Goal: Task Accomplishment & Management: Manage account settings

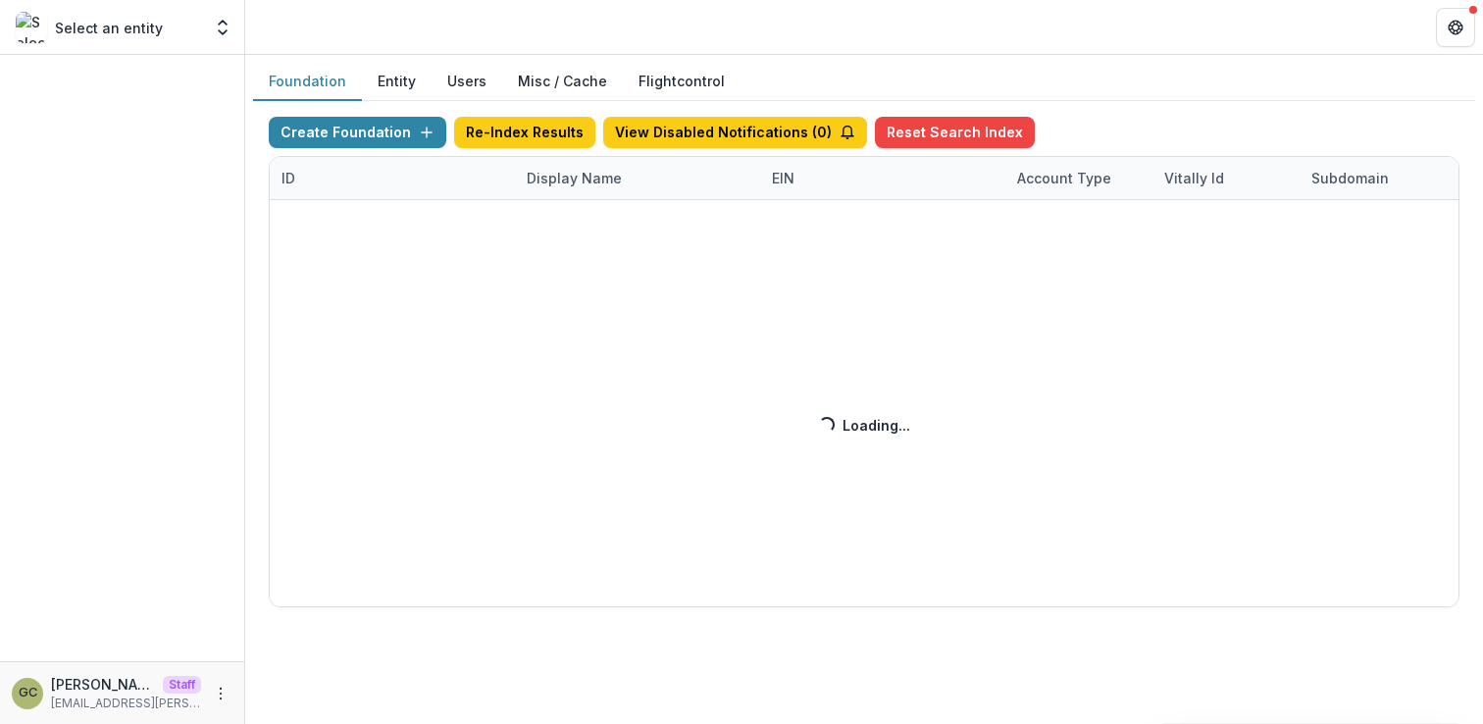
click at [547, 183] on div "Create Foundation Re-Index Results View Disabled Notifications ( 0 ) Reset Sear…" at bounding box center [864, 362] width 1191 height 490
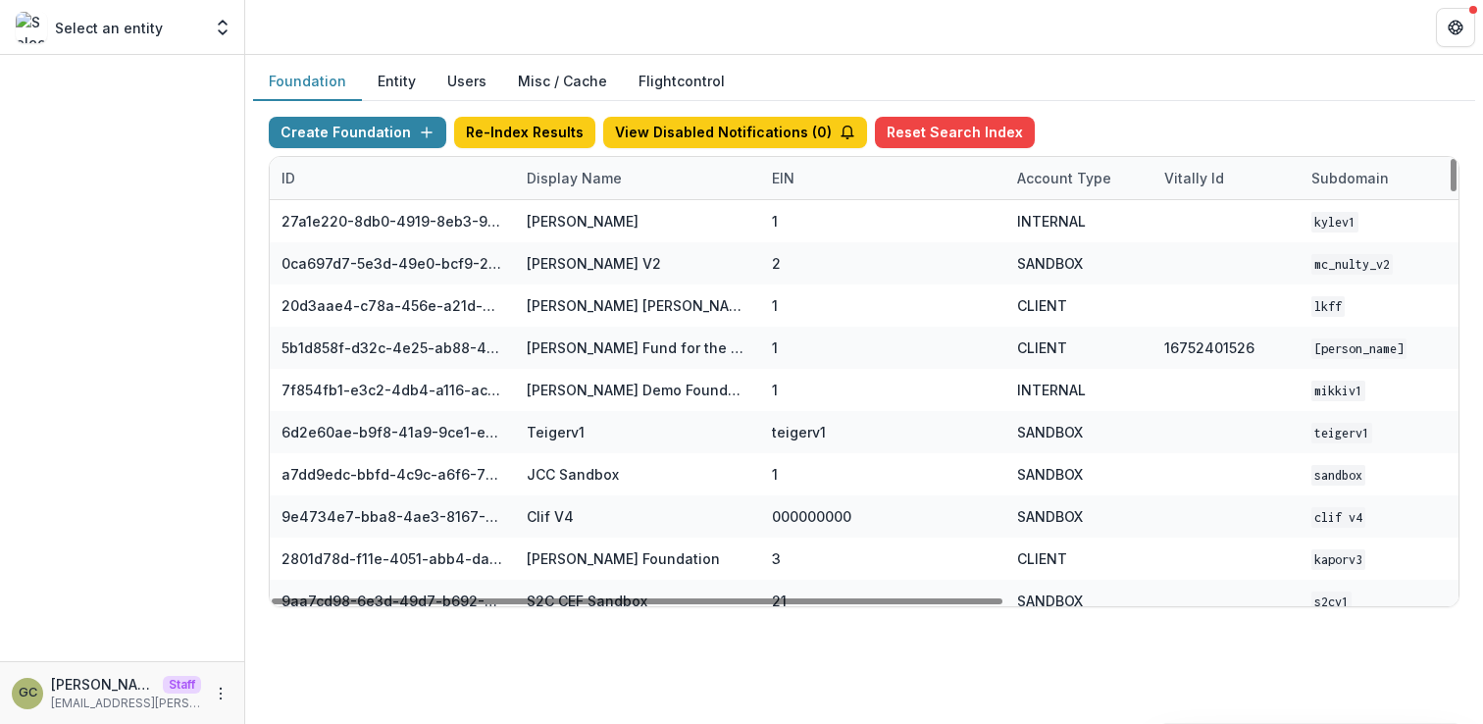
click at [549, 182] on div "Display Name" at bounding box center [574, 178] width 119 height 21
click at [557, 217] on input at bounding box center [636, 222] width 235 height 31
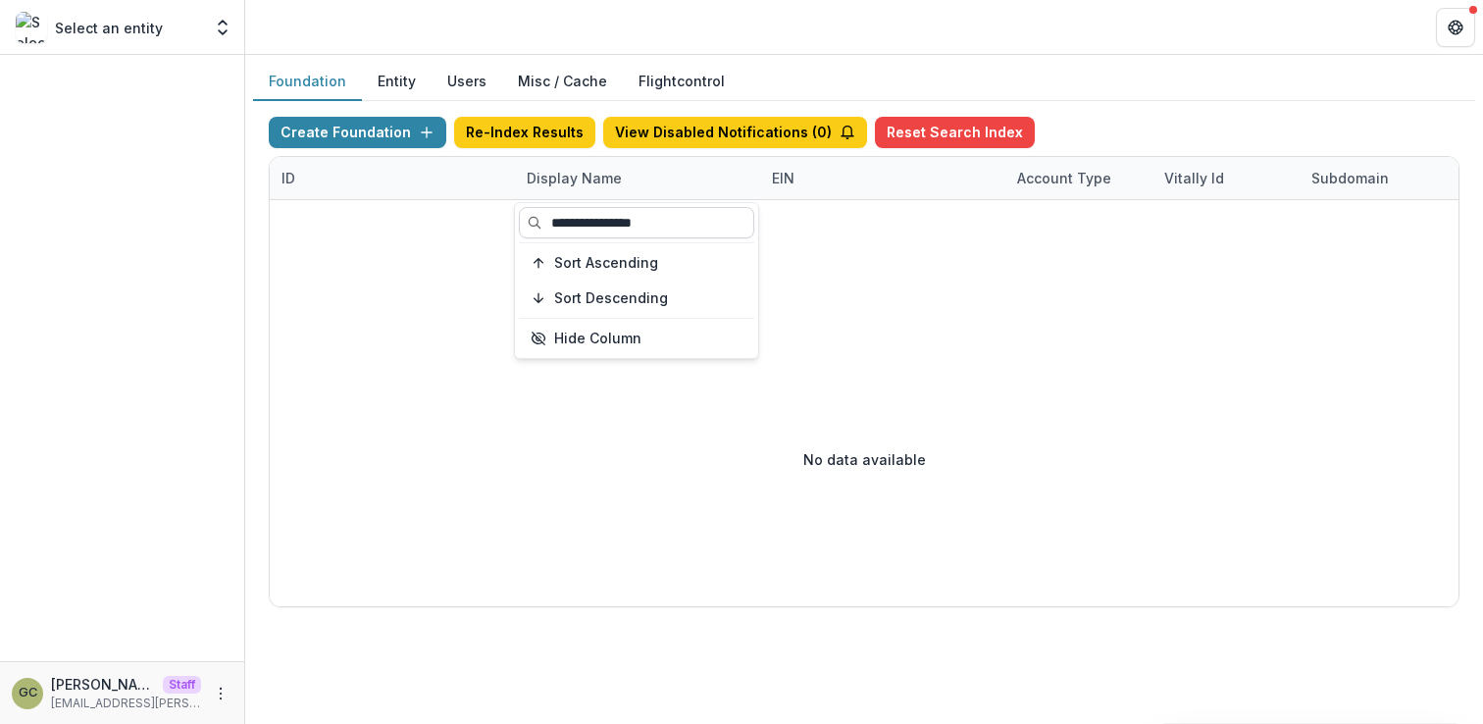
type input "**********"
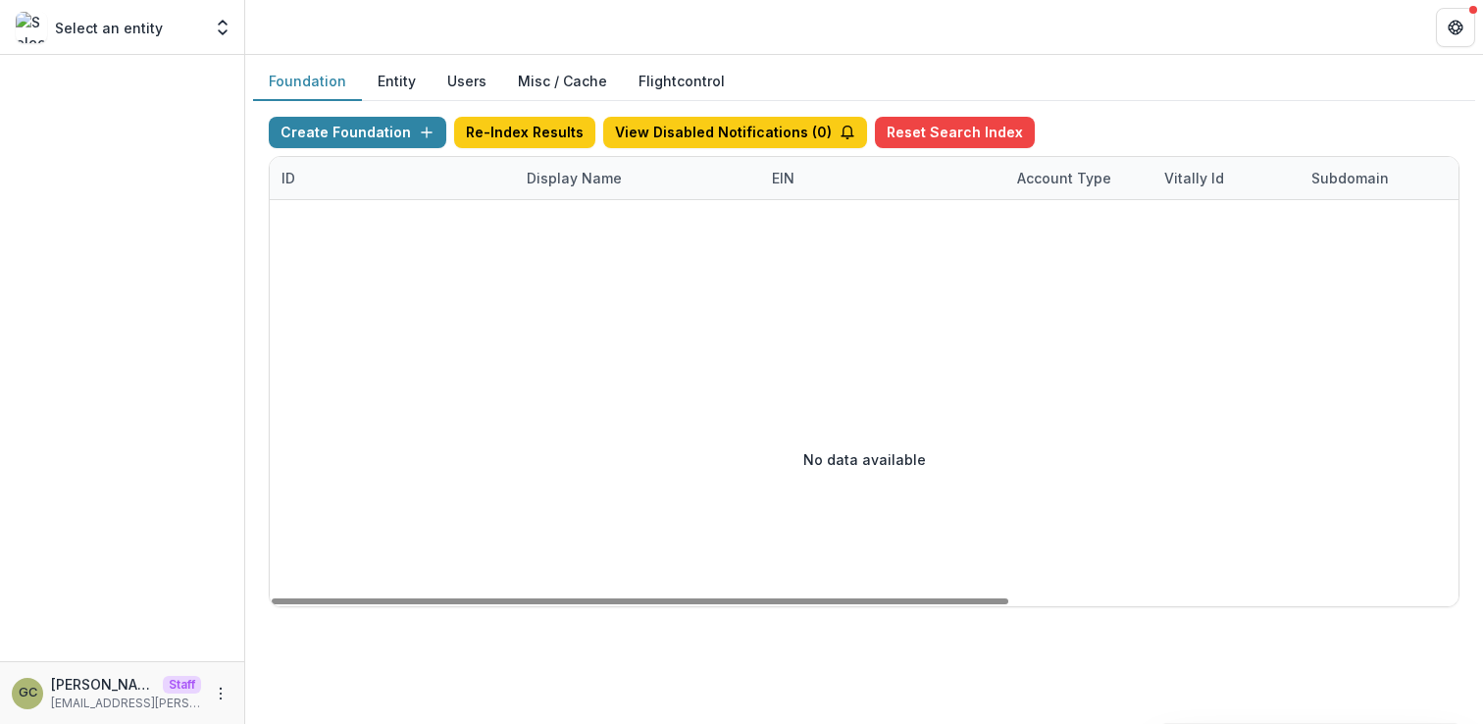
click at [567, 175] on div "Display Name" at bounding box center [574, 178] width 119 height 21
click at [582, 222] on input "*******" at bounding box center [636, 222] width 235 height 31
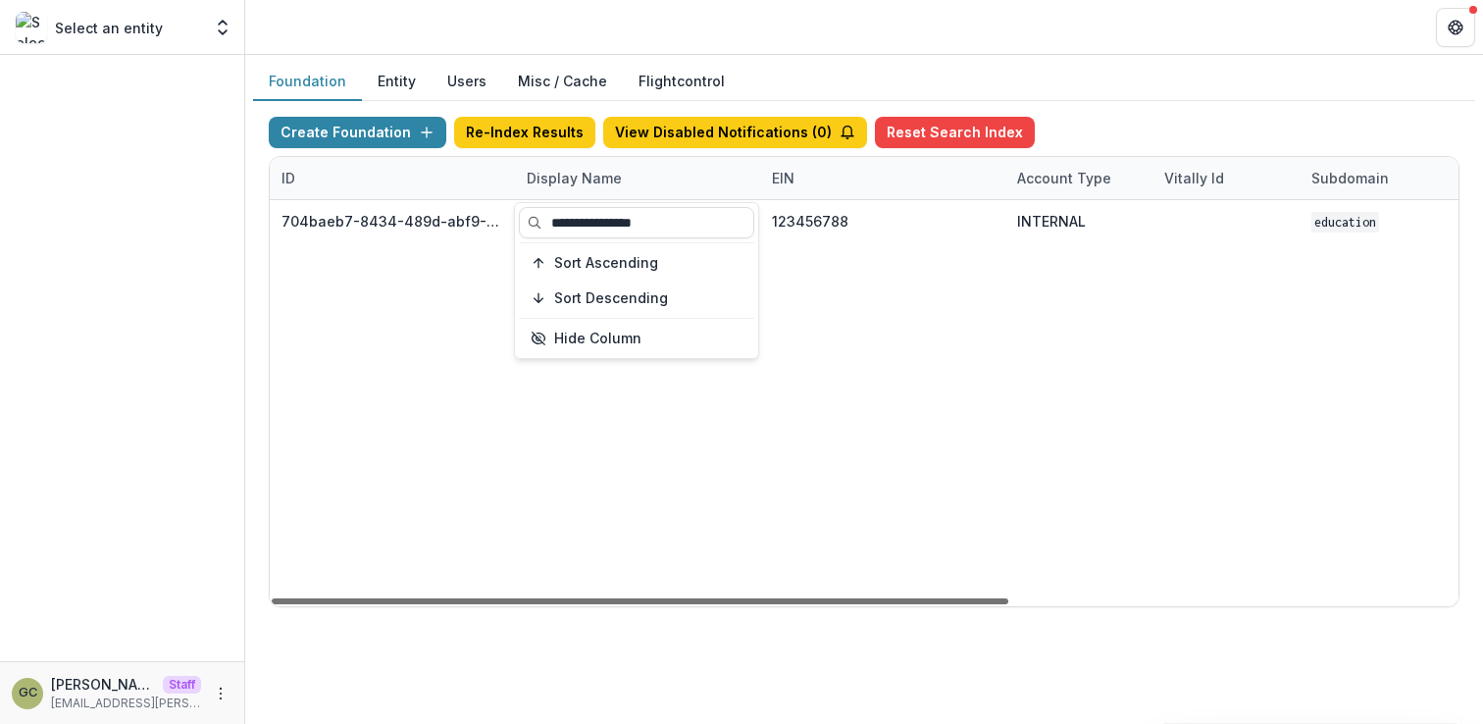
type input "**********"
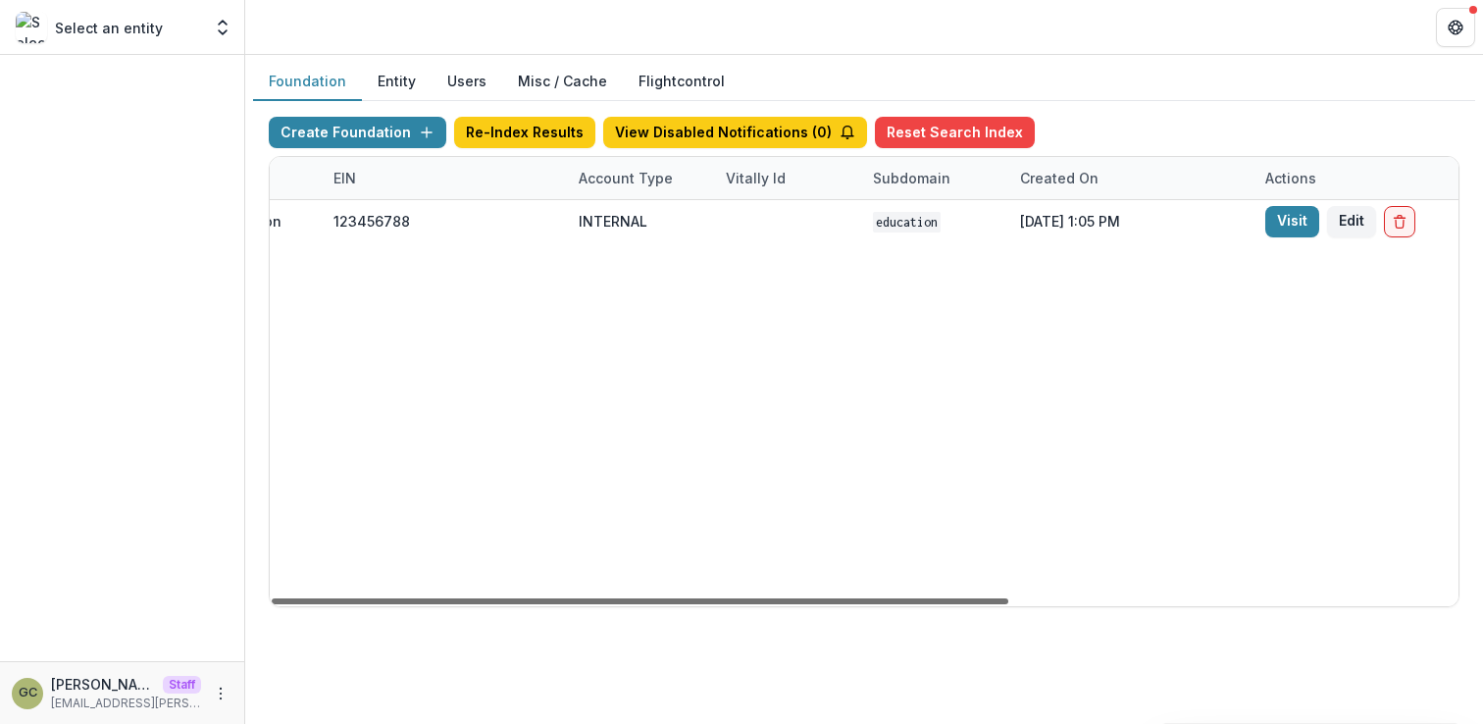
scroll to position [0, 449]
drag, startPoint x: 1105, startPoint y: 560, endPoint x: 1262, endPoint y: 532, distance: 159.5
click at [1008, 598] on div at bounding box center [640, 601] width 737 height 6
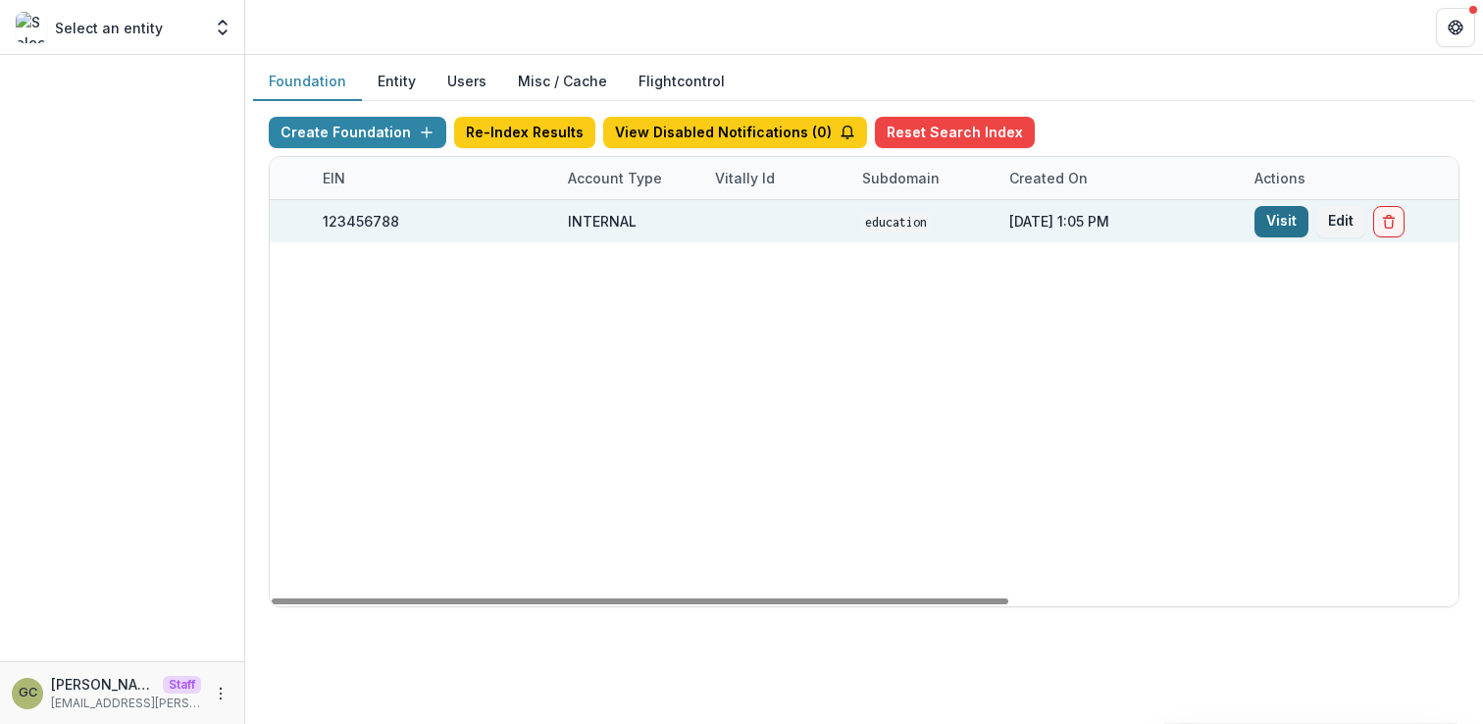
click at [1279, 221] on link "Visit" at bounding box center [1281, 221] width 54 height 31
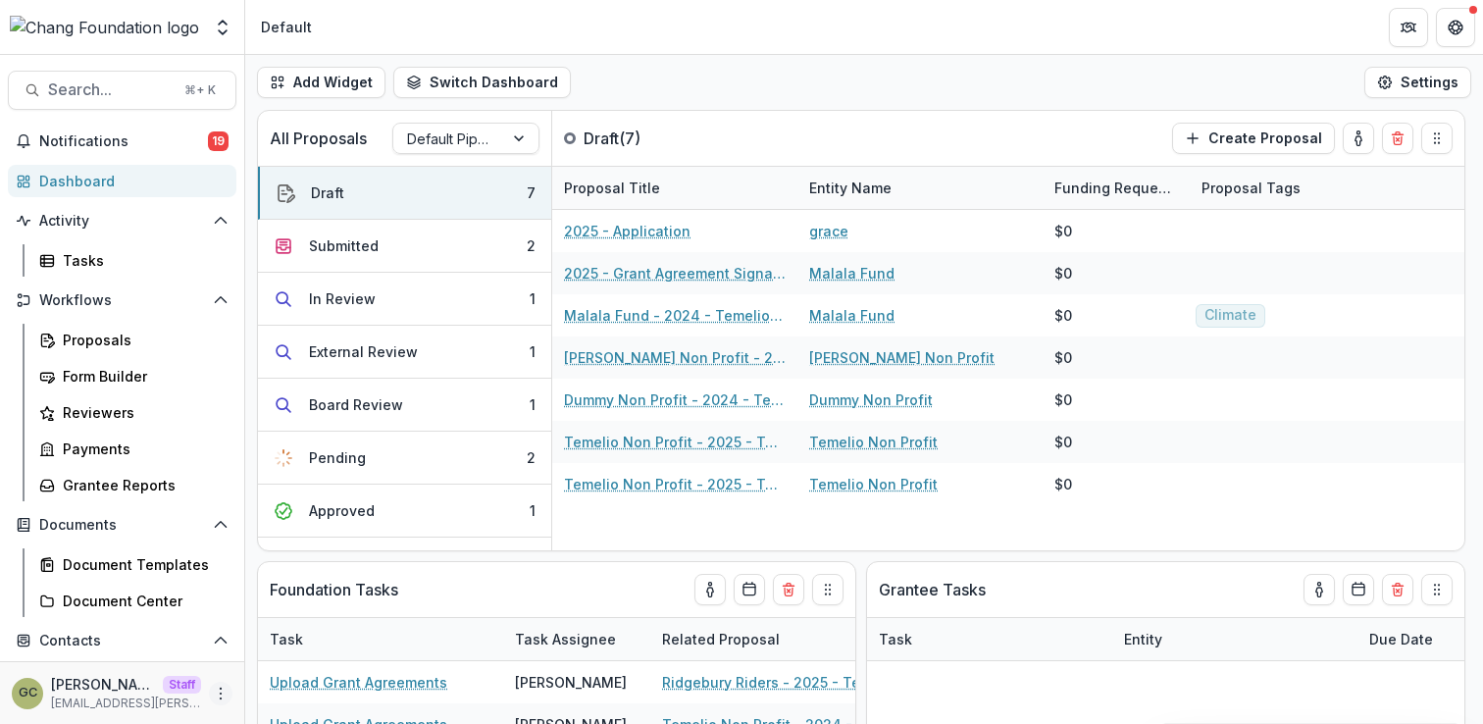
click at [222, 697] on icon "More" at bounding box center [221, 694] width 16 height 16
click at [328, 645] on link "User Settings" at bounding box center [344, 652] width 210 height 32
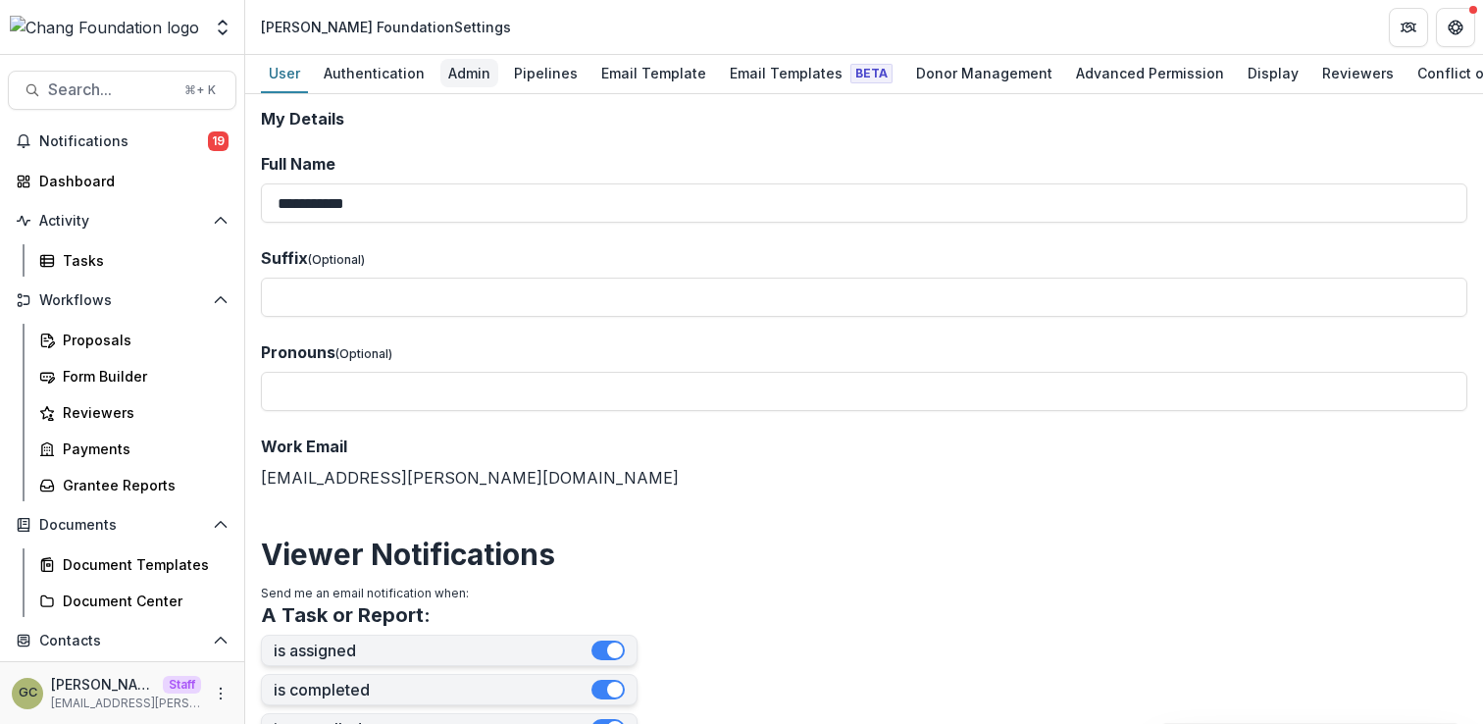
click at [468, 87] on link "Admin" at bounding box center [469, 74] width 58 height 38
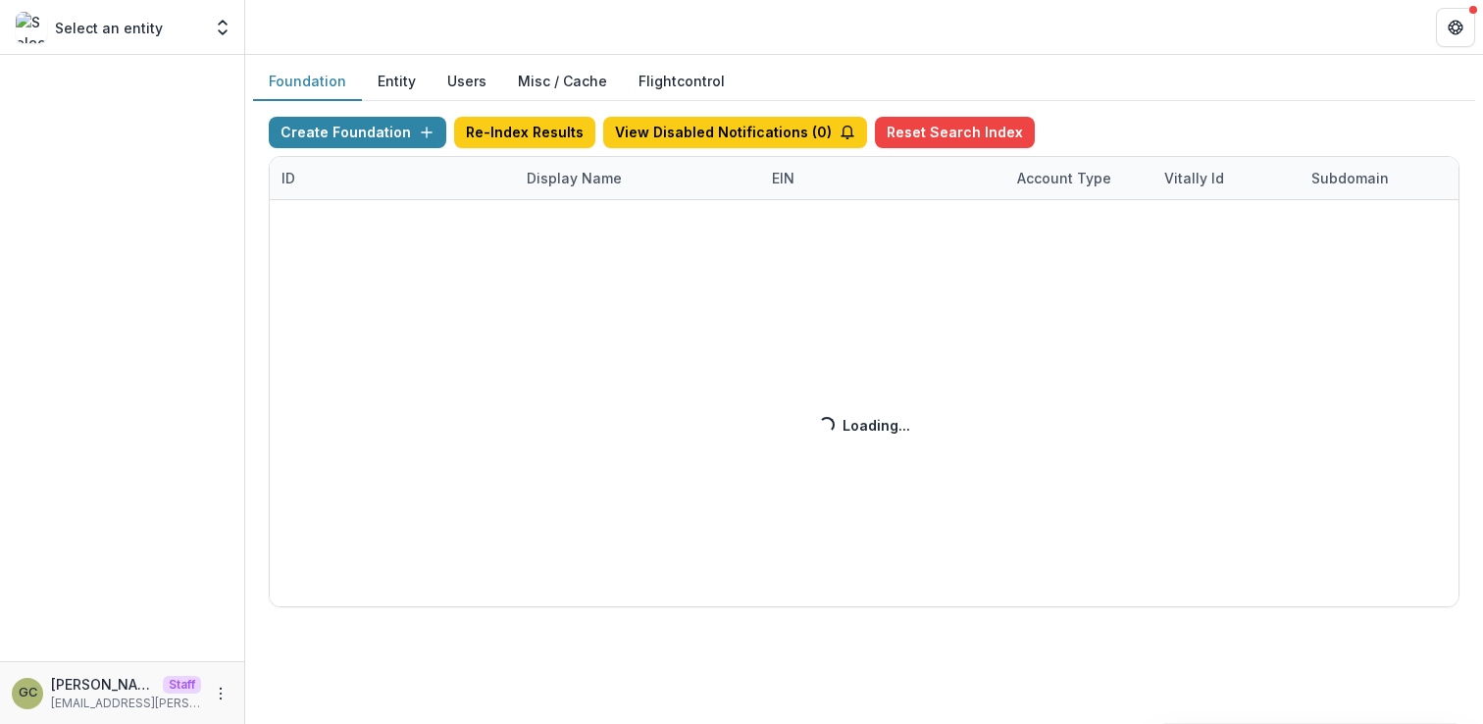
click at [573, 180] on div "Create Foundation Re-Index Results View Disabled Notifications ( 0 ) Reset Sear…" at bounding box center [864, 362] width 1191 height 490
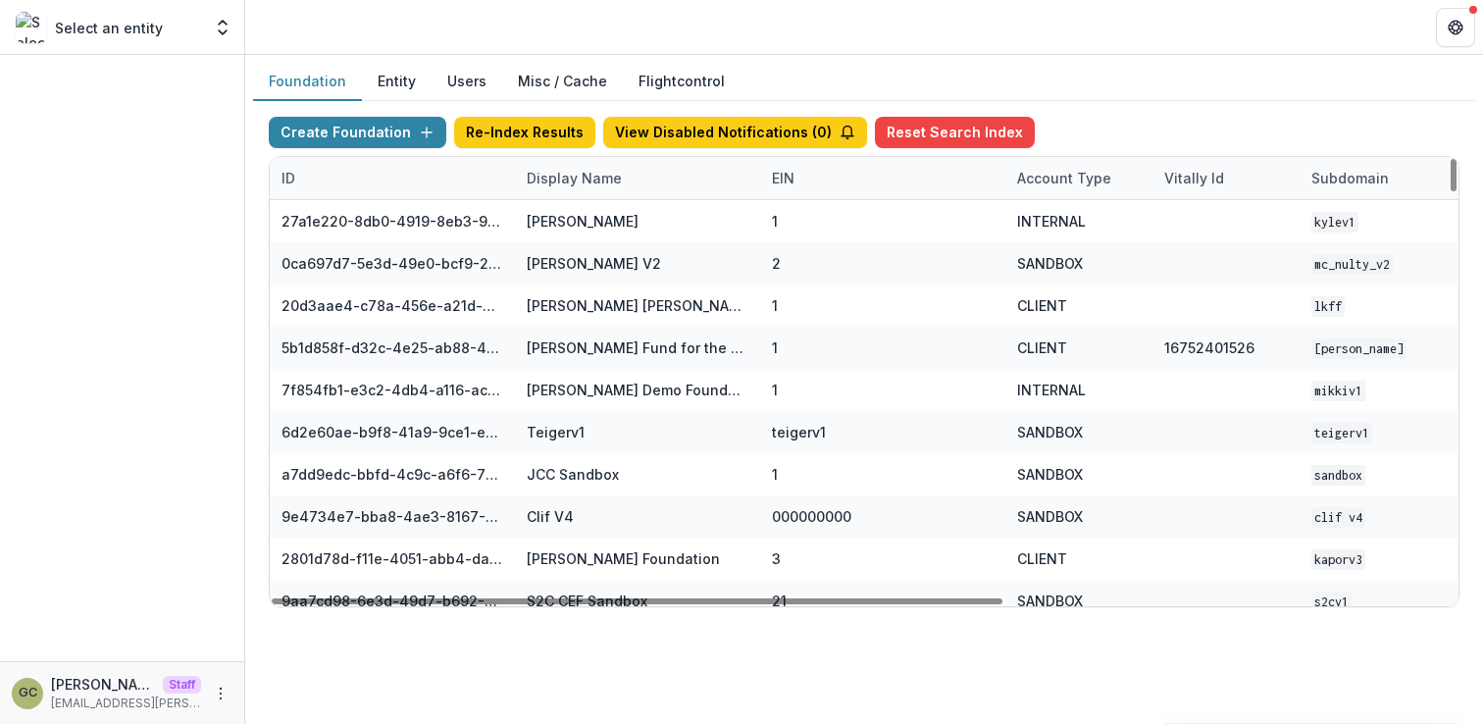
click at [573, 180] on div "Display Name" at bounding box center [574, 178] width 119 height 21
click at [593, 219] on input at bounding box center [636, 222] width 235 height 31
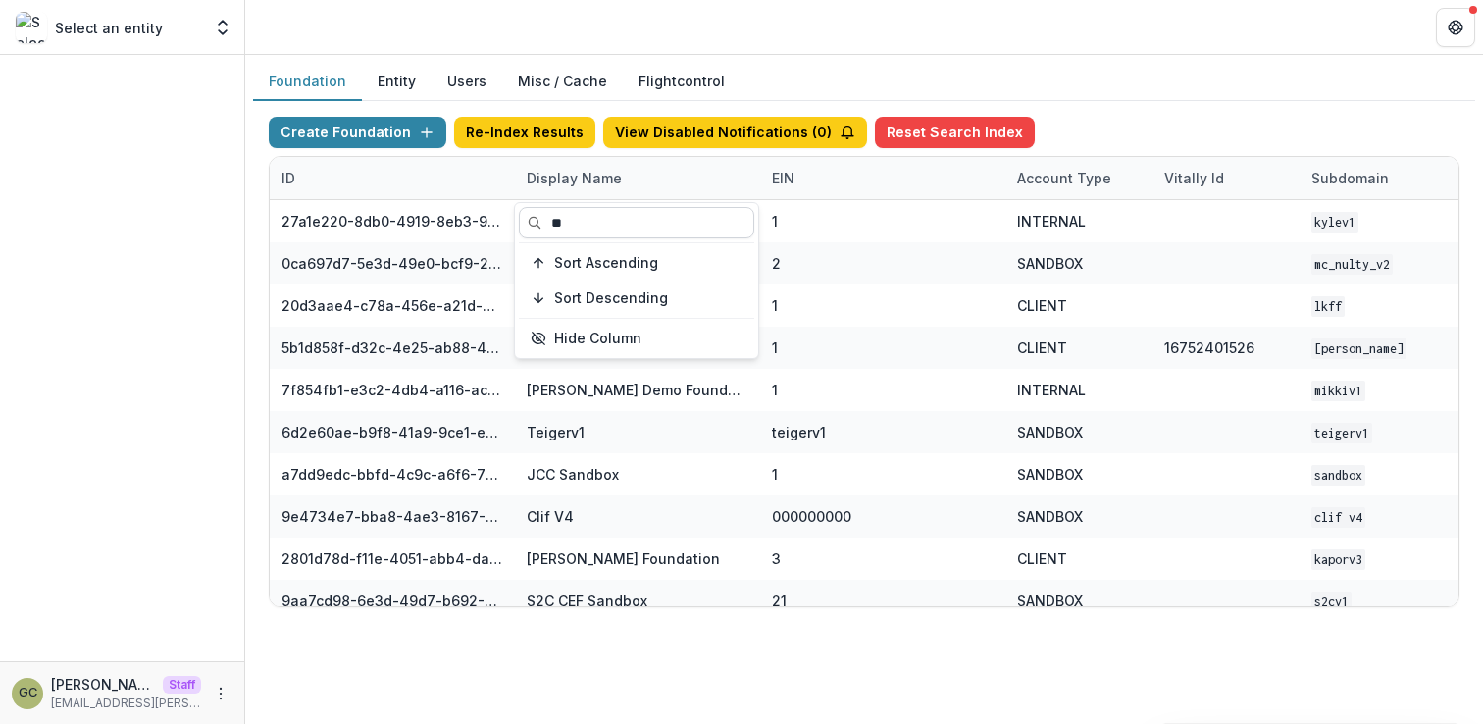
type input "*"
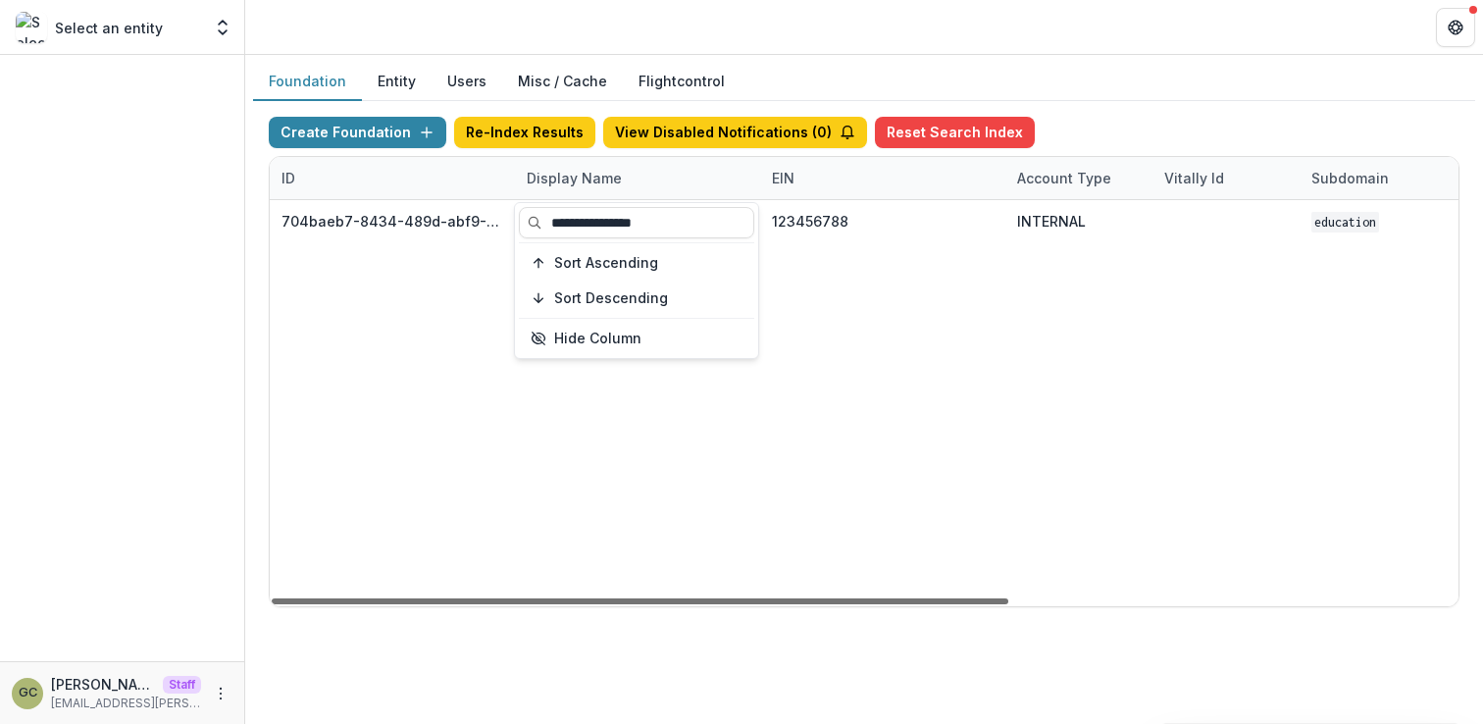
type input "**********"
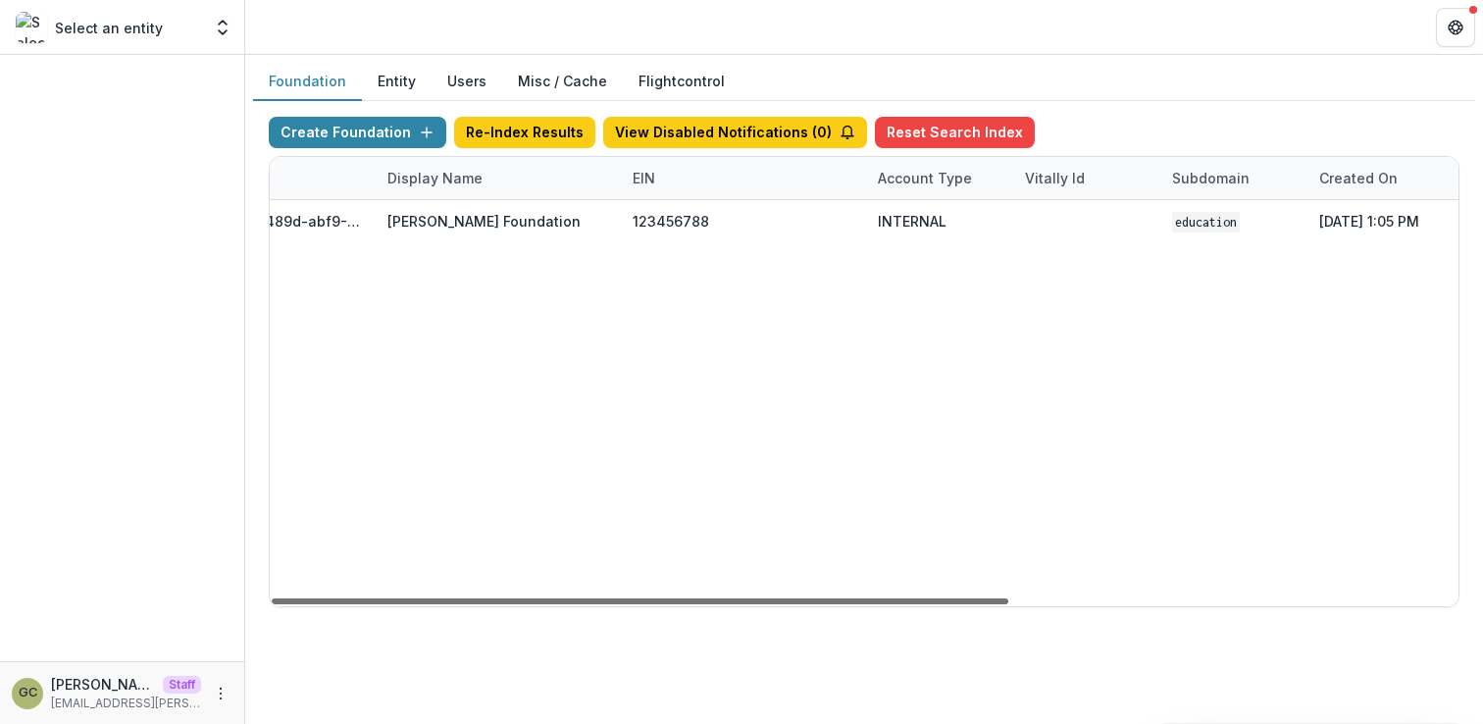
scroll to position [0, 330]
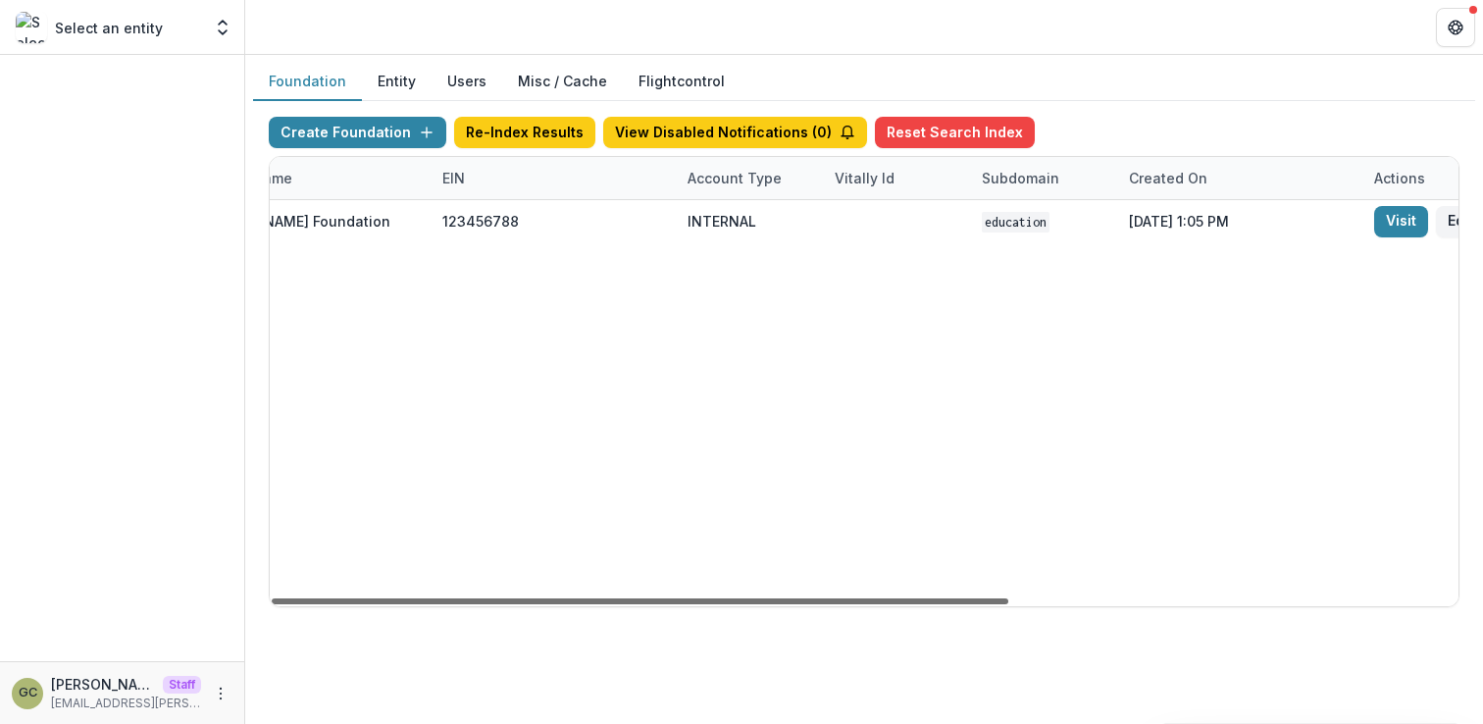
drag, startPoint x: 983, startPoint y: 599, endPoint x: 1188, endPoint y: 576, distance: 206.3
click at [1008, 598] on div at bounding box center [640, 601] width 737 height 6
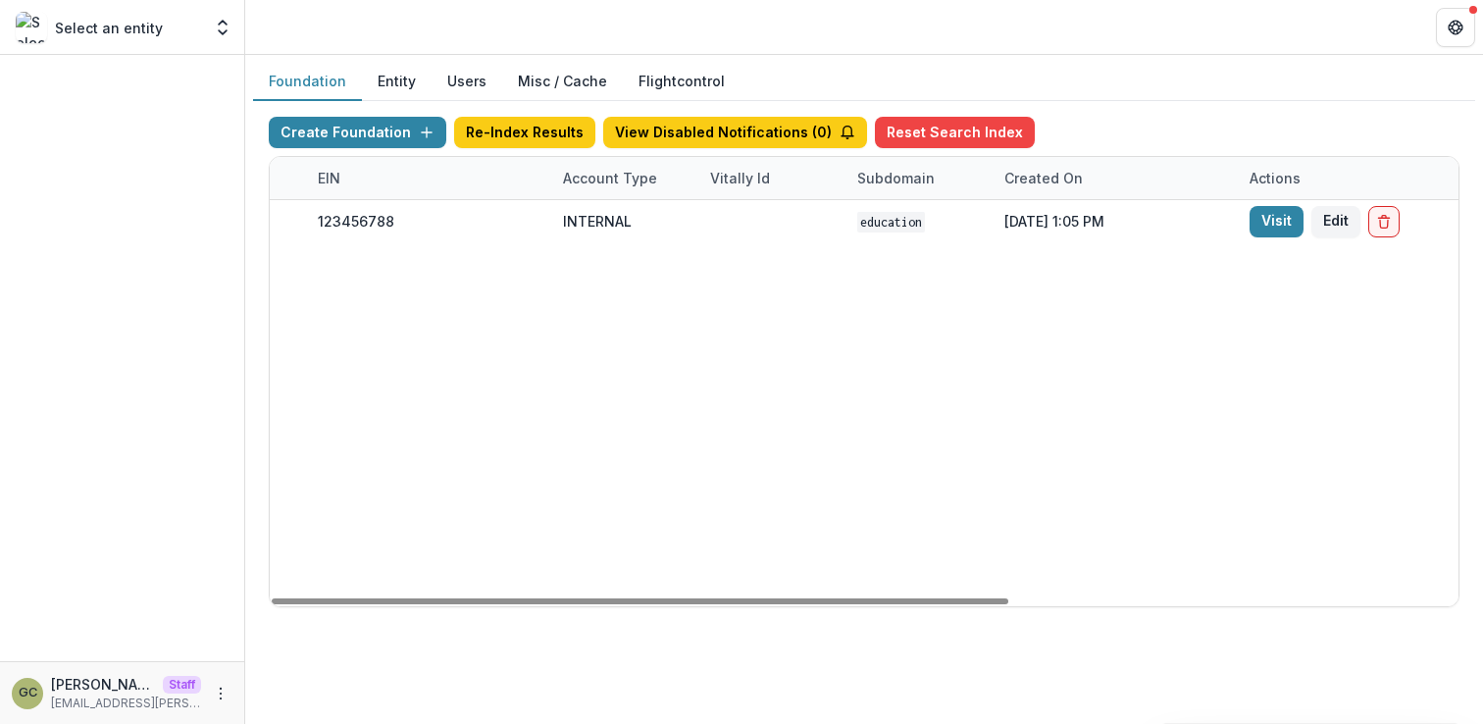
scroll to position [0, 539]
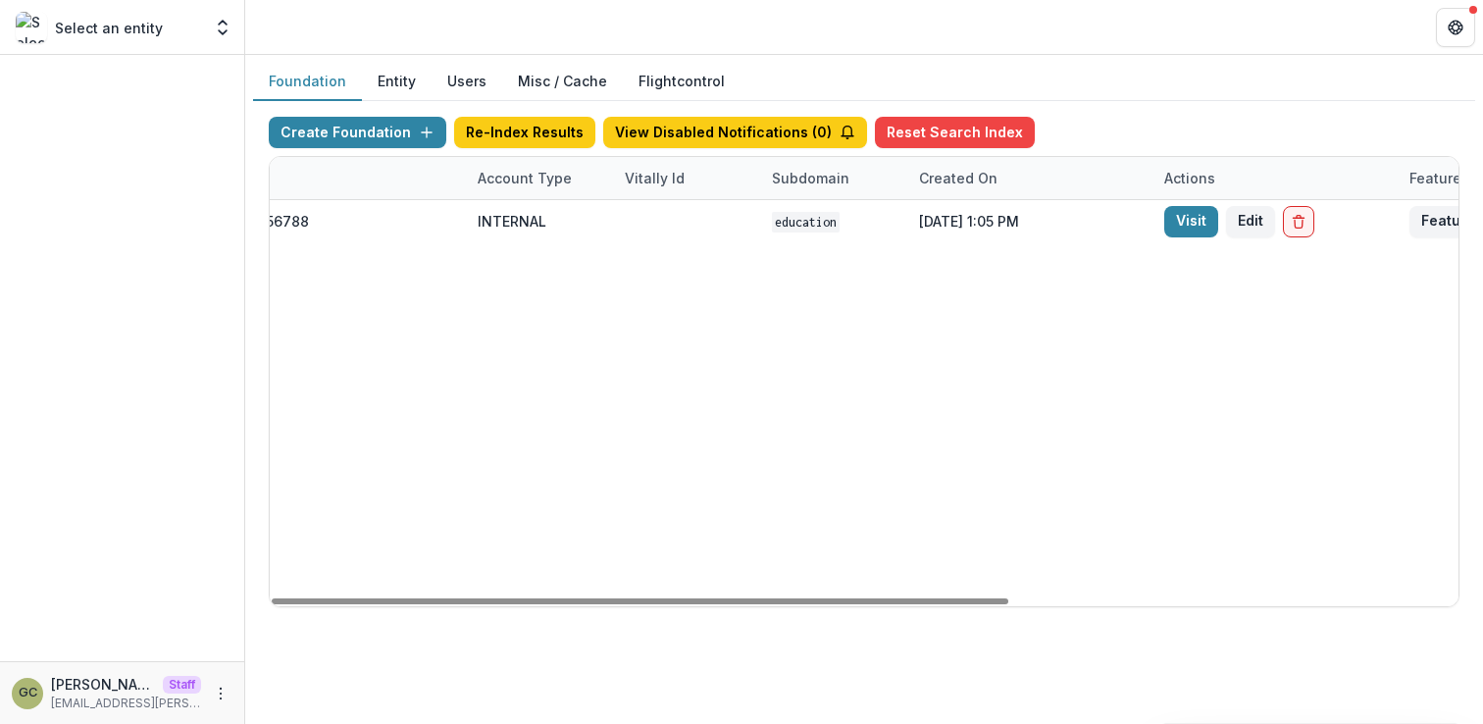
drag, startPoint x: 1188, startPoint y: 601, endPoint x: 1323, endPoint y: 560, distance: 141.5
click at [1008, 598] on div at bounding box center [640, 601] width 737 height 6
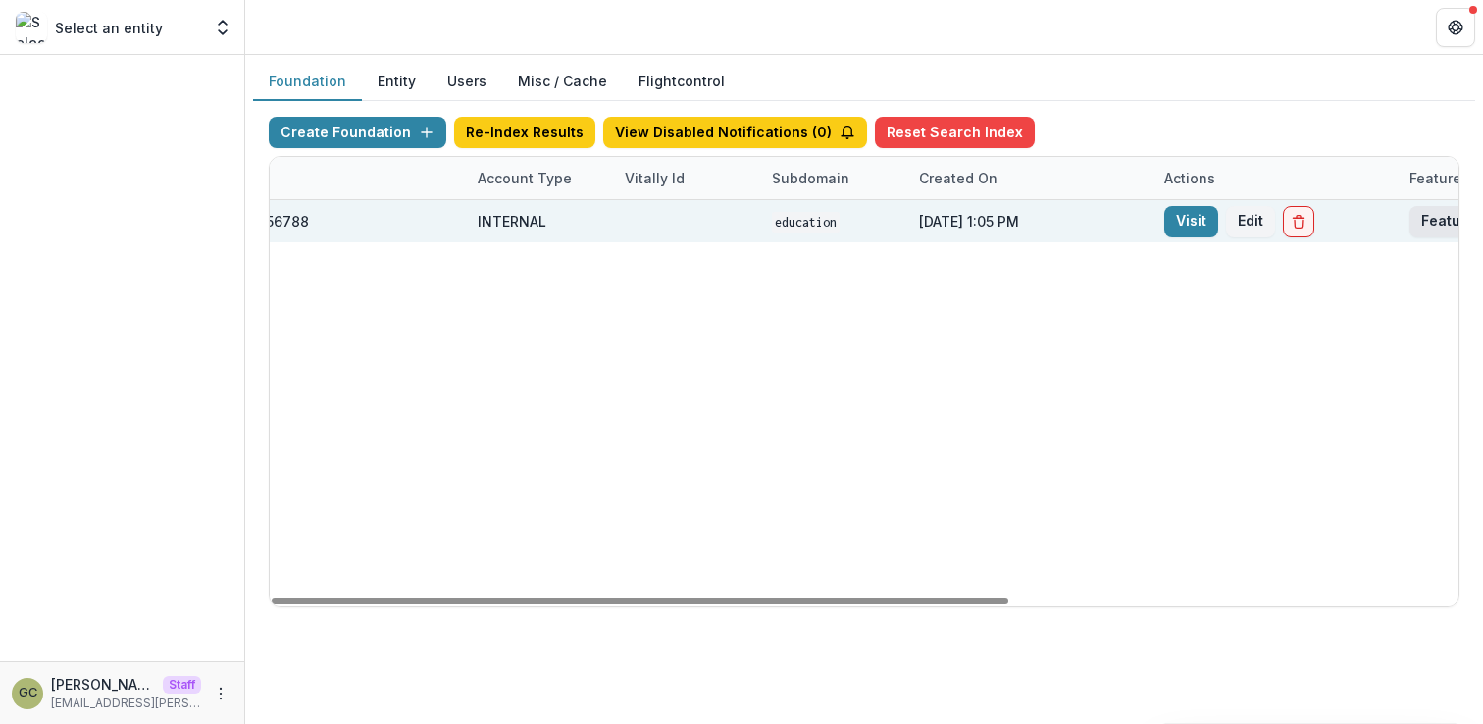
click at [1440, 212] on button "Feature Flags" at bounding box center [1468, 221] width 119 height 31
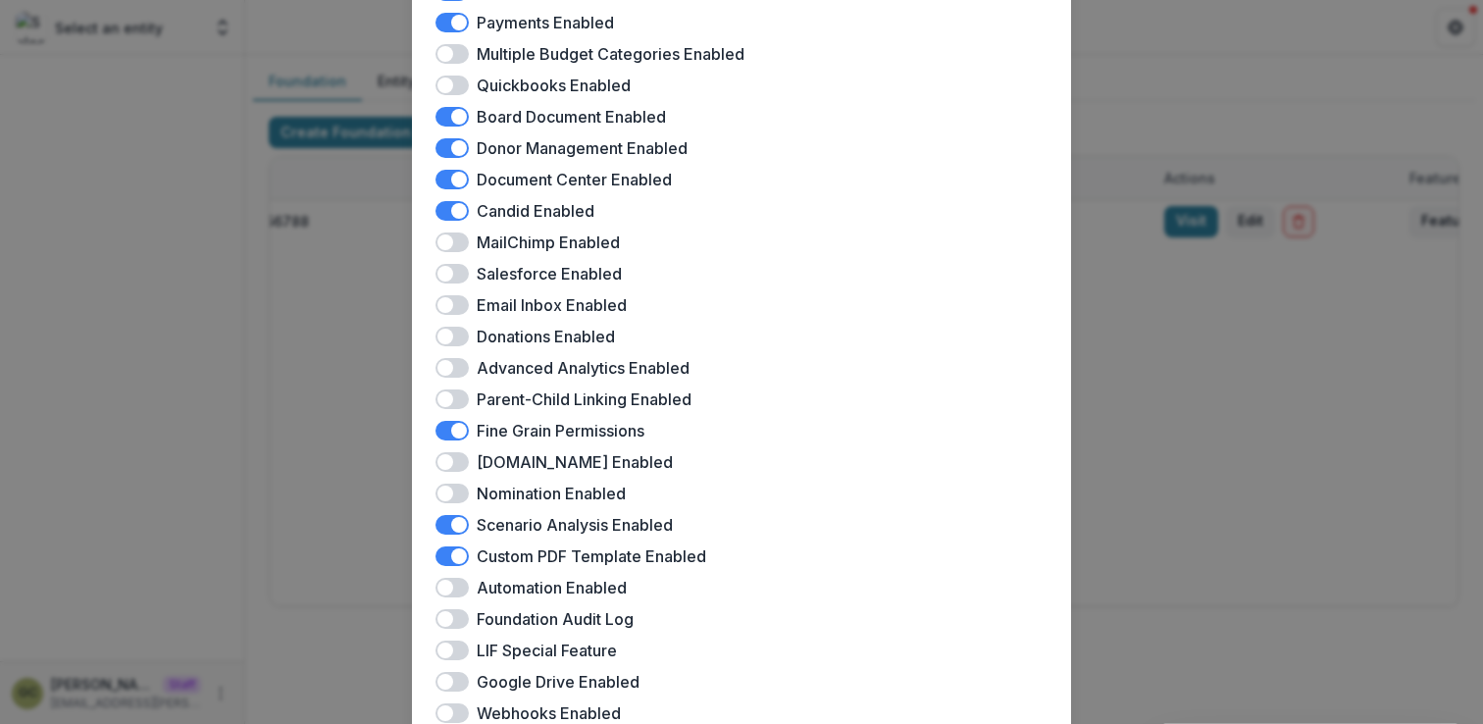
scroll to position [547, 0]
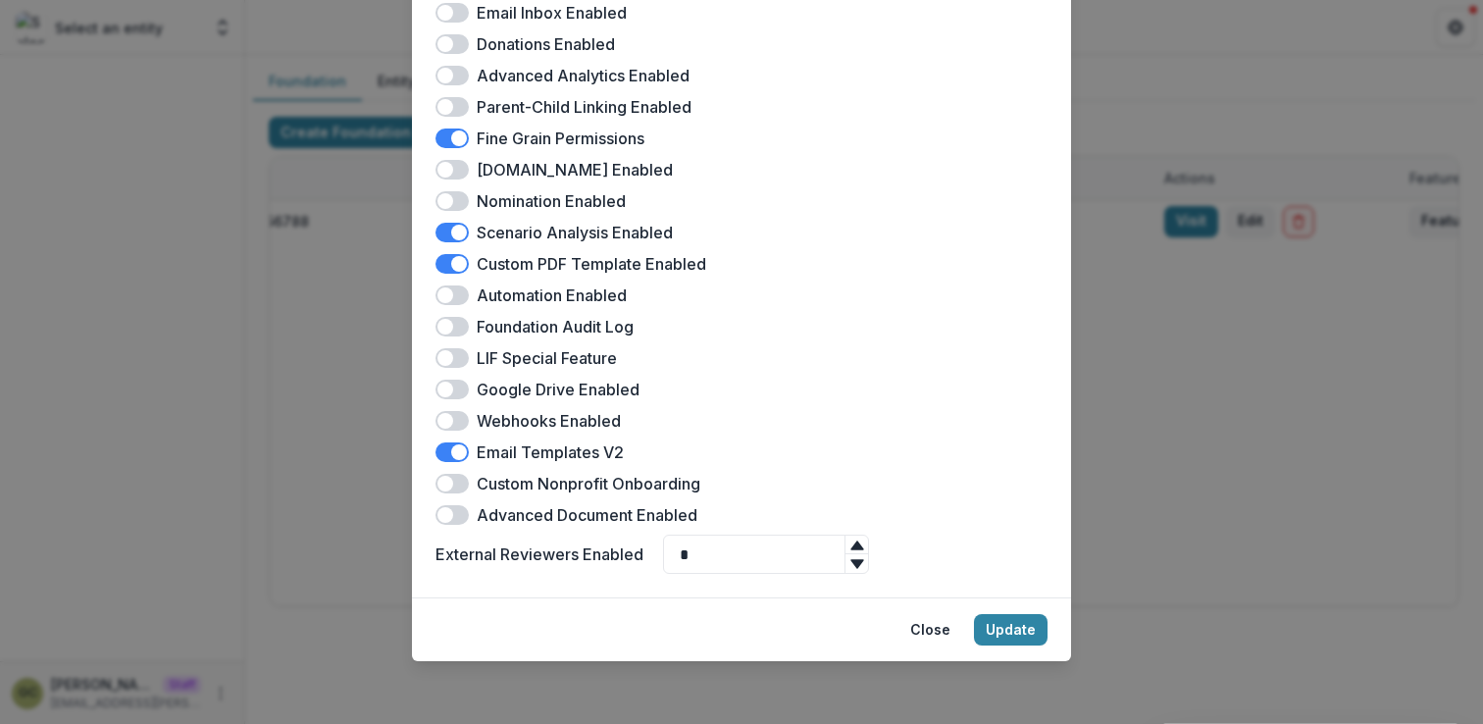
click at [462, 509] on span at bounding box center [451, 515] width 33 height 20
click at [1006, 626] on button "Update" at bounding box center [1011, 629] width 74 height 31
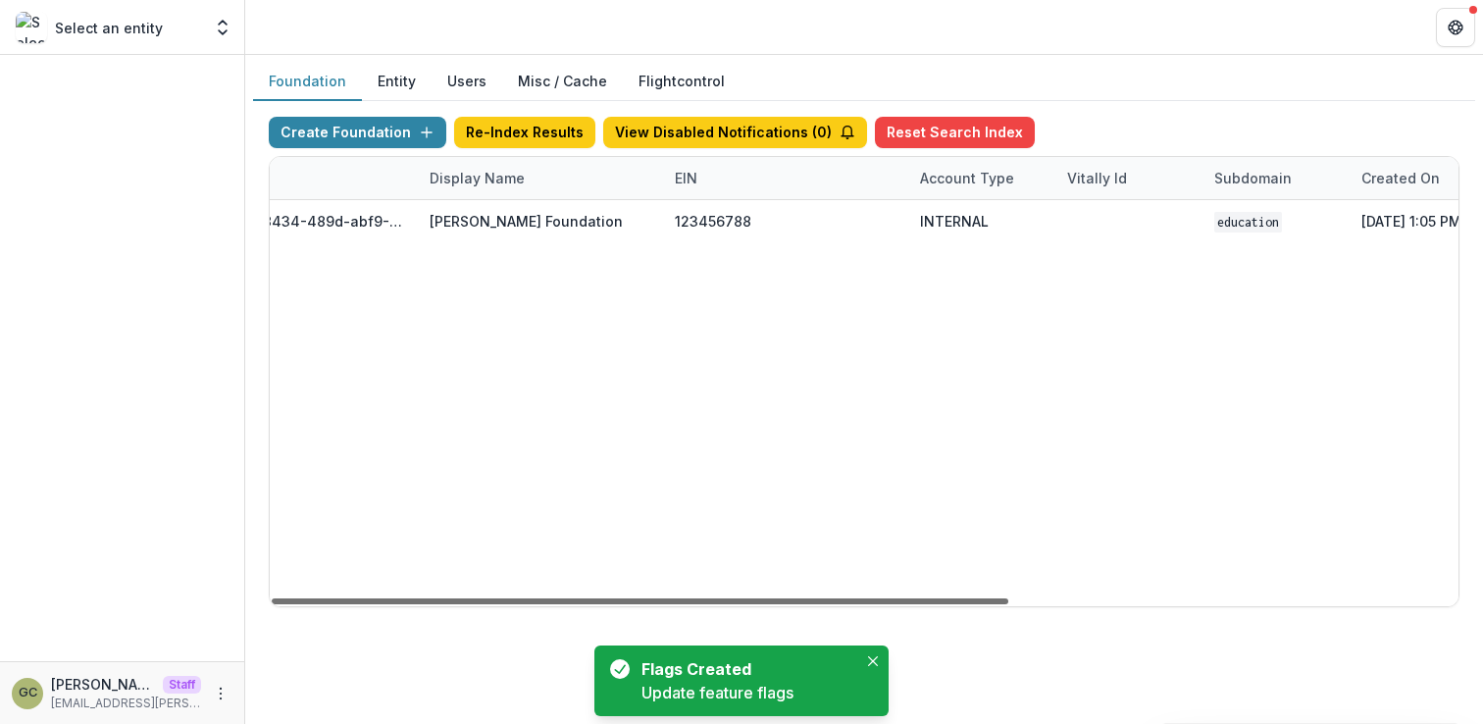
scroll to position [0, 0]
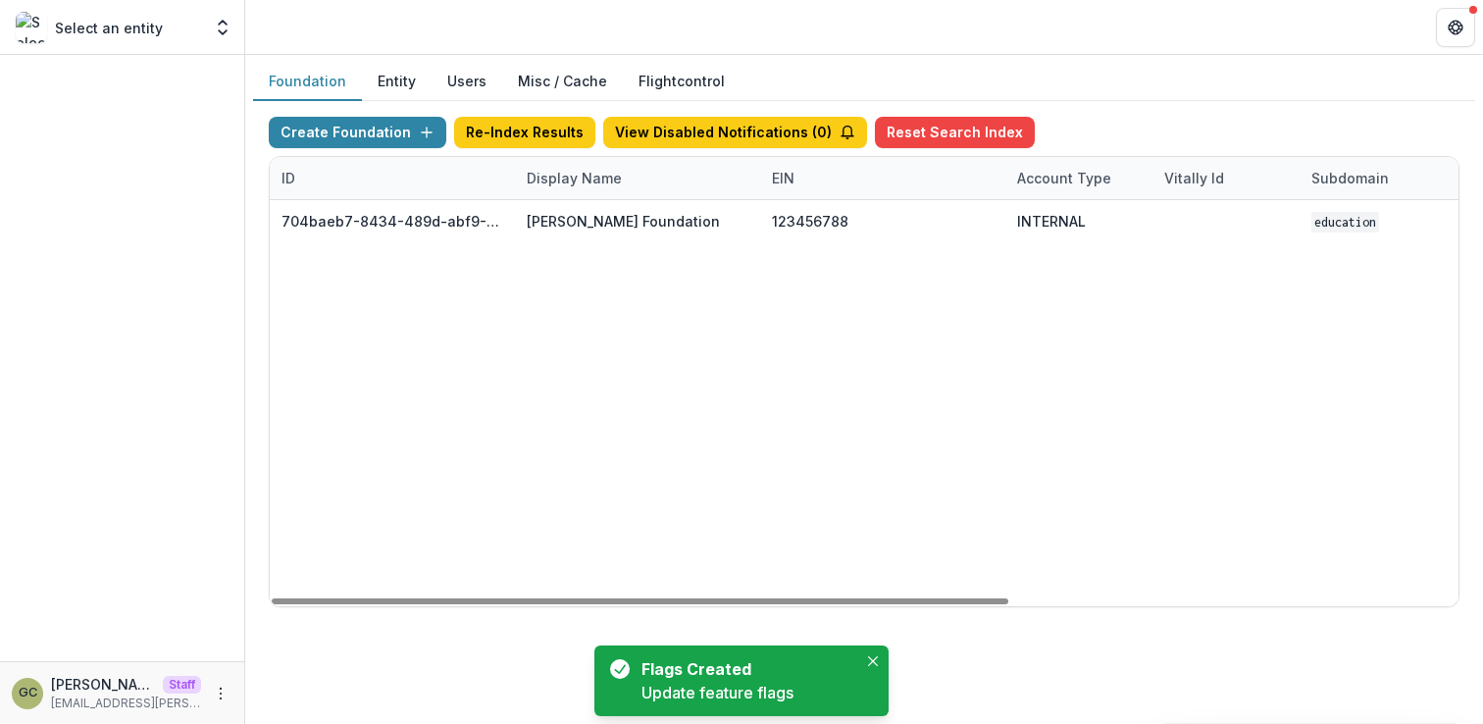
drag, startPoint x: 840, startPoint y: 600, endPoint x: 384, endPoint y: 574, distance: 455.9
click at [384, 598] on div at bounding box center [640, 601] width 737 height 6
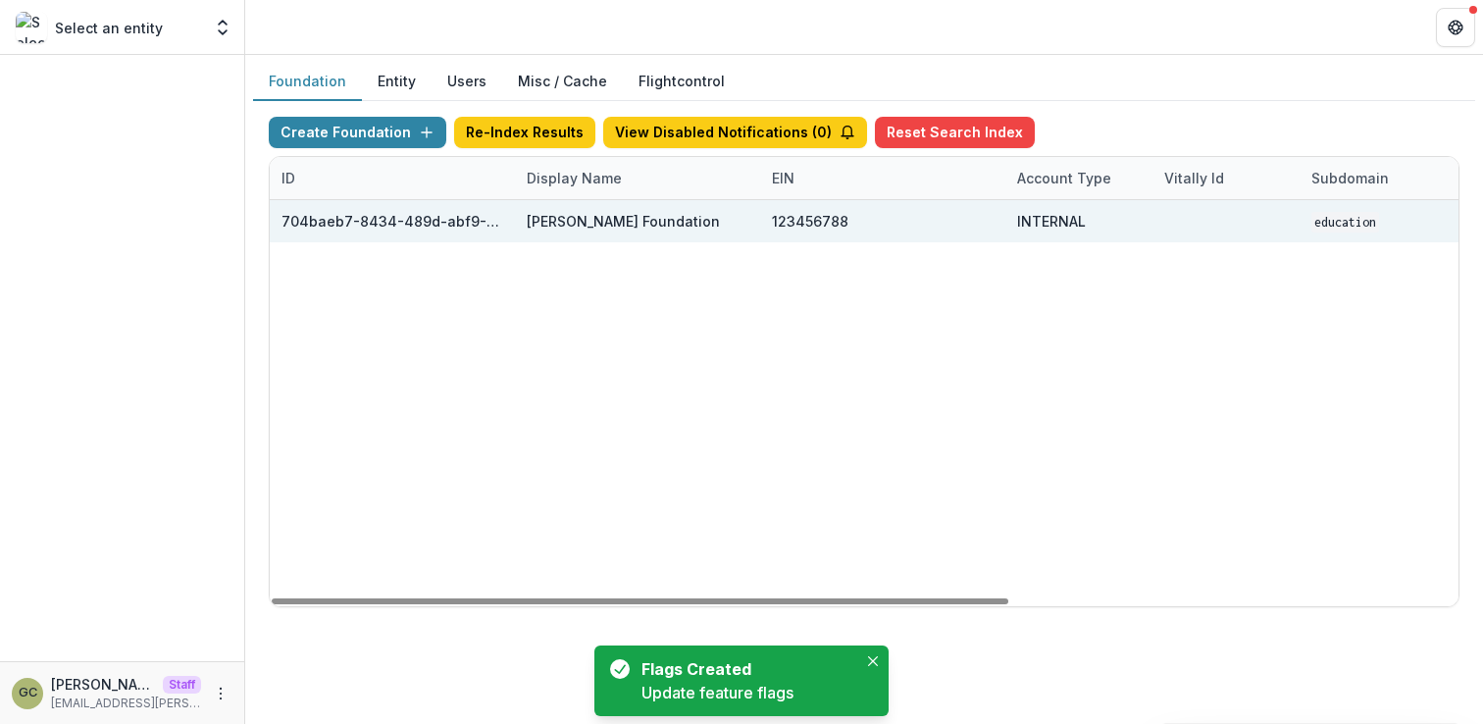
click at [585, 227] on div "[PERSON_NAME] Foundation" at bounding box center [623, 221] width 193 height 21
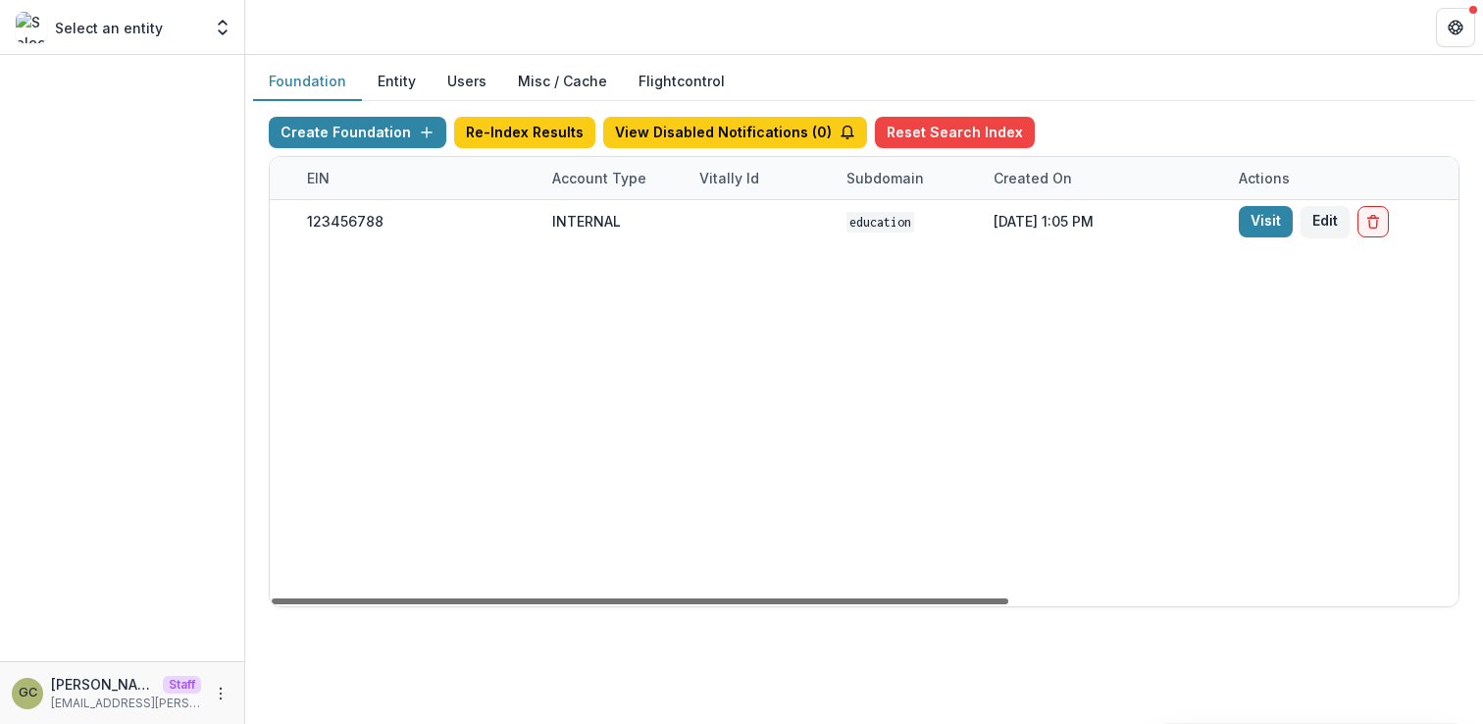
scroll to position [0, 575]
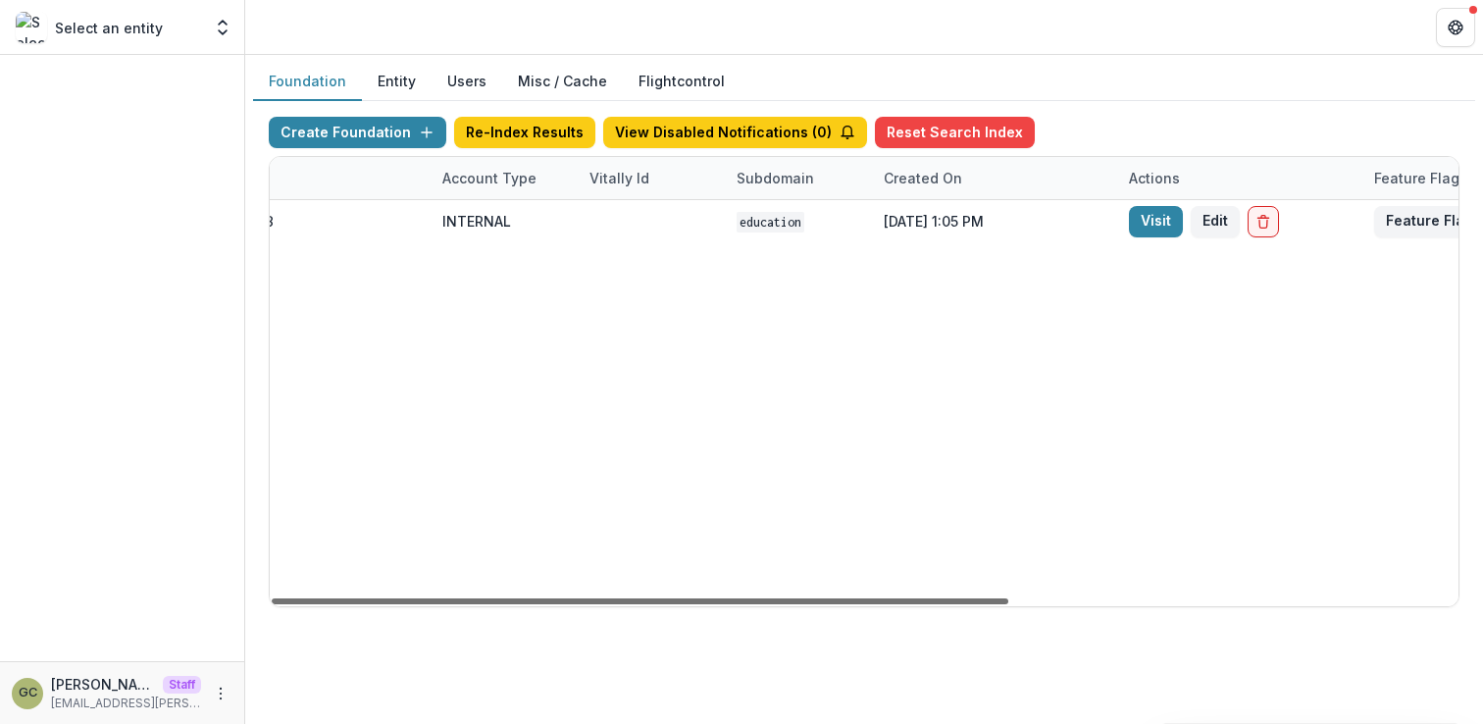
drag, startPoint x: 907, startPoint y: 597, endPoint x: 1263, endPoint y: 556, distance: 358.4
click at [1008, 598] on div at bounding box center [640, 601] width 737 height 6
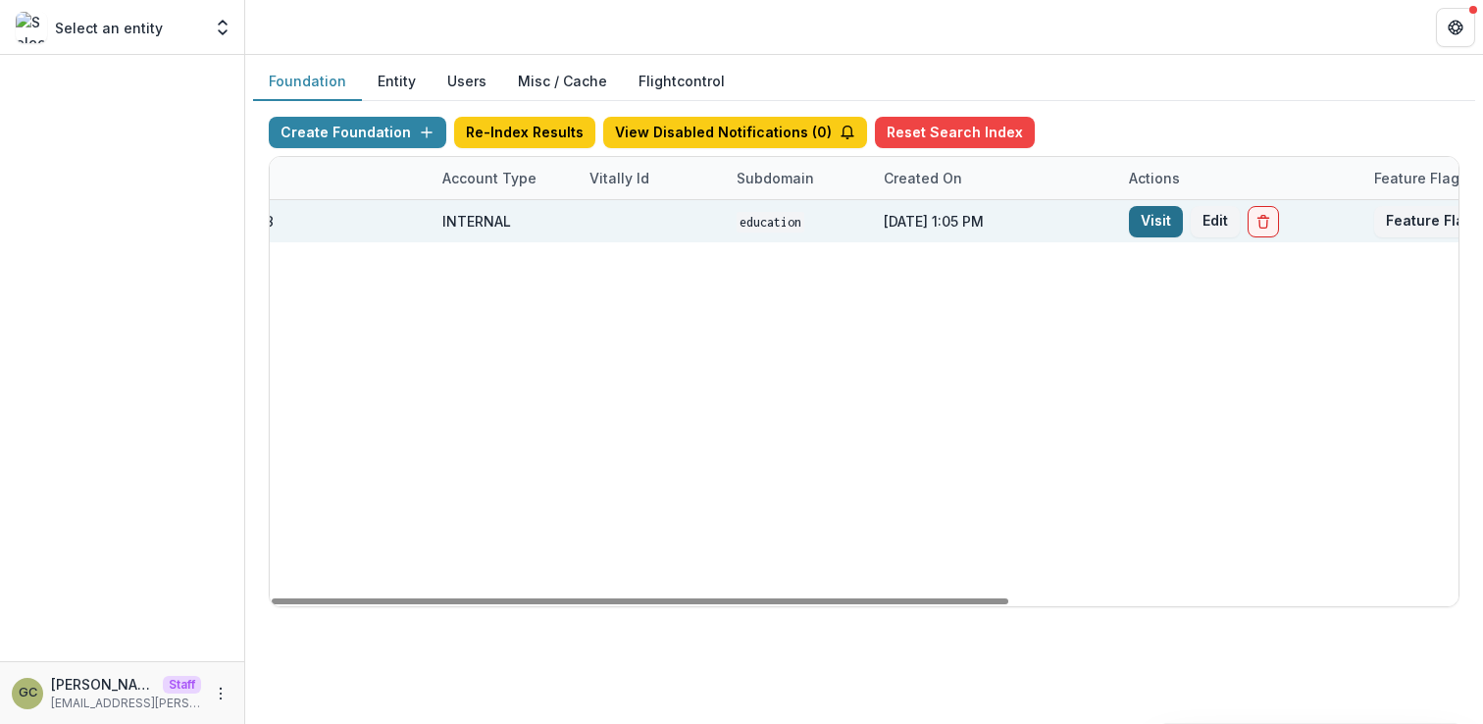
click at [1148, 226] on link "Visit" at bounding box center [1156, 221] width 54 height 31
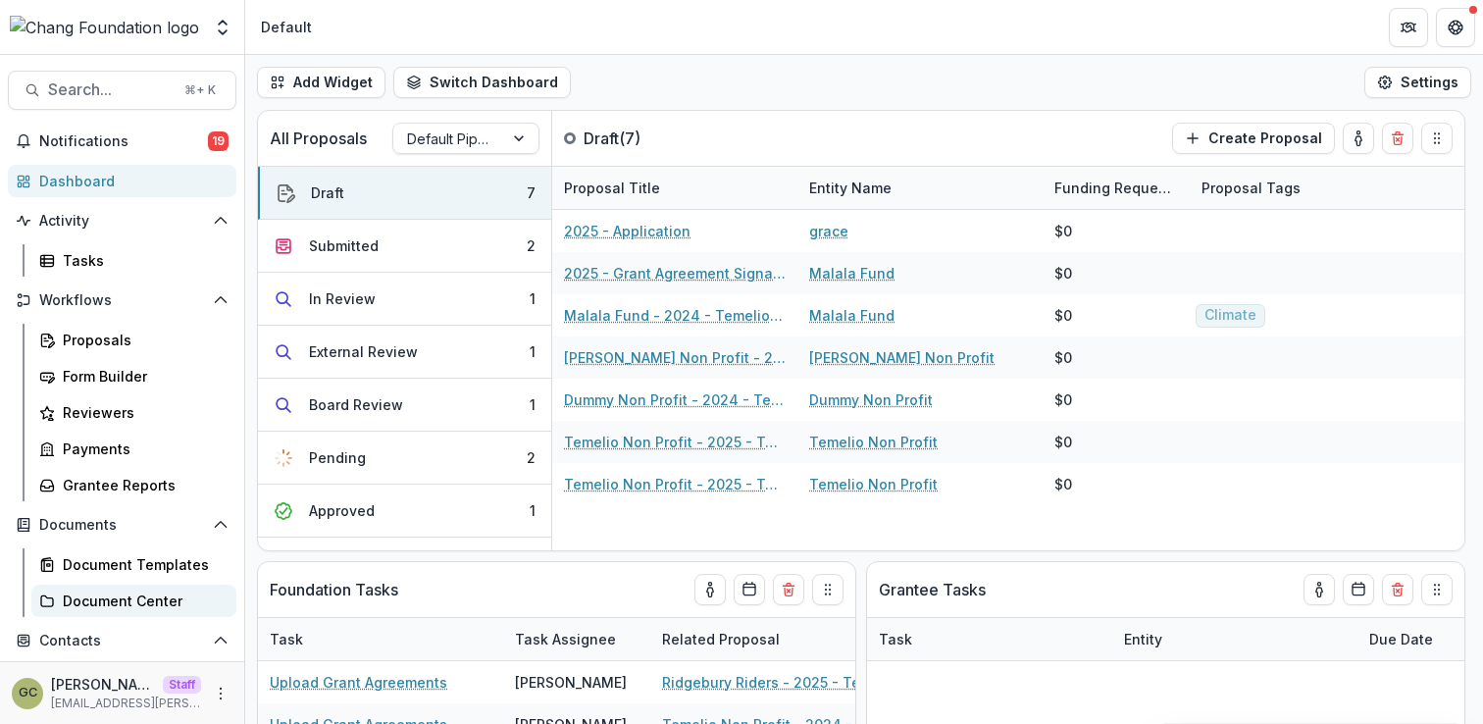
click at [161, 589] on link "Document Center" at bounding box center [133, 601] width 205 height 32
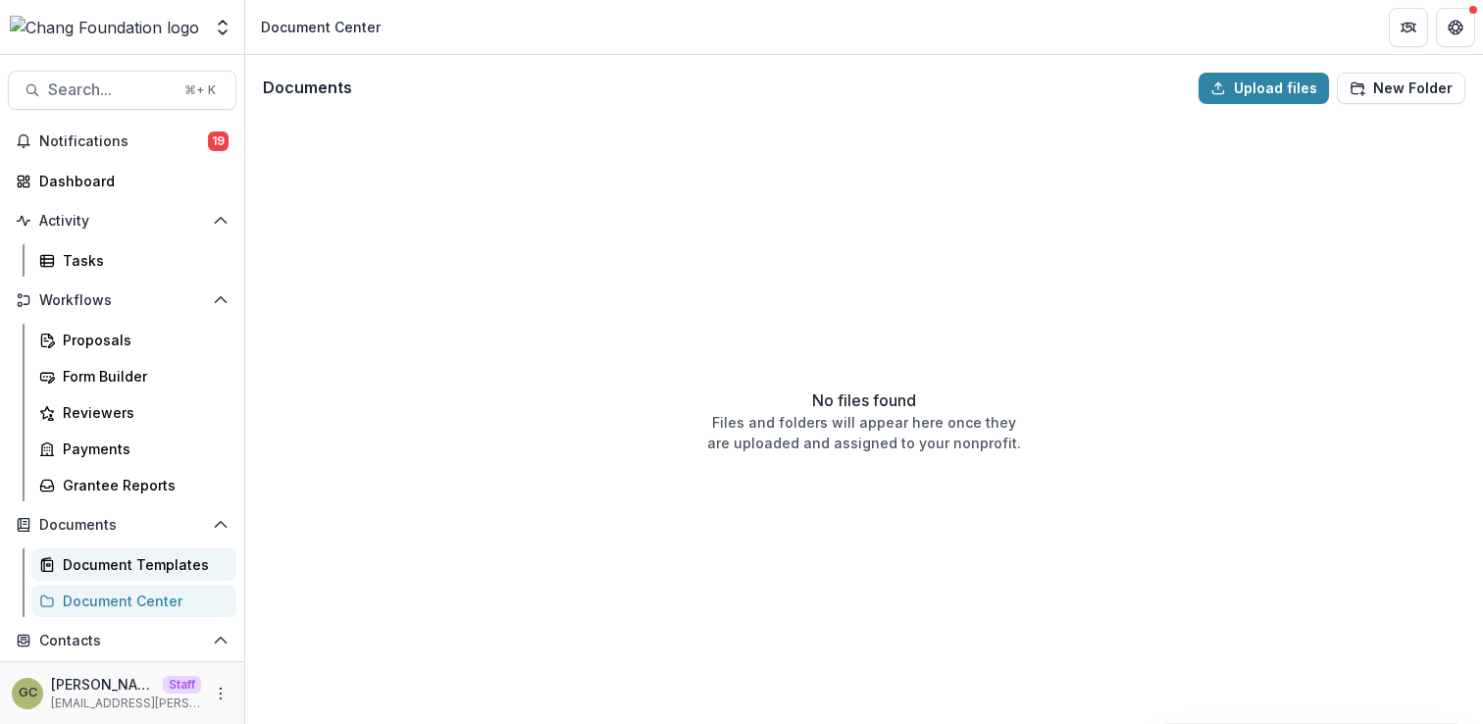
click at [170, 575] on link "Document Templates" at bounding box center [133, 564] width 205 height 32
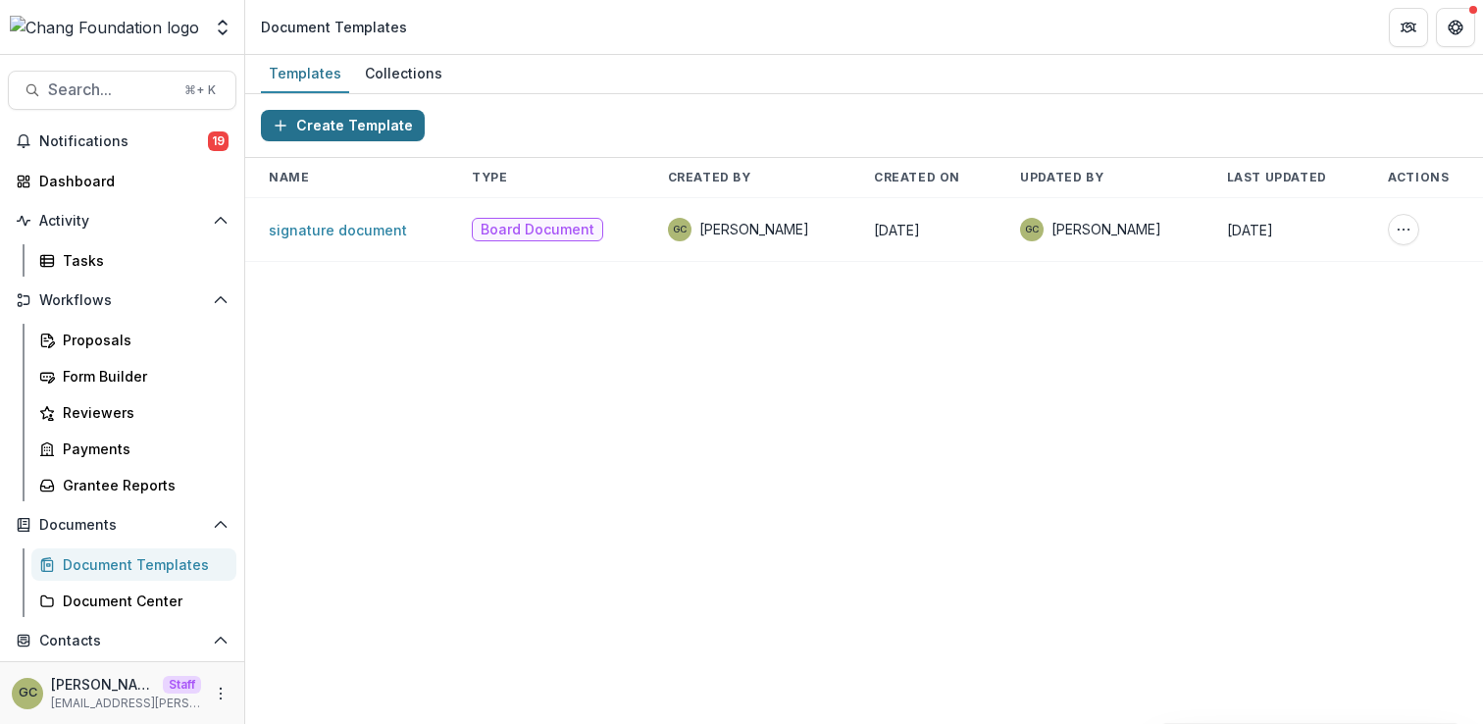
click at [405, 134] on button "Create Template" at bounding box center [343, 125] width 164 height 31
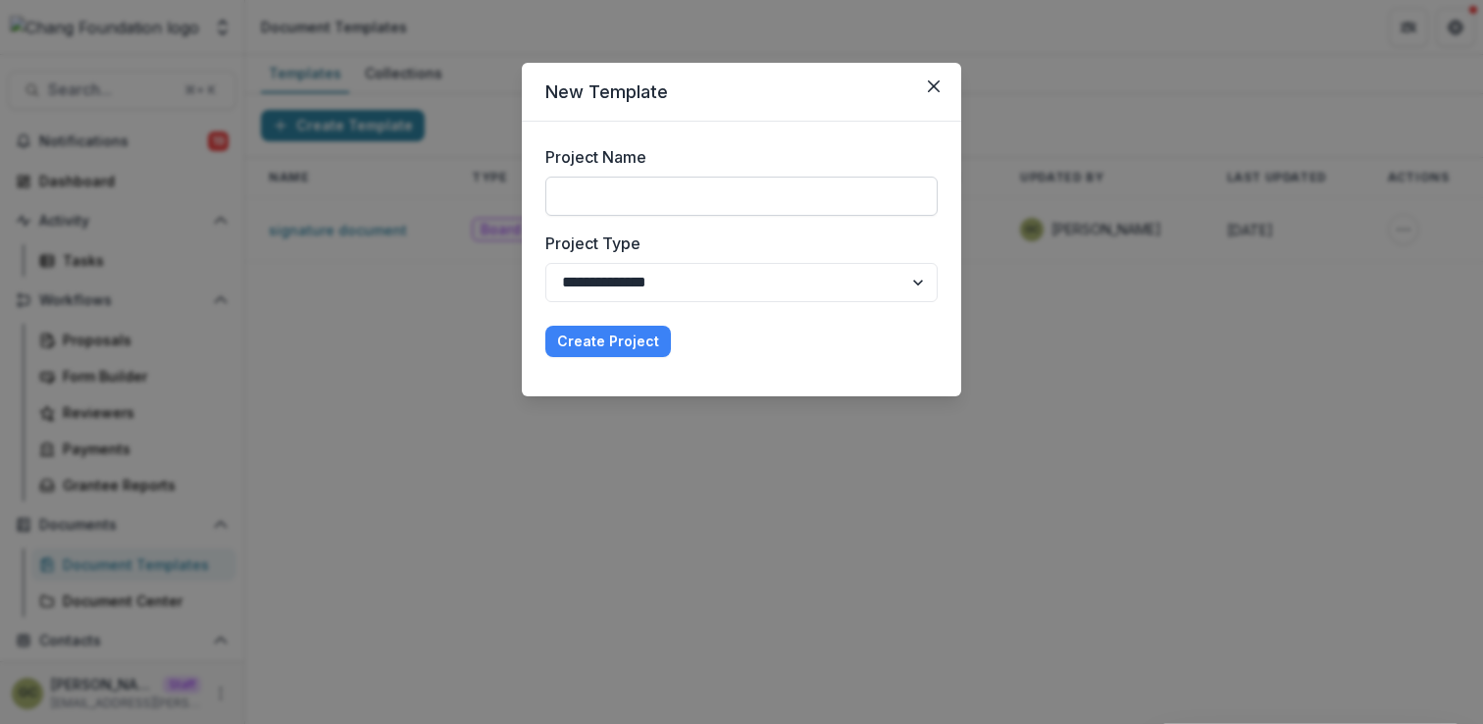
click at [637, 186] on input "Project Name" at bounding box center [741, 196] width 392 height 39
type input "**********"
click at [545, 326] on button "Create Project" at bounding box center [608, 341] width 126 height 31
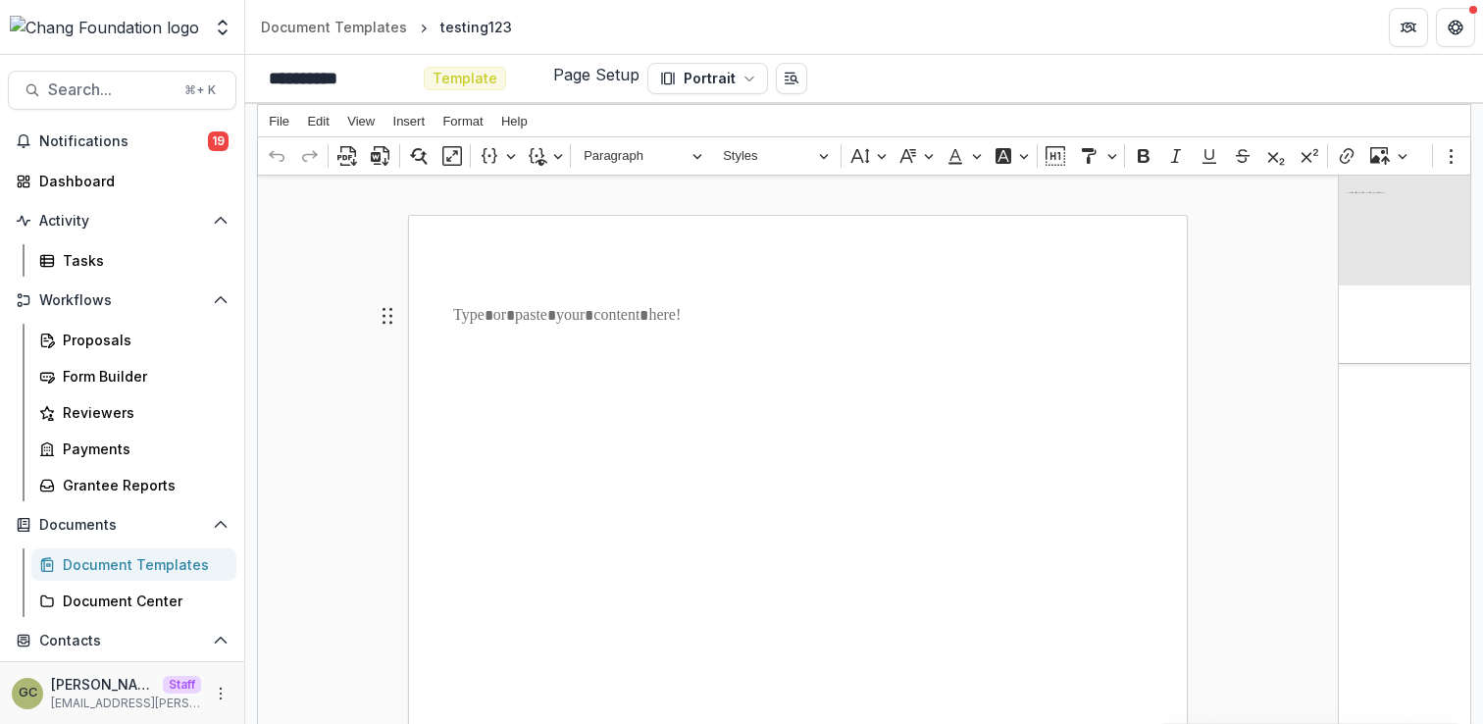
click at [276, 132] on div "File Edit View Insert Format Help" at bounding box center [864, 121] width 1212 height 32
click at [279, 125] on span "File" at bounding box center [279, 121] width 21 height 13
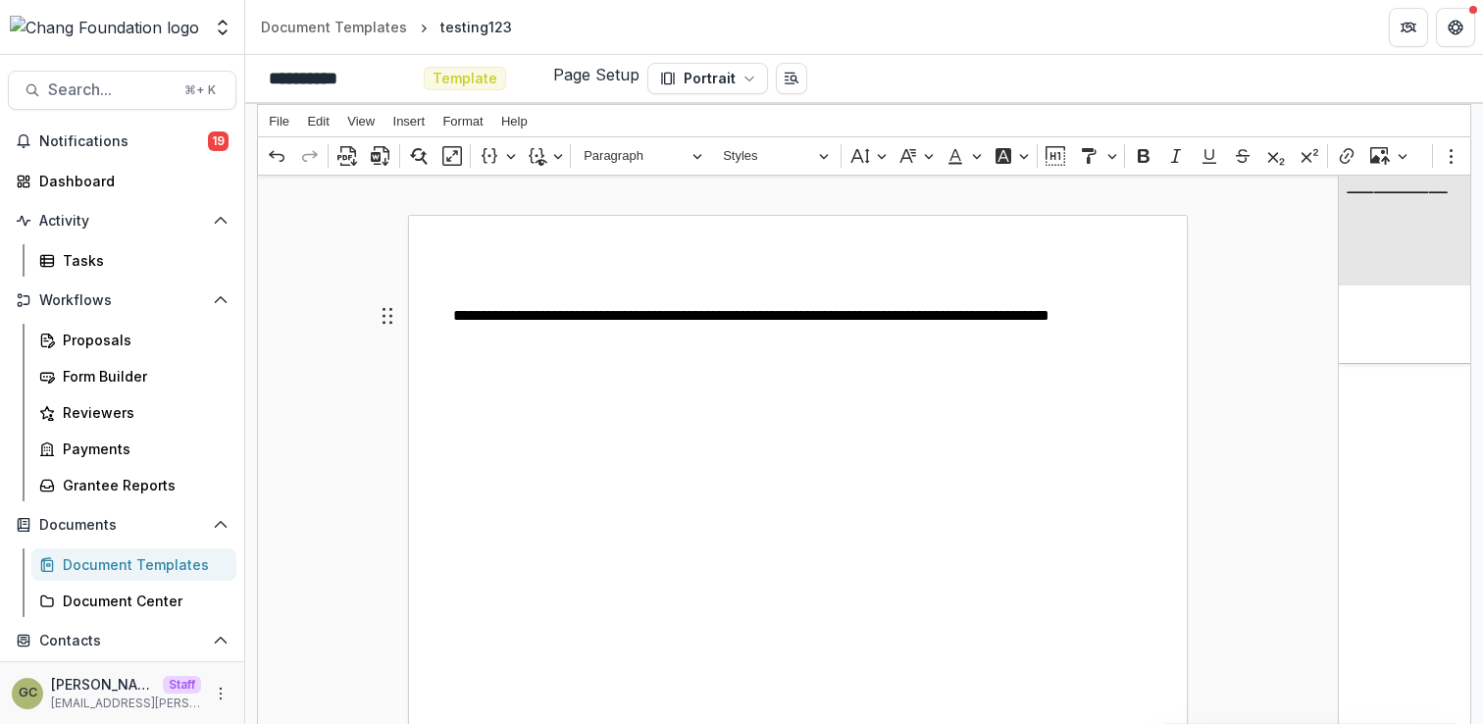
click at [768, 335] on p "**********" at bounding box center [798, 327] width 690 height 47
drag, startPoint x: 889, startPoint y: 323, endPoint x: 1051, endPoint y: 310, distance: 163.3
click at [1051, 310] on p "**********" at bounding box center [798, 327] width 690 height 47
click at [1138, 159] on icon "Editor toolbar" at bounding box center [1144, 156] width 12 height 14
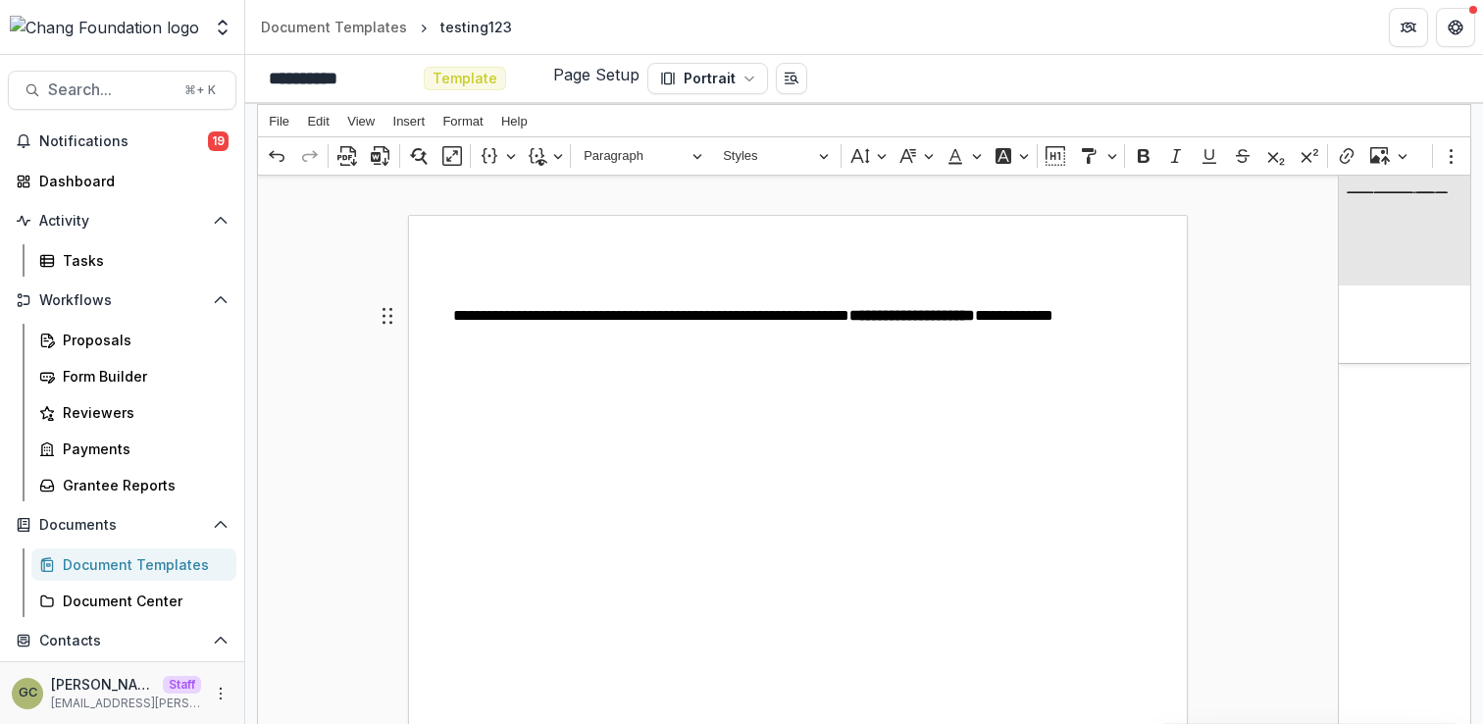
click at [414, 121] on span "Insert" at bounding box center [409, 121] width 32 height 13
click at [596, 382] on p "Rich Text Editor. Editing area: main. Press ⌥0 for help." at bounding box center [798, 387] width 690 height 24
click at [370, 130] on button "View" at bounding box center [360, 121] width 41 height 23
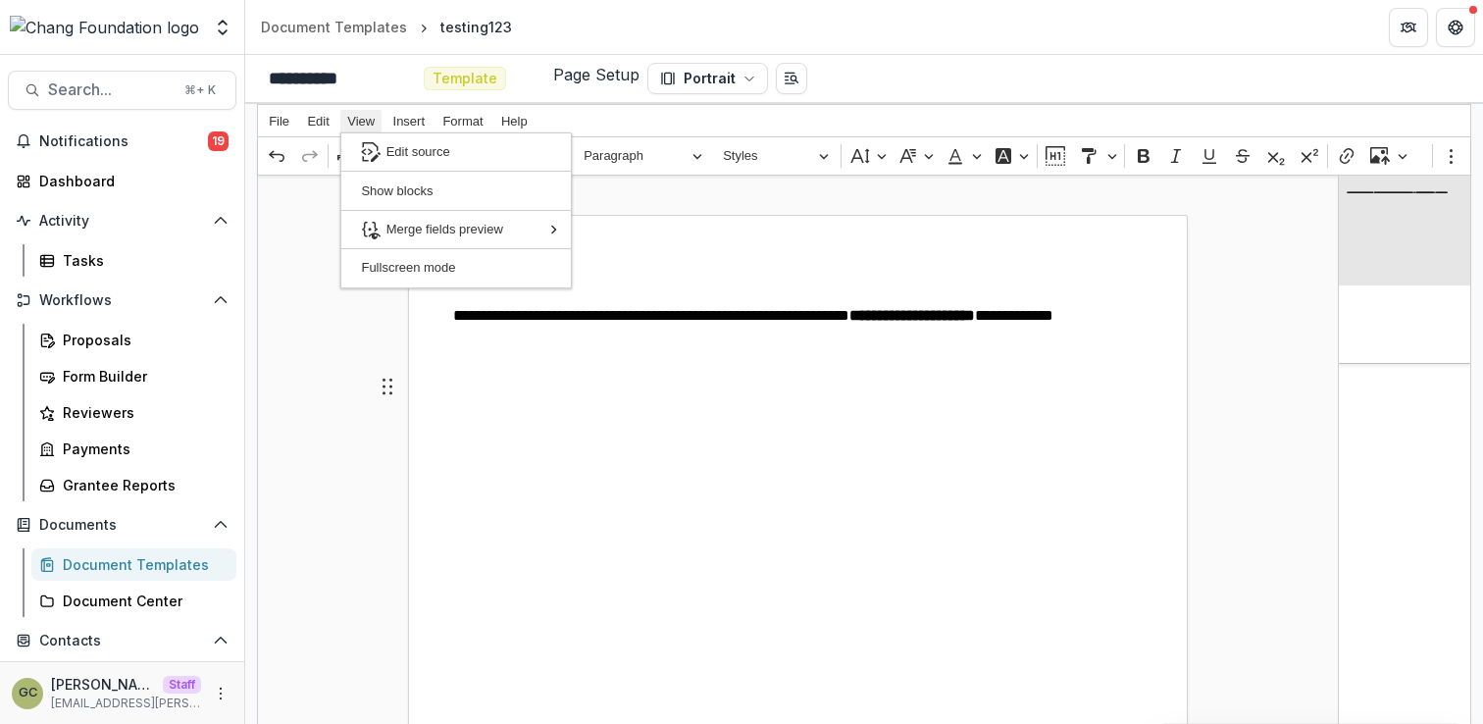
click at [370, 130] on button "View" at bounding box center [360, 121] width 41 height 23
click at [727, 381] on p "Rich Text Editor. Editing area: main. Press ⌥0 for help." at bounding box center [798, 387] width 690 height 24
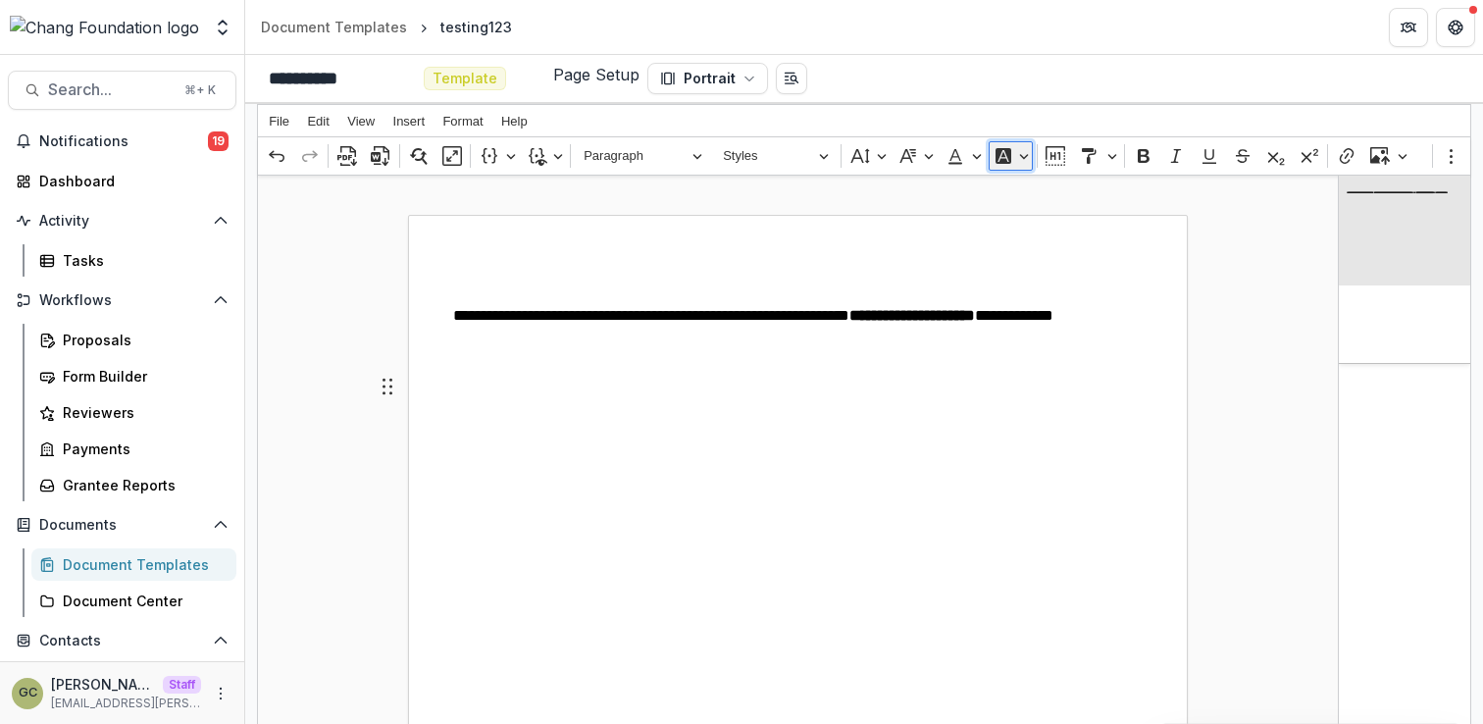
click at [1022, 157] on button "Font Background Color" at bounding box center [1011, 155] width 44 height 29
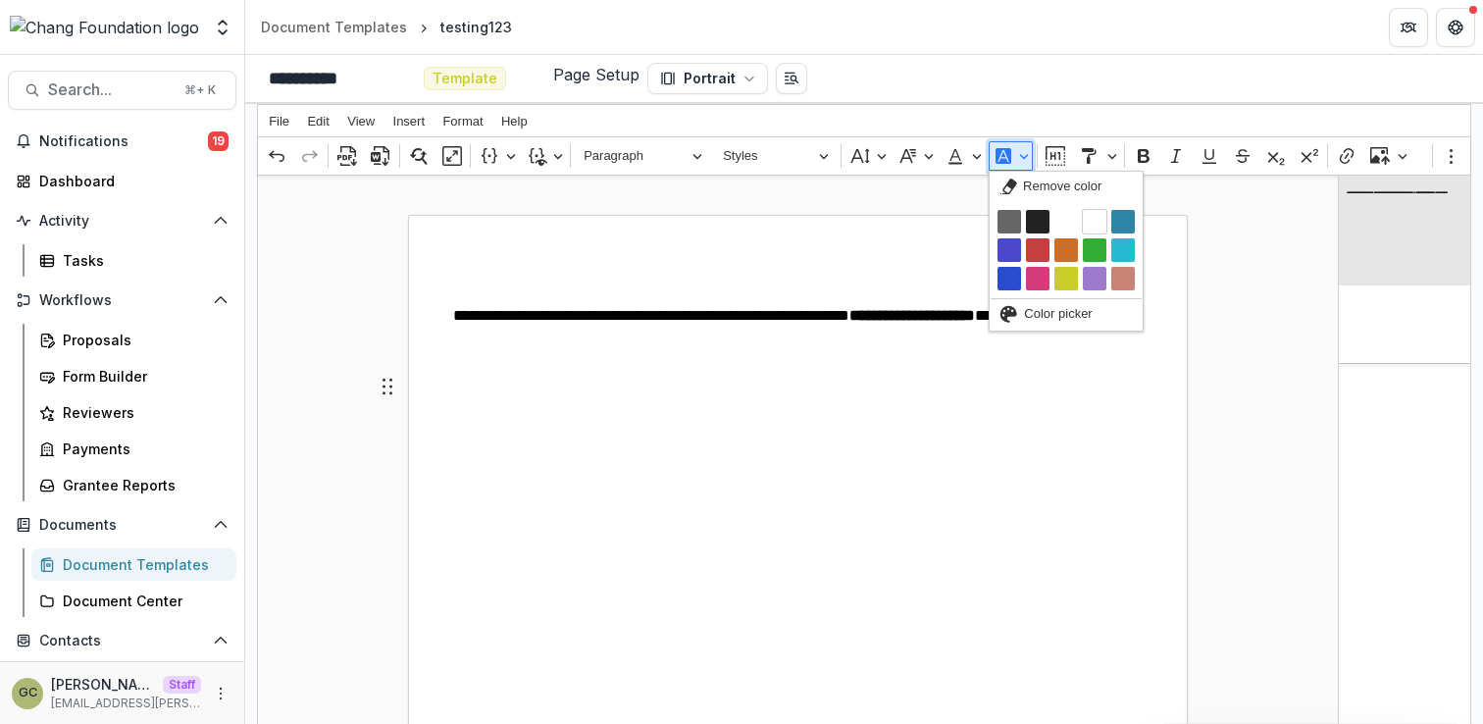
click at [1022, 157] on button "Font Background Color" at bounding box center [1011, 155] width 44 height 29
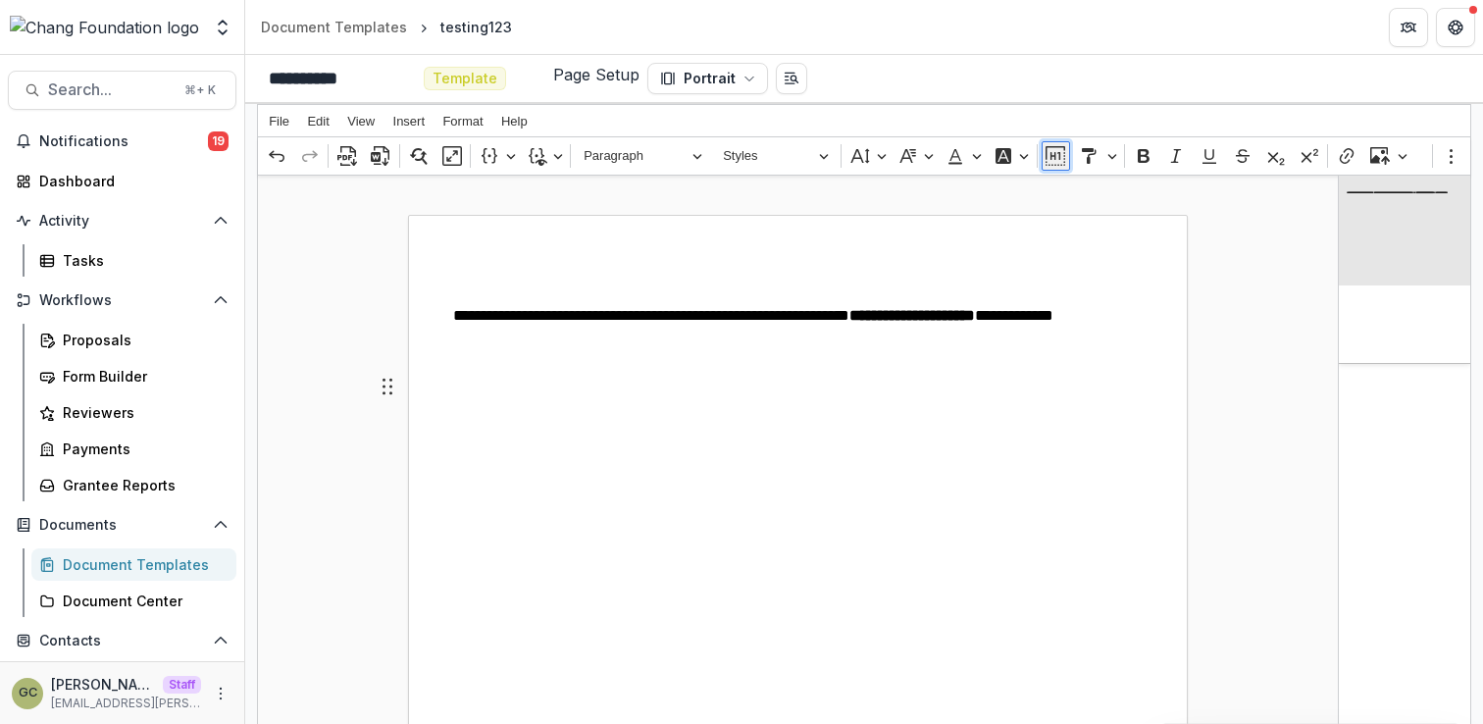
click at [1060, 158] on icon "Editor toolbar" at bounding box center [1056, 159] width 20 height 14
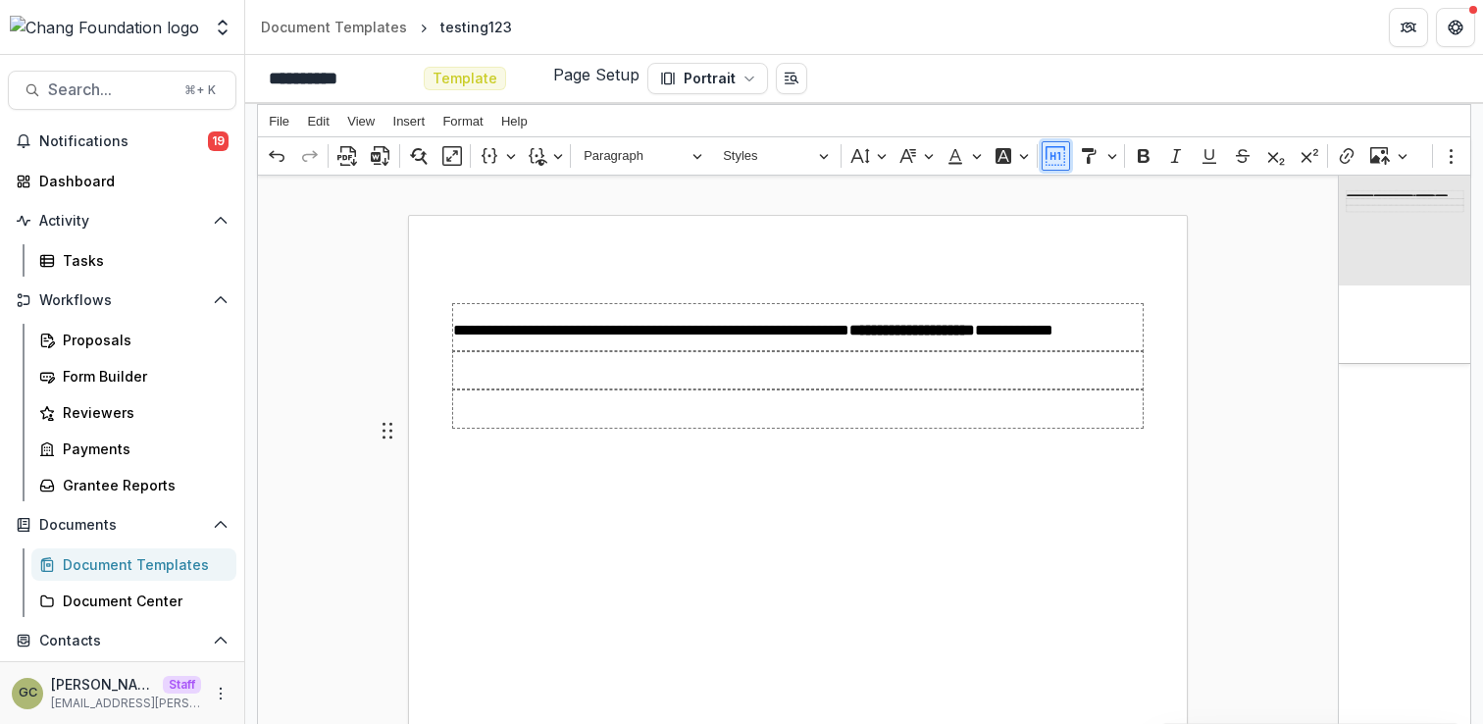
click at [1060, 158] on icon "Editor toolbar" at bounding box center [1056, 159] width 20 height 14
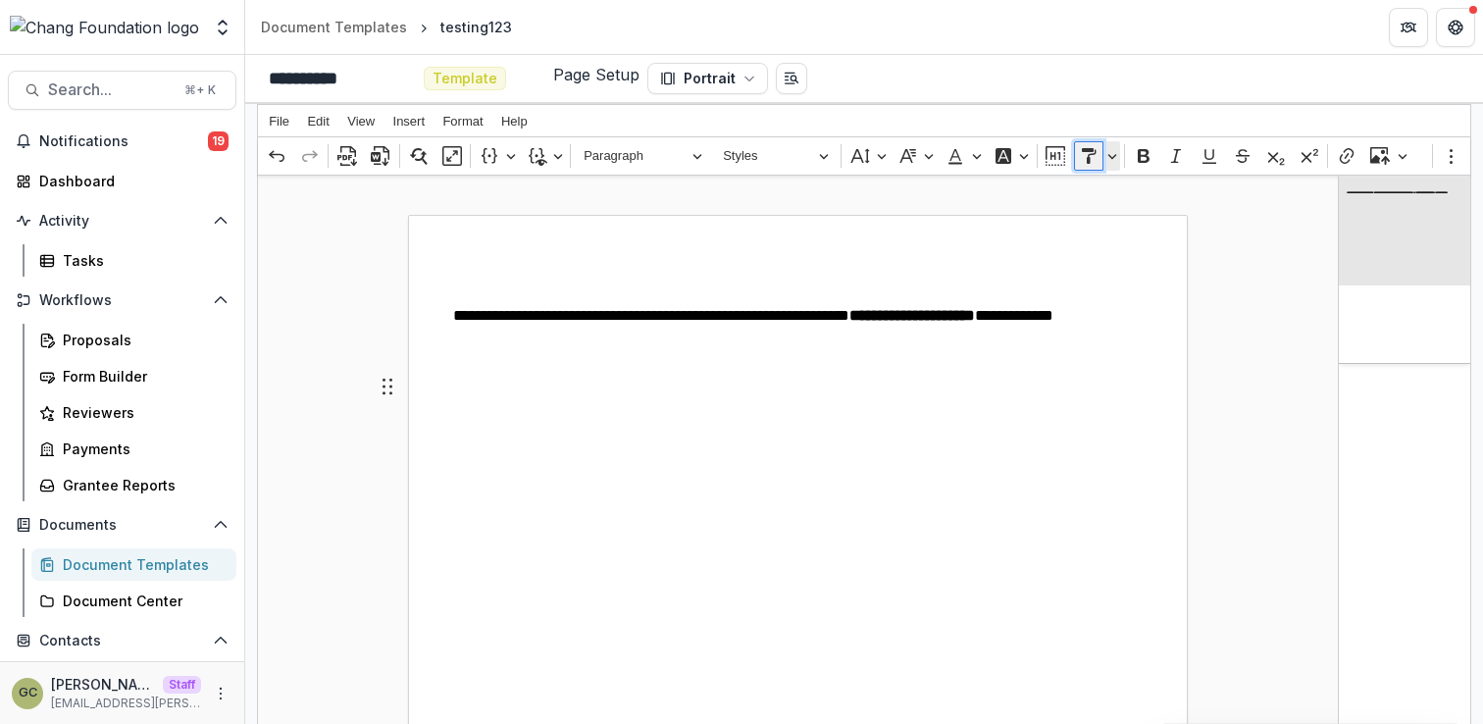
click at [1101, 158] on button "Paint formatting" at bounding box center [1088, 155] width 29 height 29
click at [1406, 158] on icon "Editor toolbar" at bounding box center [1403, 156] width 10 height 20
click at [1442, 157] on icon "Editor toolbar" at bounding box center [1452, 156] width 20 height 20
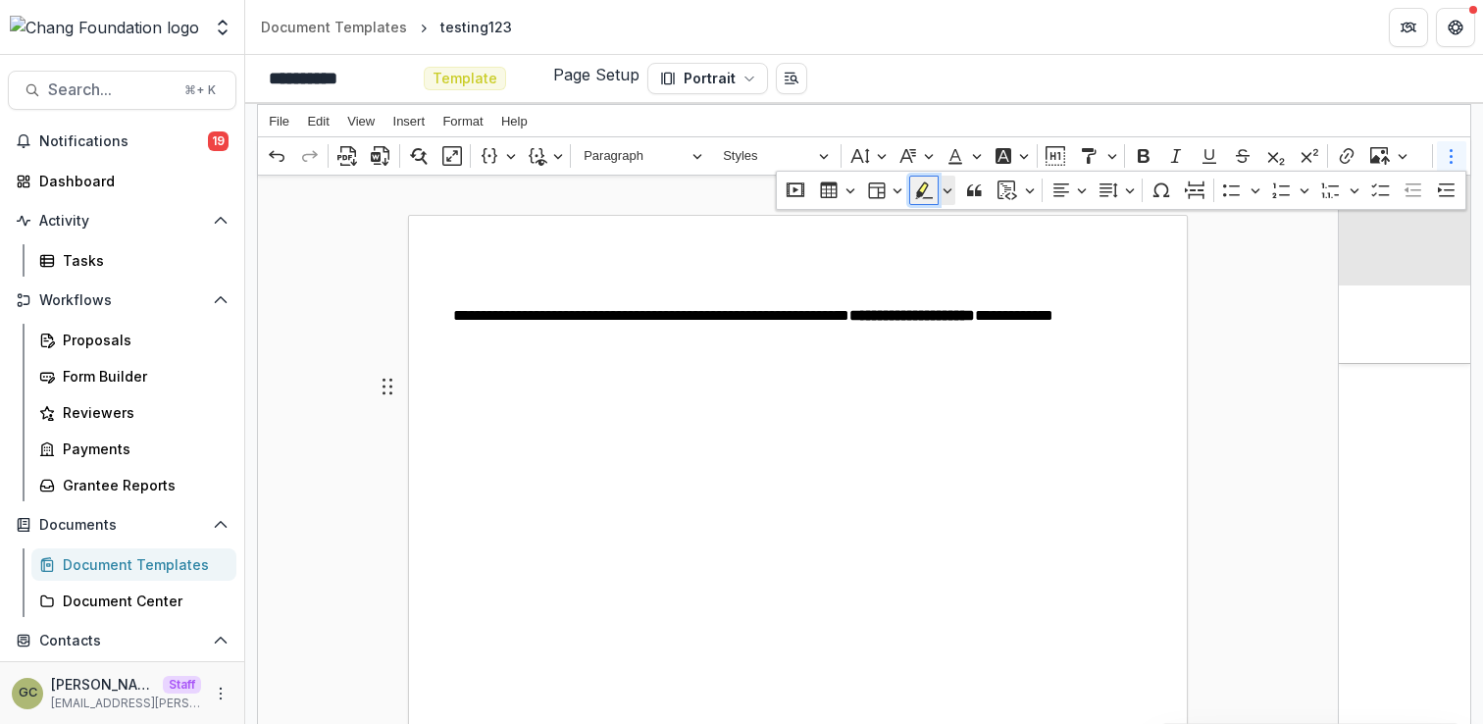
click at [921, 195] on icon "Dropdown toolbar" at bounding box center [924, 190] width 20 height 20
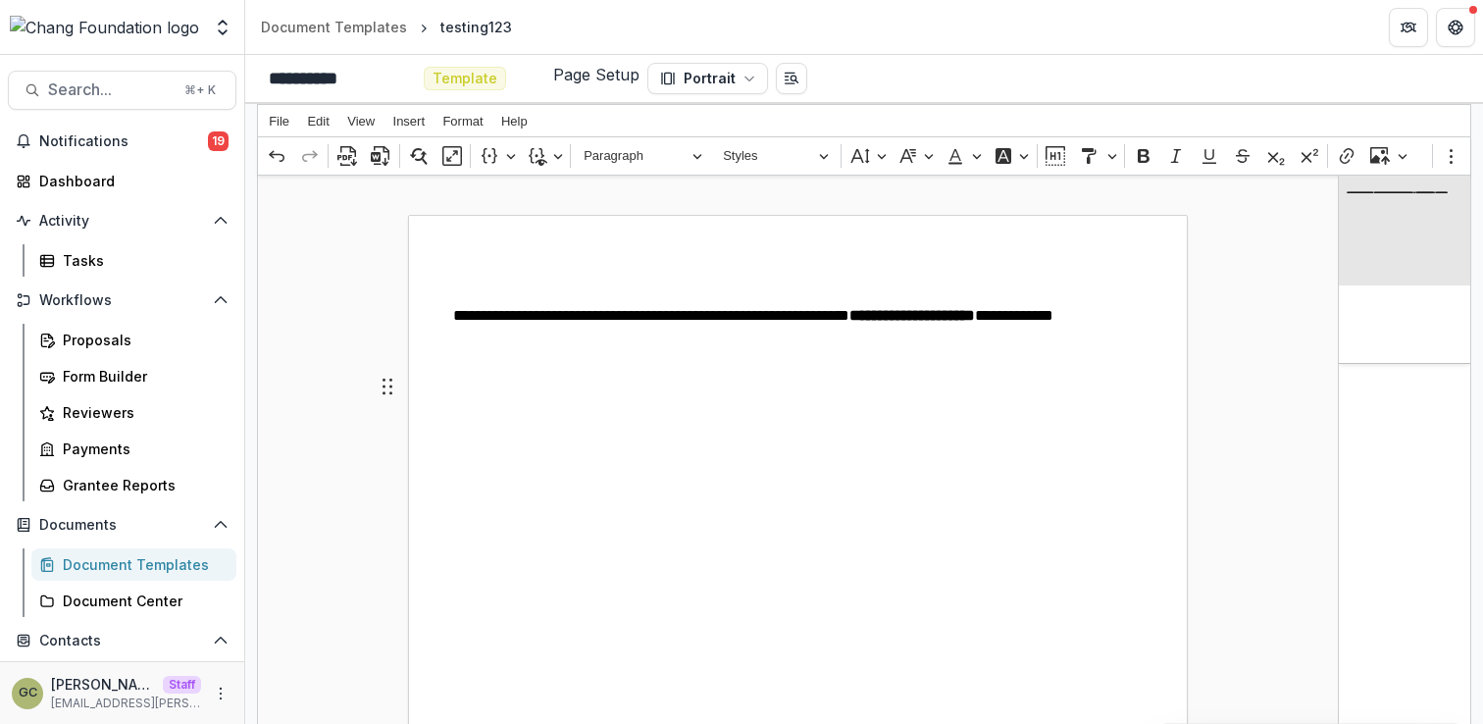
drag, startPoint x: 464, startPoint y: 389, endPoint x: 628, endPoint y: 373, distance: 164.6
click at [1442, 152] on icon "Editor toolbar" at bounding box center [1452, 156] width 20 height 20
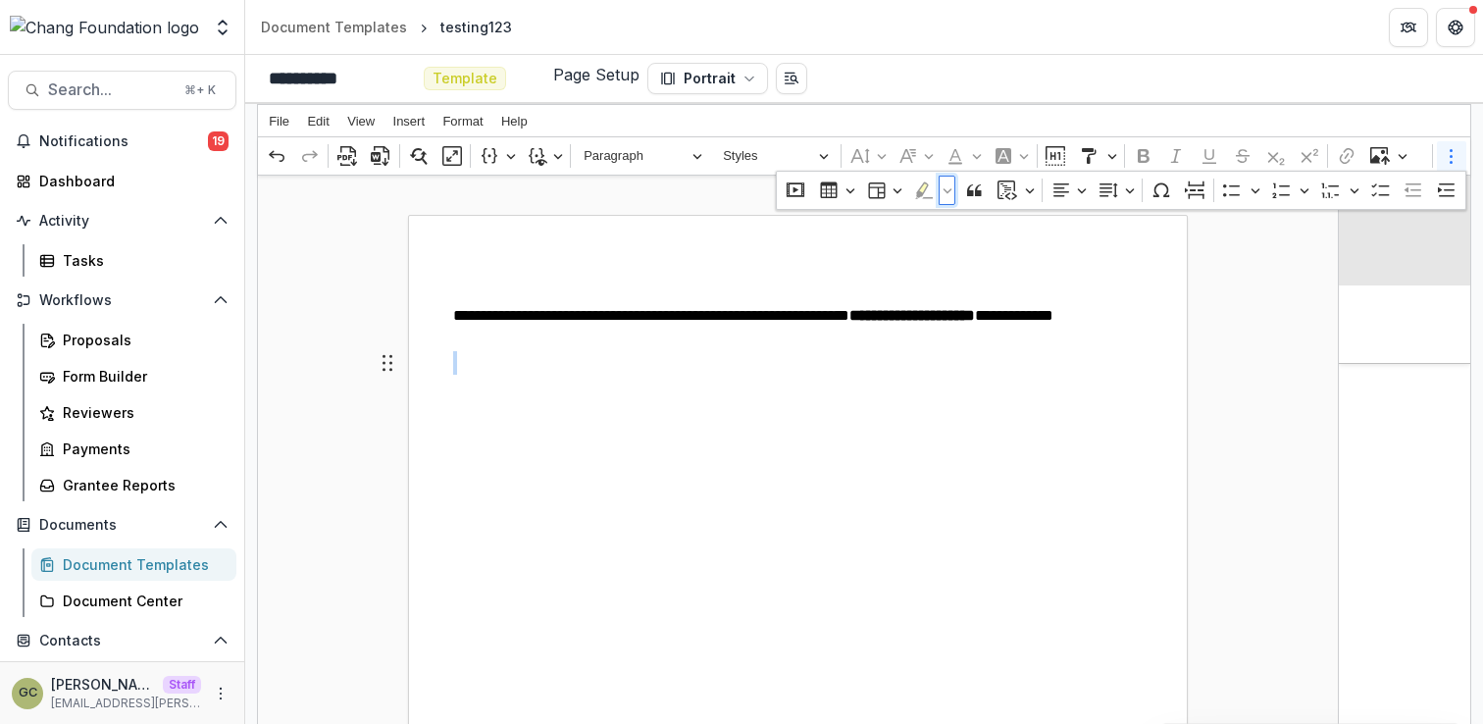
click at [939, 190] on button "Highlight" at bounding box center [947, 190] width 17 height 29
click at [921, 191] on icon "Dropdown toolbar" at bounding box center [924, 190] width 20 height 20
click at [649, 310] on p "**********" at bounding box center [798, 327] width 690 height 47
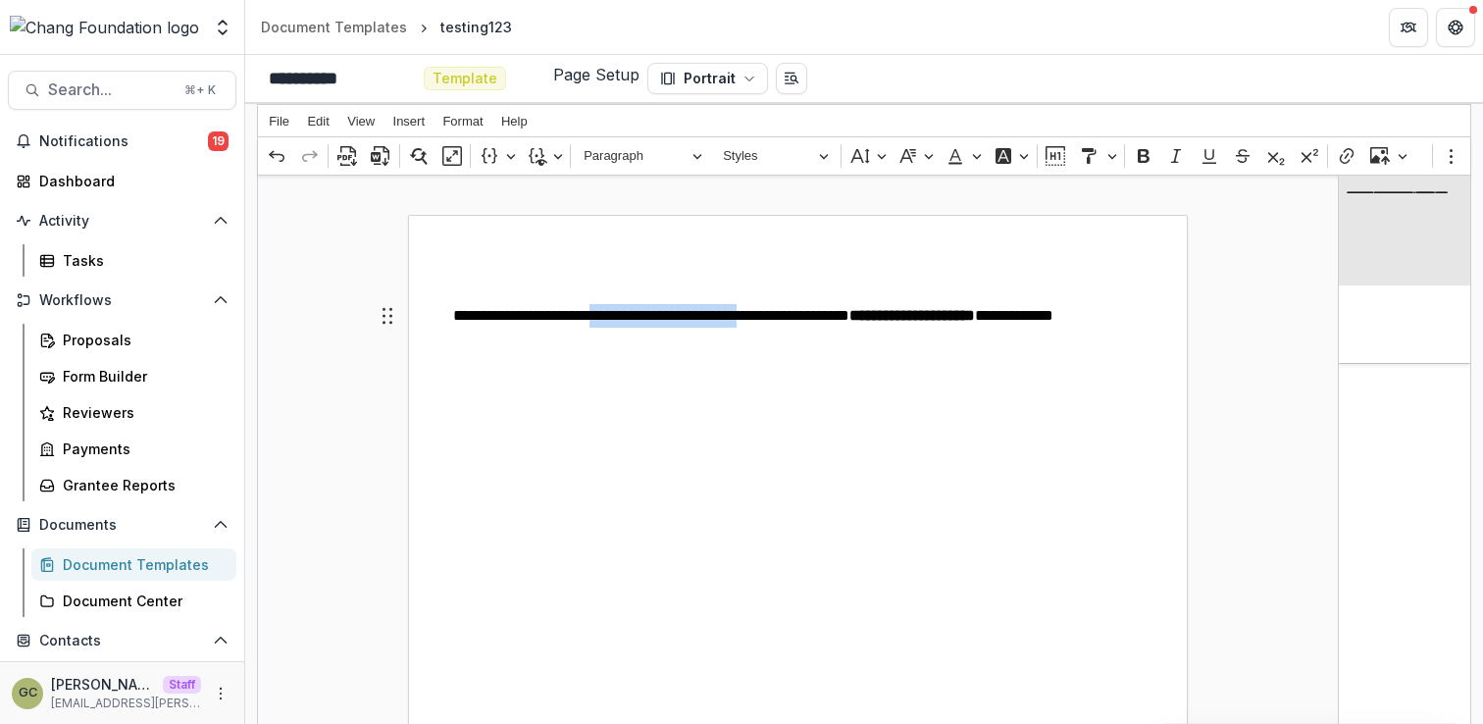
drag, startPoint x: 658, startPoint y: 311, endPoint x: 765, endPoint y: 307, distance: 107.0
click at [765, 307] on p "**********" at bounding box center [798, 327] width 690 height 47
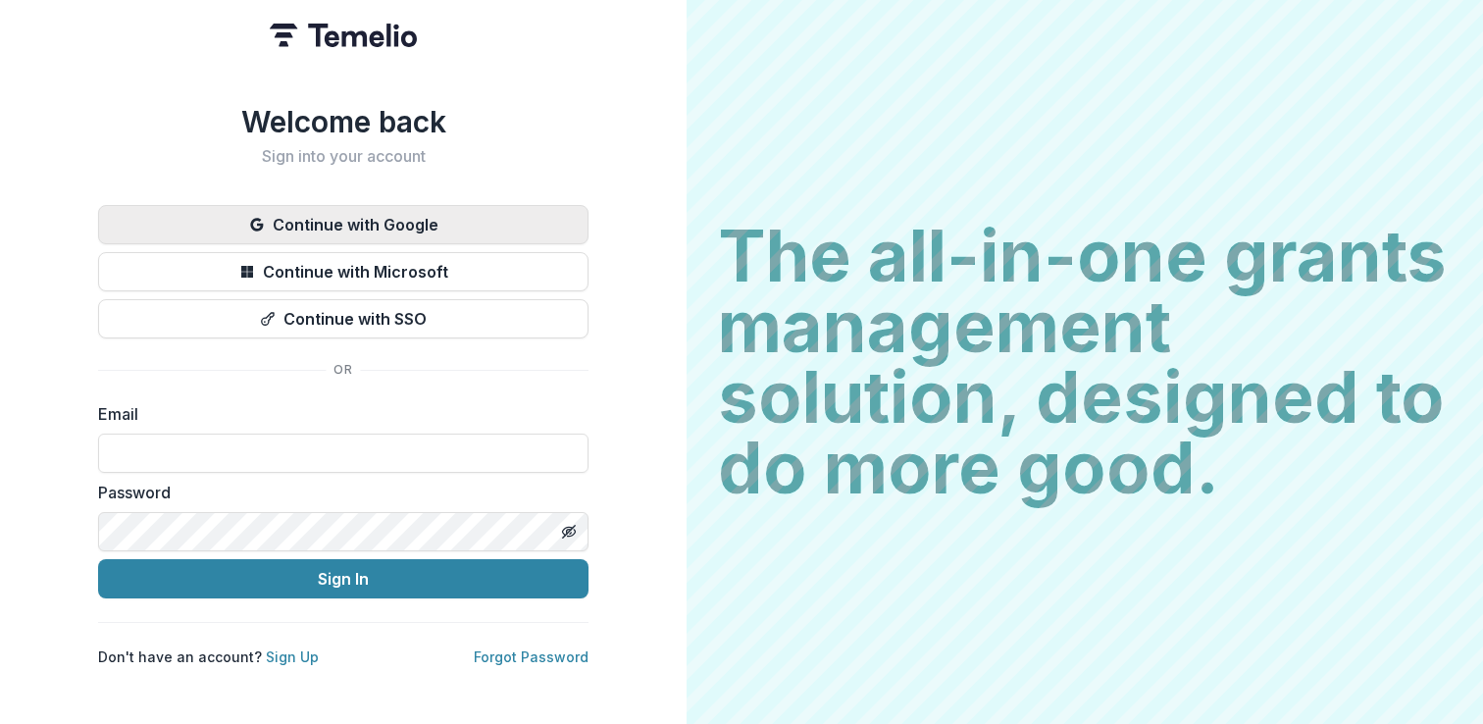
click at [447, 230] on button "Continue with Google" at bounding box center [343, 224] width 490 height 39
click at [471, 231] on button "Continue with Google" at bounding box center [343, 224] width 490 height 39
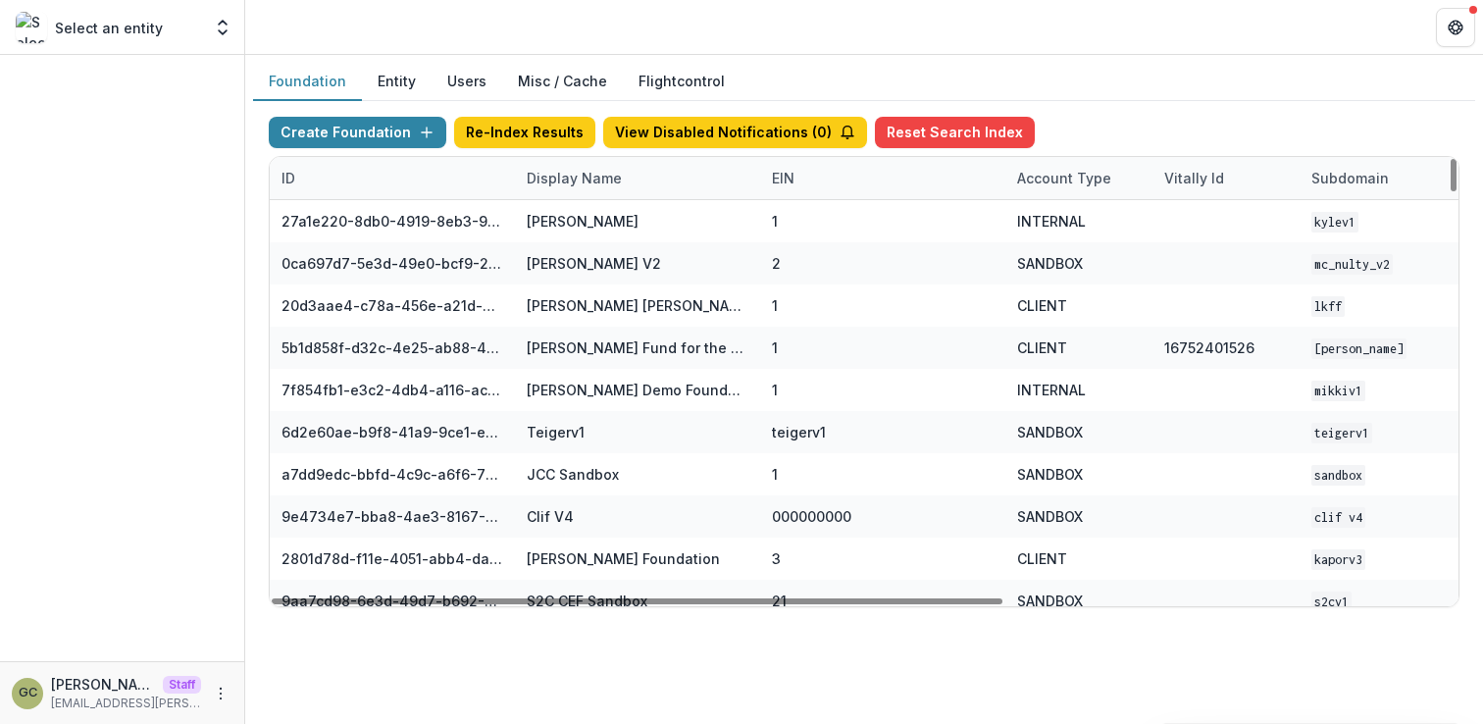
click at [564, 175] on div "Display Name" at bounding box center [574, 178] width 119 height 21
click at [583, 211] on input at bounding box center [636, 222] width 235 height 31
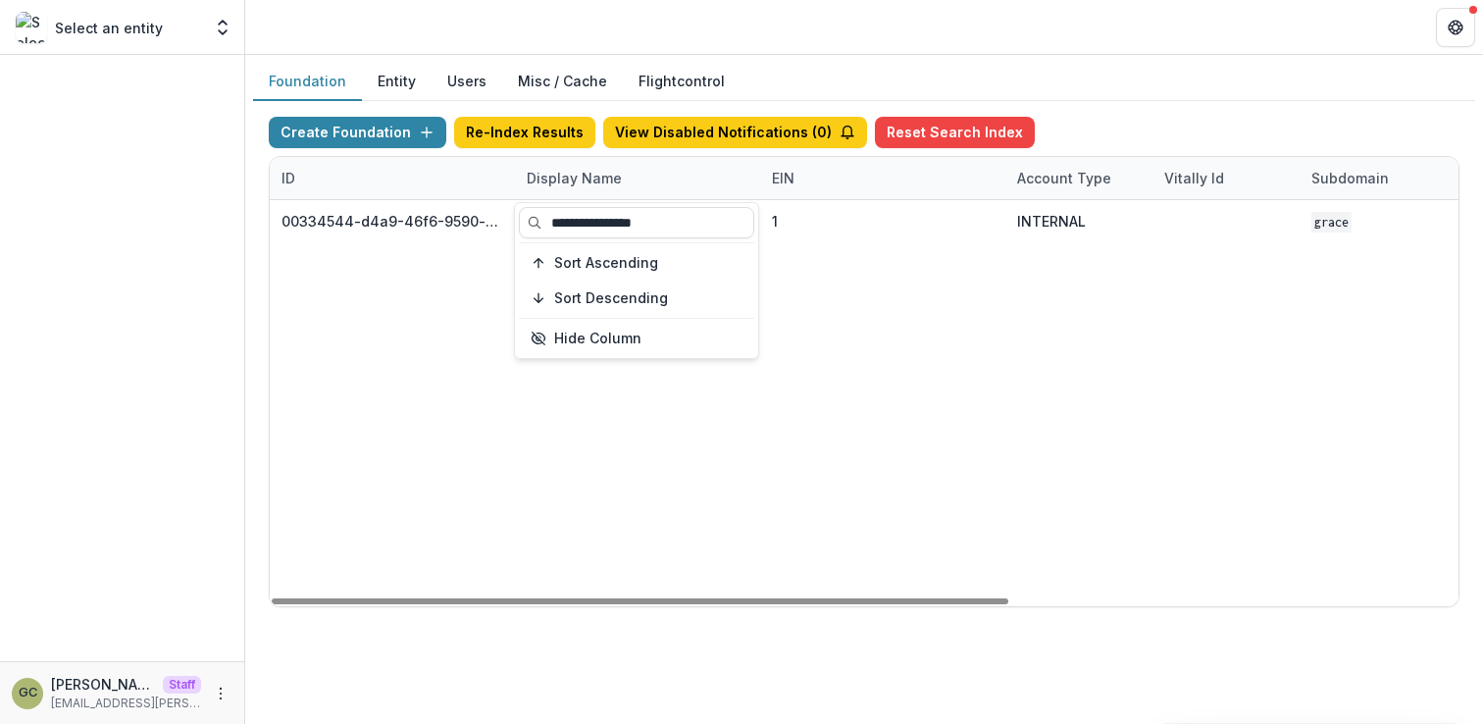
type input "**********"
click at [821, 287] on div "00334544-d4a9-46f6-9590-cb2a1505df7e Grace Foundation 1 INTERNAL grace Feb 24, …" at bounding box center [1226, 403] width 1913 height 406
drag, startPoint x: 905, startPoint y: 590, endPoint x: 1127, endPoint y: 560, distance: 223.7
click at [1127, 560] on div "00334544-d4a9-46f6-9590-cb2a1505df7e Grace Foundation 1 INTERNAL grace Feb 24, …" at bounding box center [1226, 403] width 1913 height 406
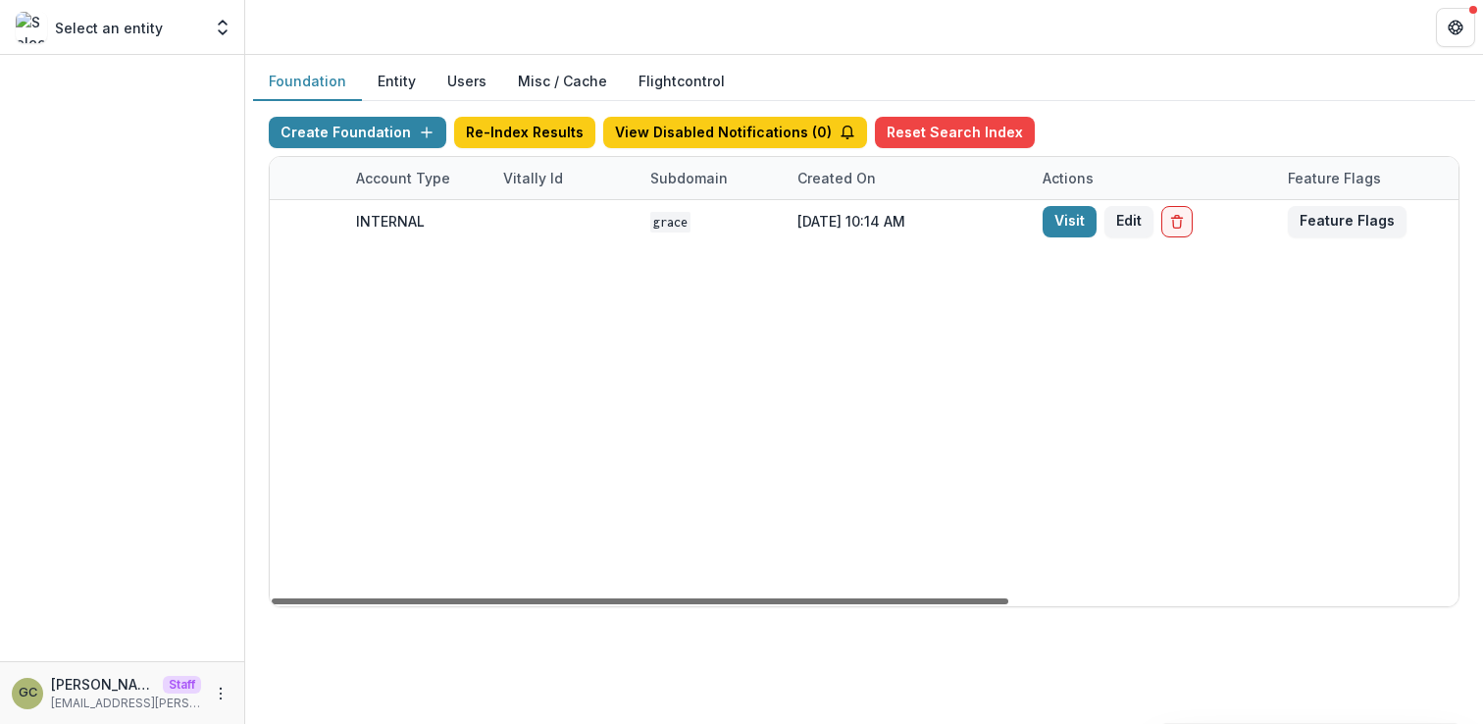
scroll to position [0, 681]
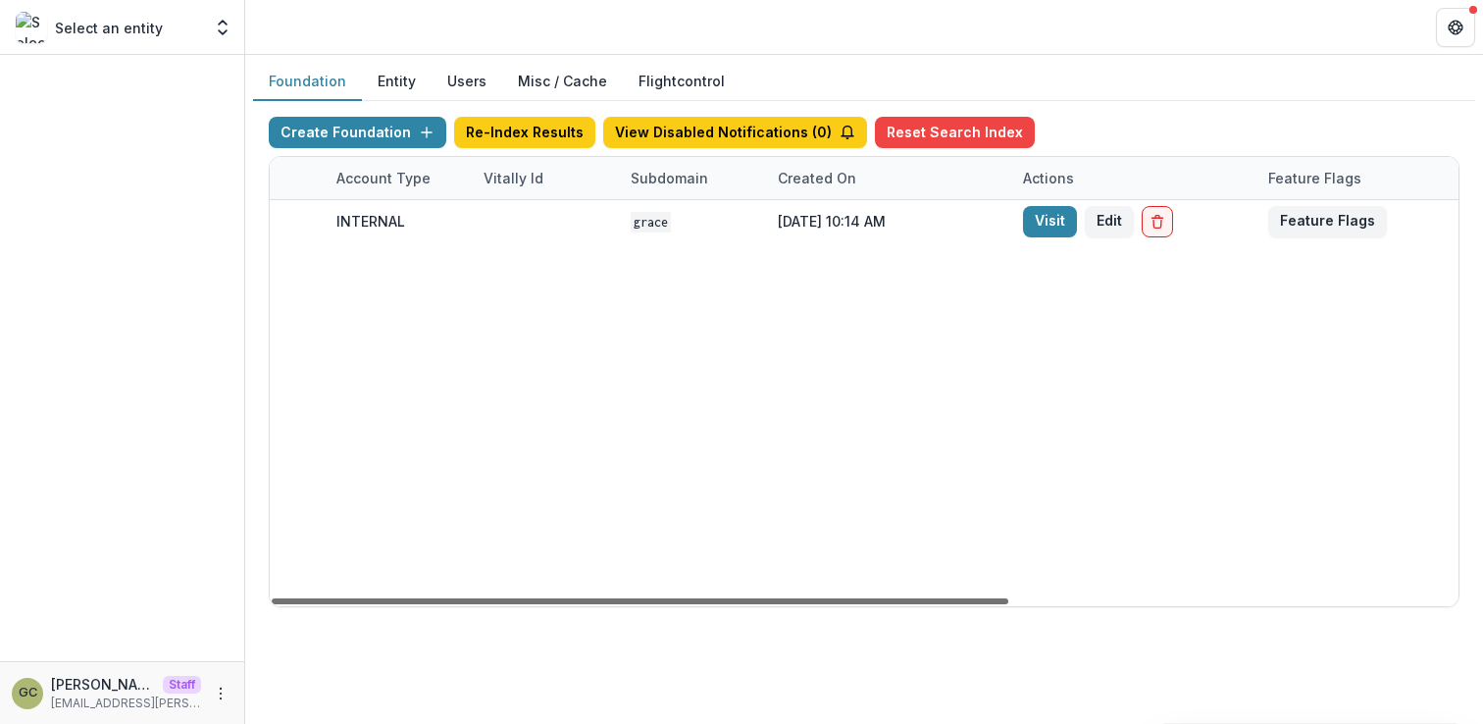
drag, startPoint x: 904, startPoint y: 604, endPoint x: 1326, endPoint y: 547, distance: 425.6
click at [1008, 598] on div at bounding box center [640, 601] width 737 height 6
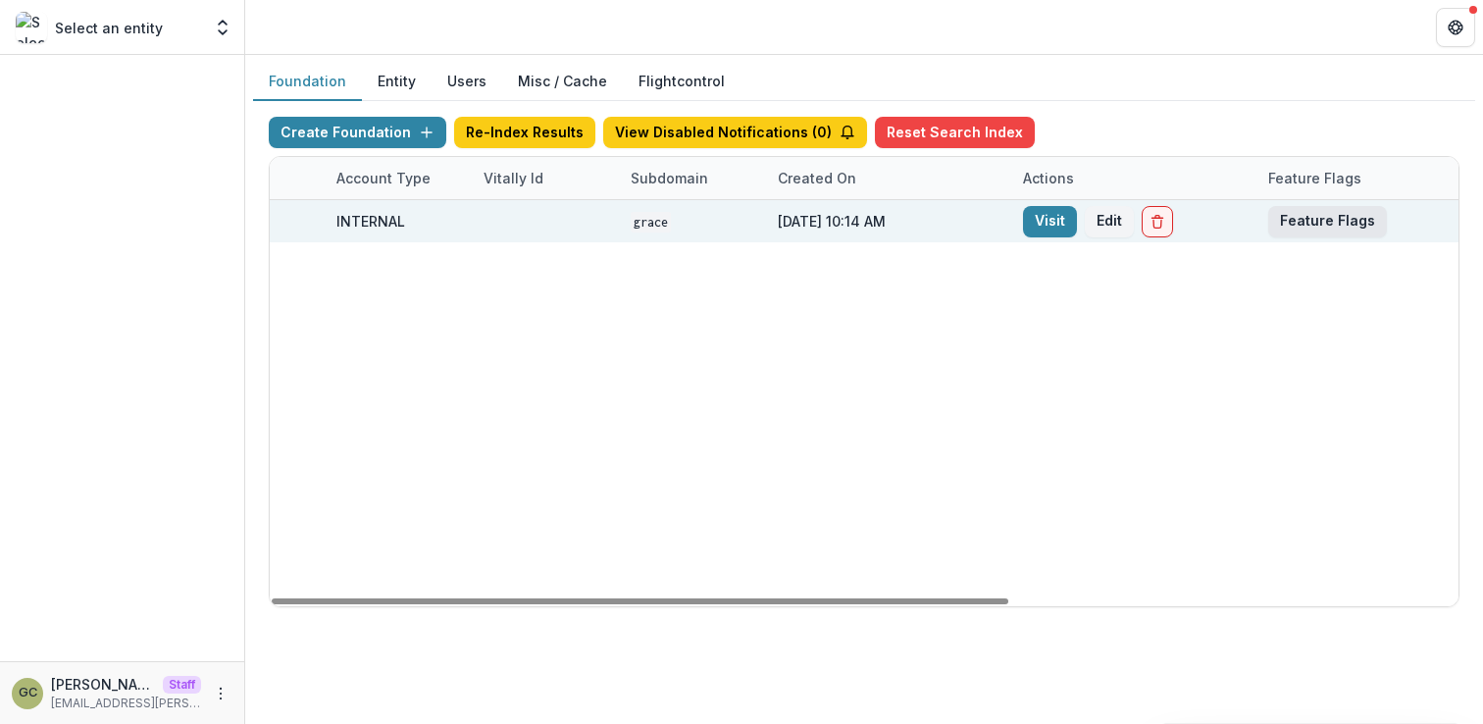
click at [1334, 231] on button "Feature Flags" at bounding box center [1327, 221] width 119 height 31
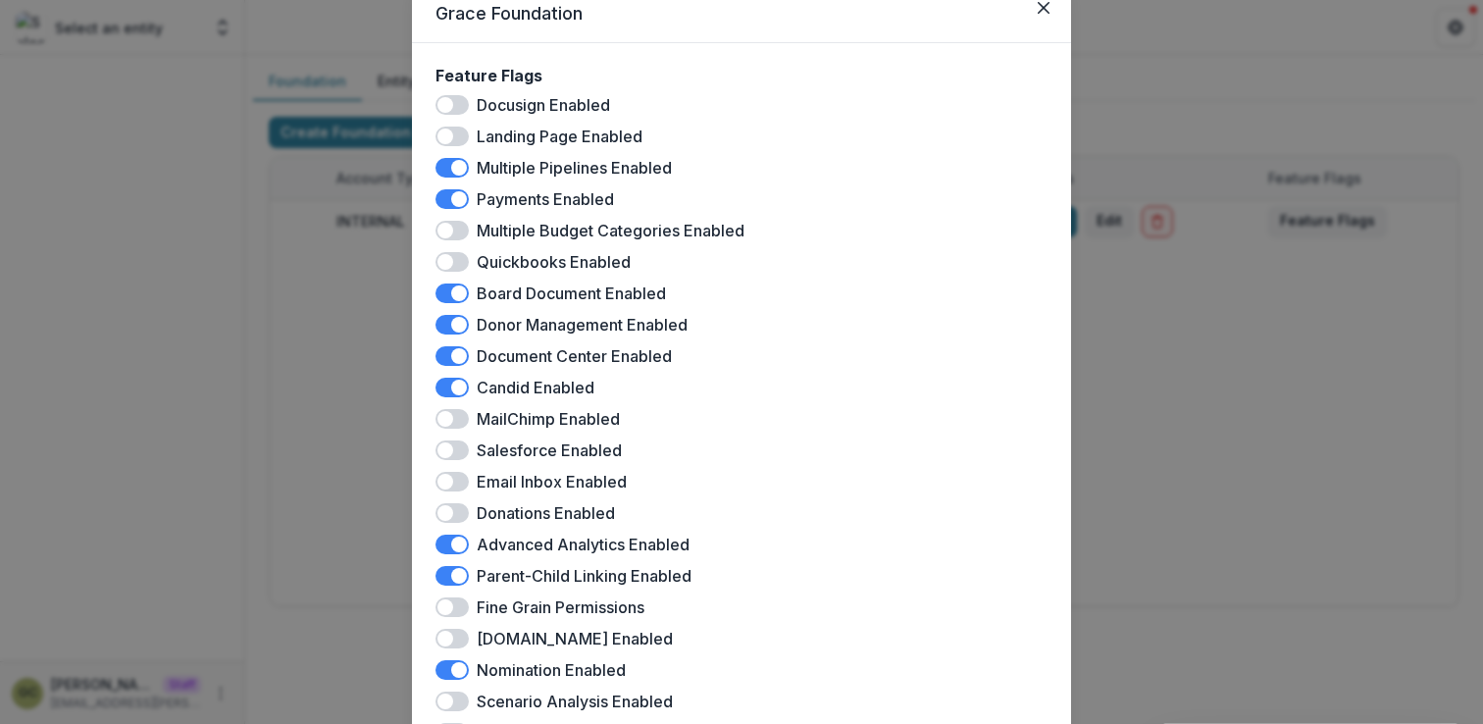
scroll to position [547, 0]
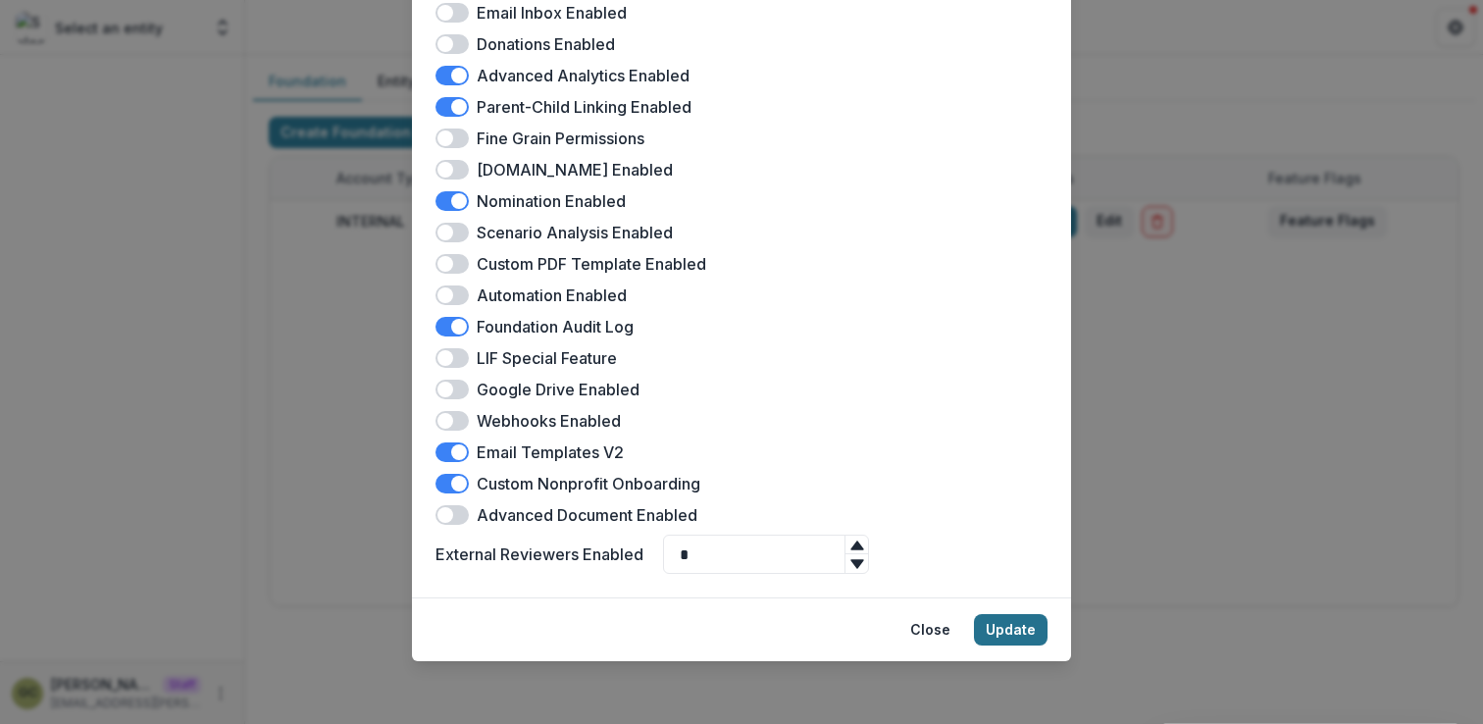
click at [996, 627] on button "Update" at bounding box center [1011, 629] width 74 height 31
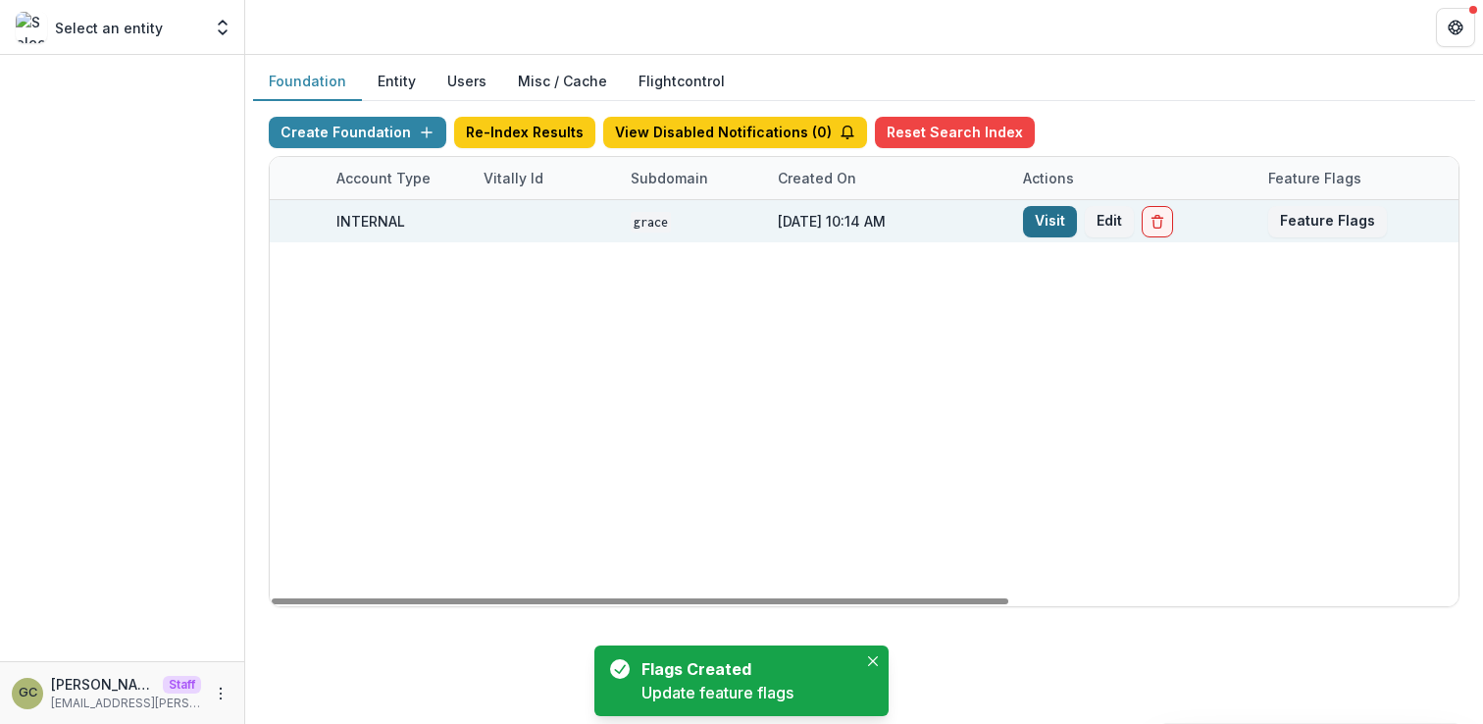
click at [1068, 230] on link "Visit" at bounding box center [1050, 221] width 54 height 31
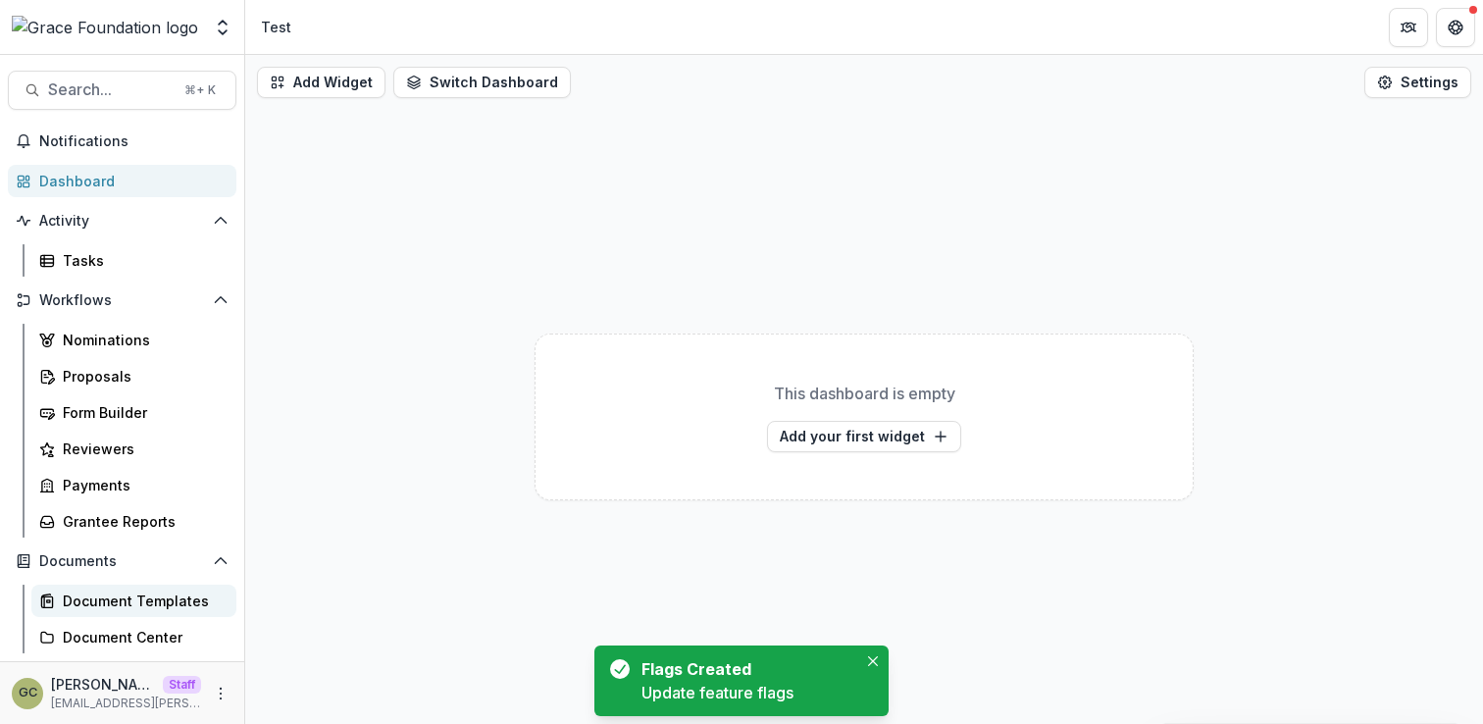
scroll to position [4, 0]
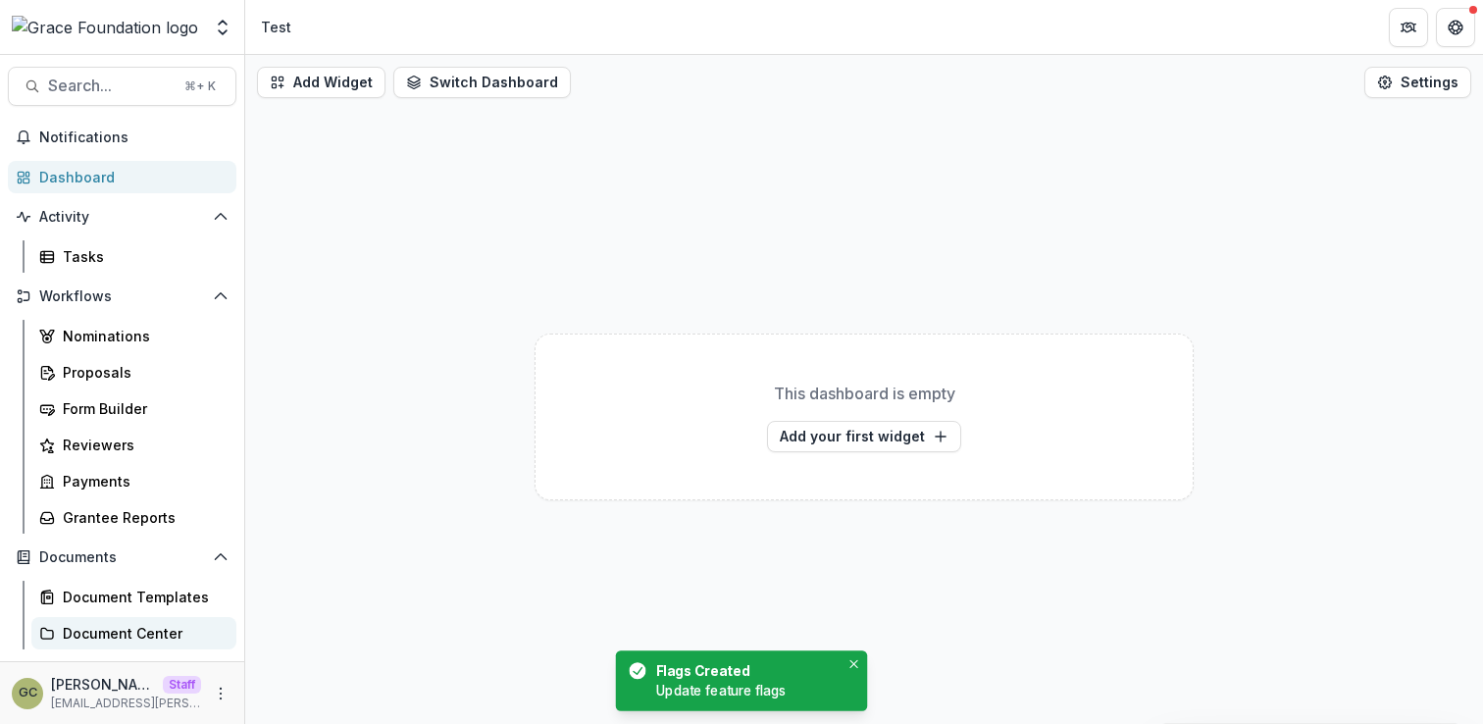
click at [166, 619] on link "Document Center" at bounding box center [133, 633] width 205 height 32
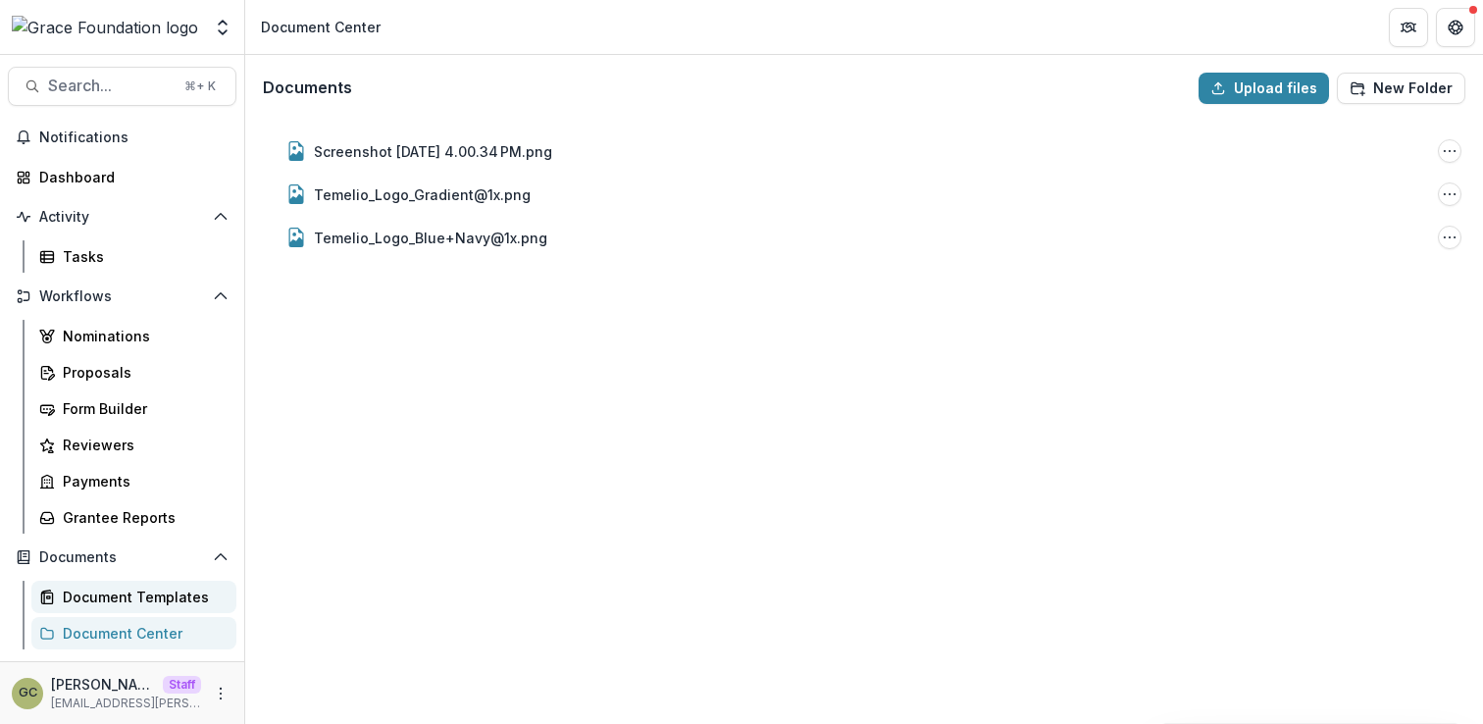
click at [199, 595] on div "Document Templates" at bounding box center [142, 597] width 158 height 21
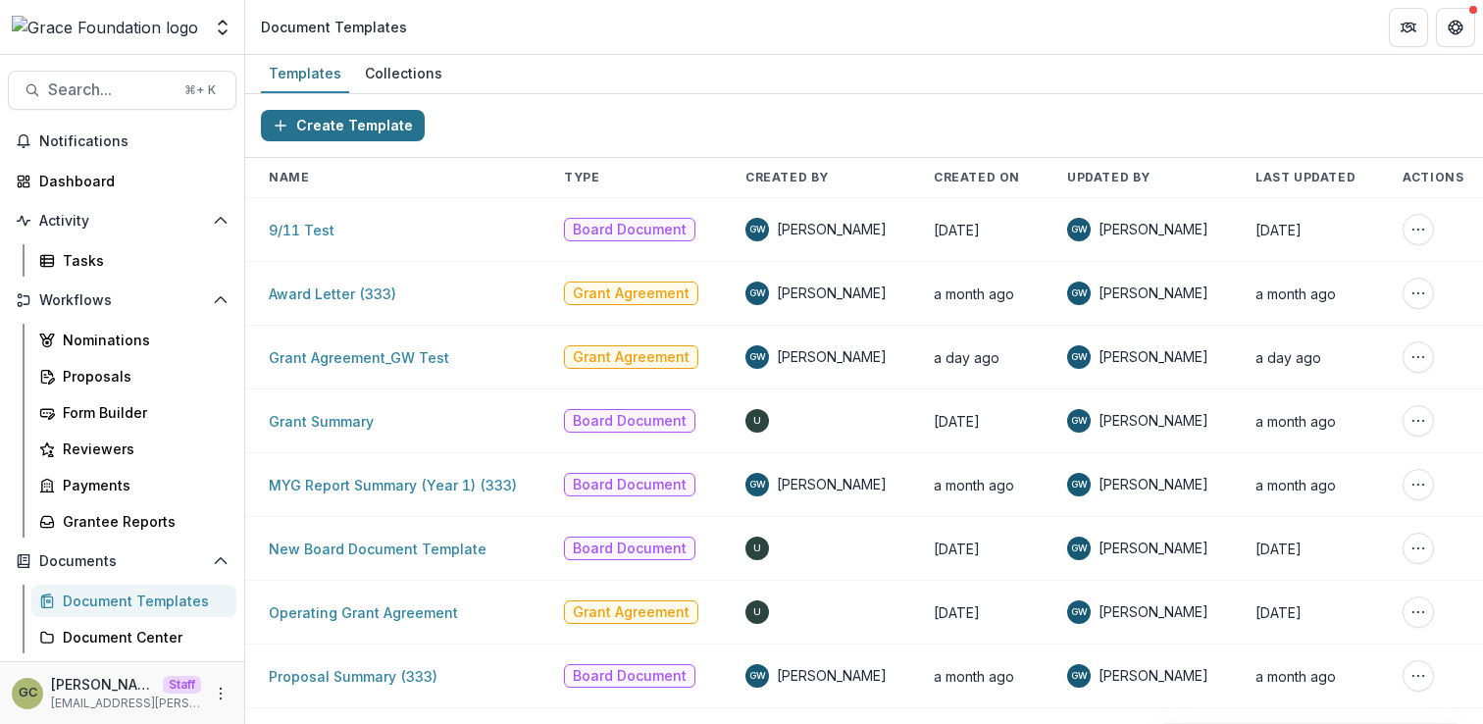
click at [341, 124] on button "Create Template" at bounding box center [343, 125] width 164 height 31
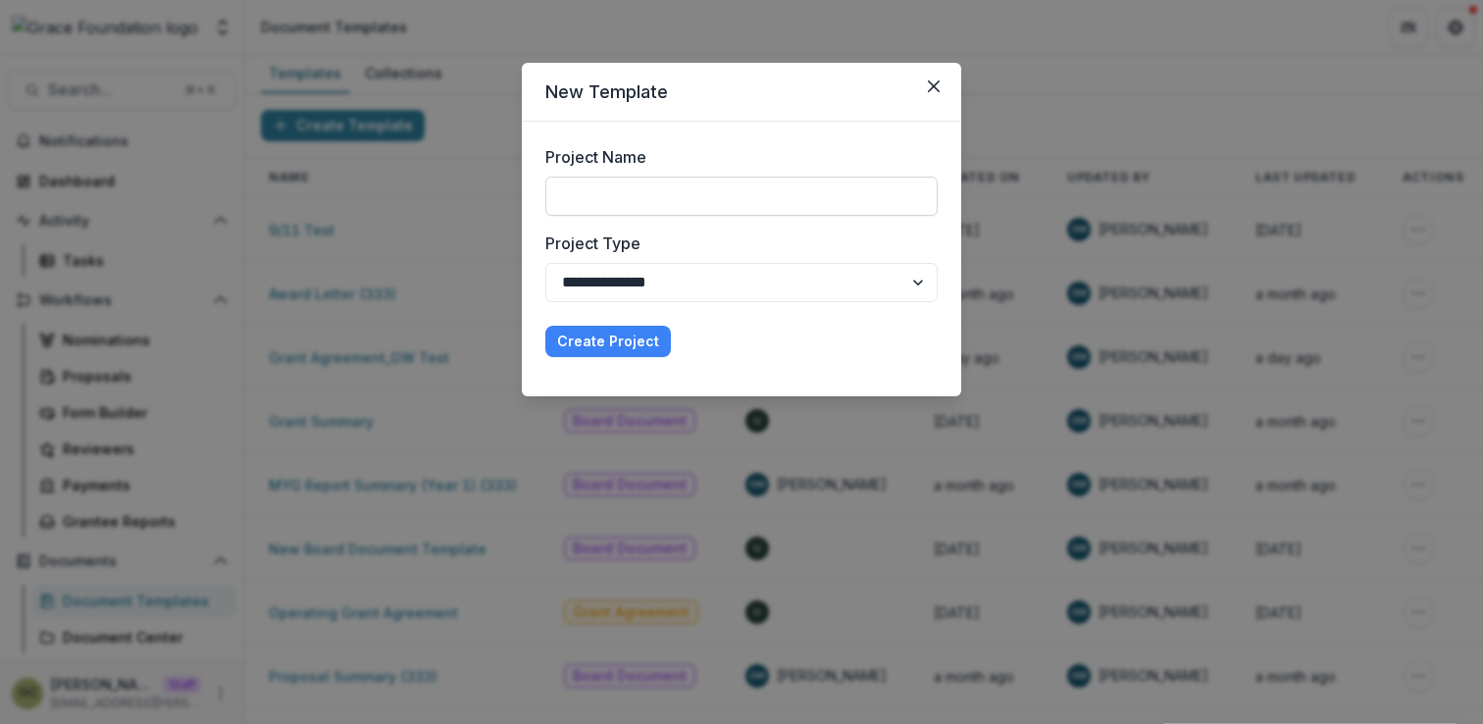
click at [835, 212] on input "Project Name" at bounding box center [741, 196] width 392 height 39
click at [923, 86] on button "Close" at bounding box center [933, 86] width 31 height 31
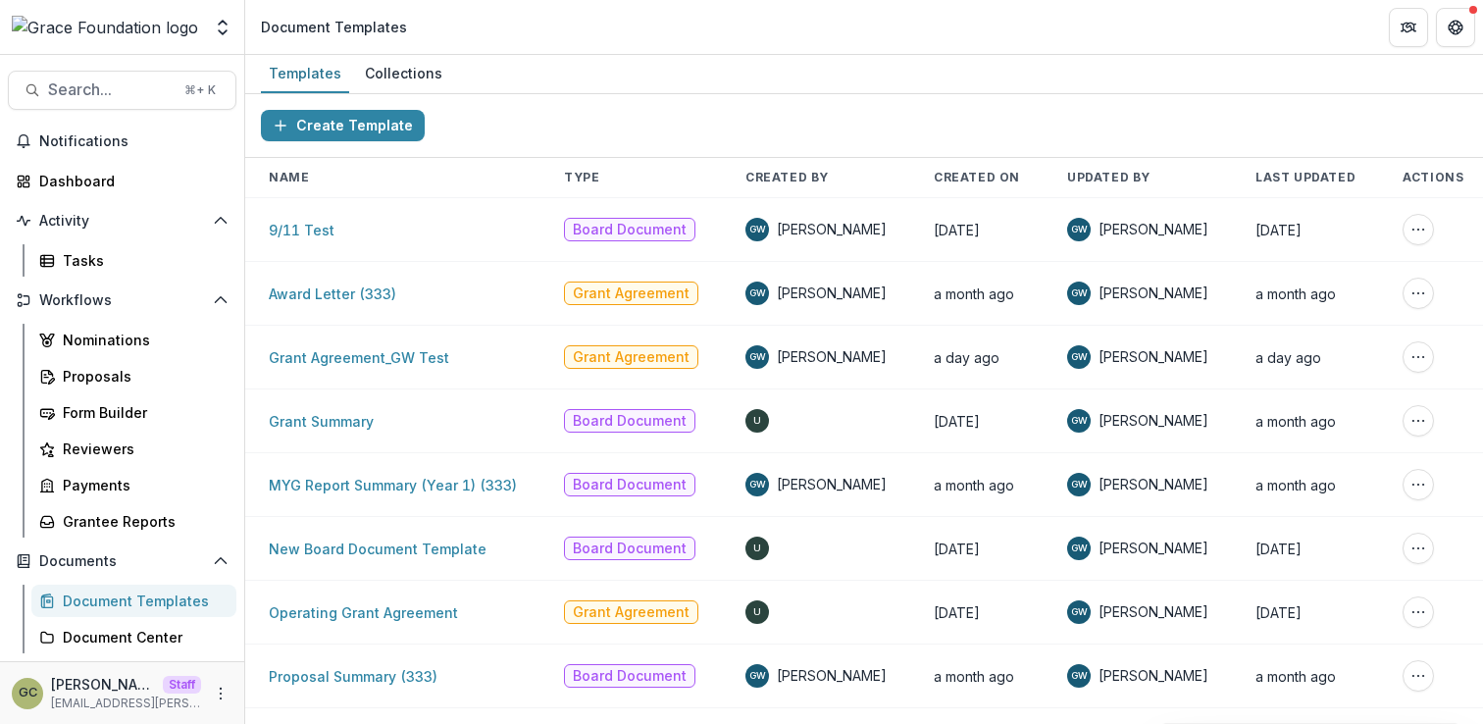
click at [675, 94] on div "Create Template" at bounding box center [864, 126] width 1238 height 64
click at [221, 697] on circle "More" at bounding box center [221, 697] width 1 height 1
click at [221, 689] on circle "More" at bounding box center [221, 688] width 1 height 1
click at [221, 688] on circle "More" at bounding box center [221, 688] width 1 height 1
click at [335, 680] on button "Logout" at bounding box center [344, 684] width 210 height 32
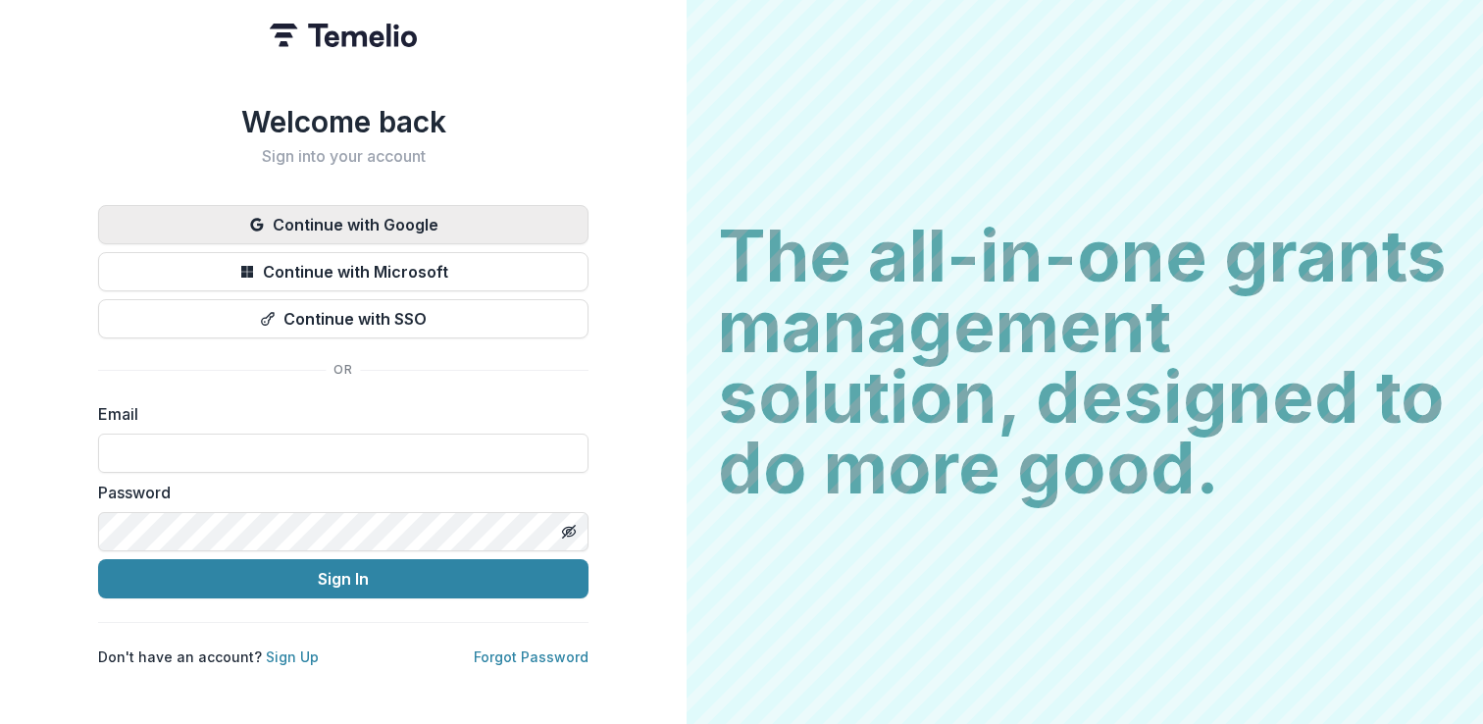
click at [364, 224] on button "Continue with Google" at bounding box center [343, 224] width 490 height 39
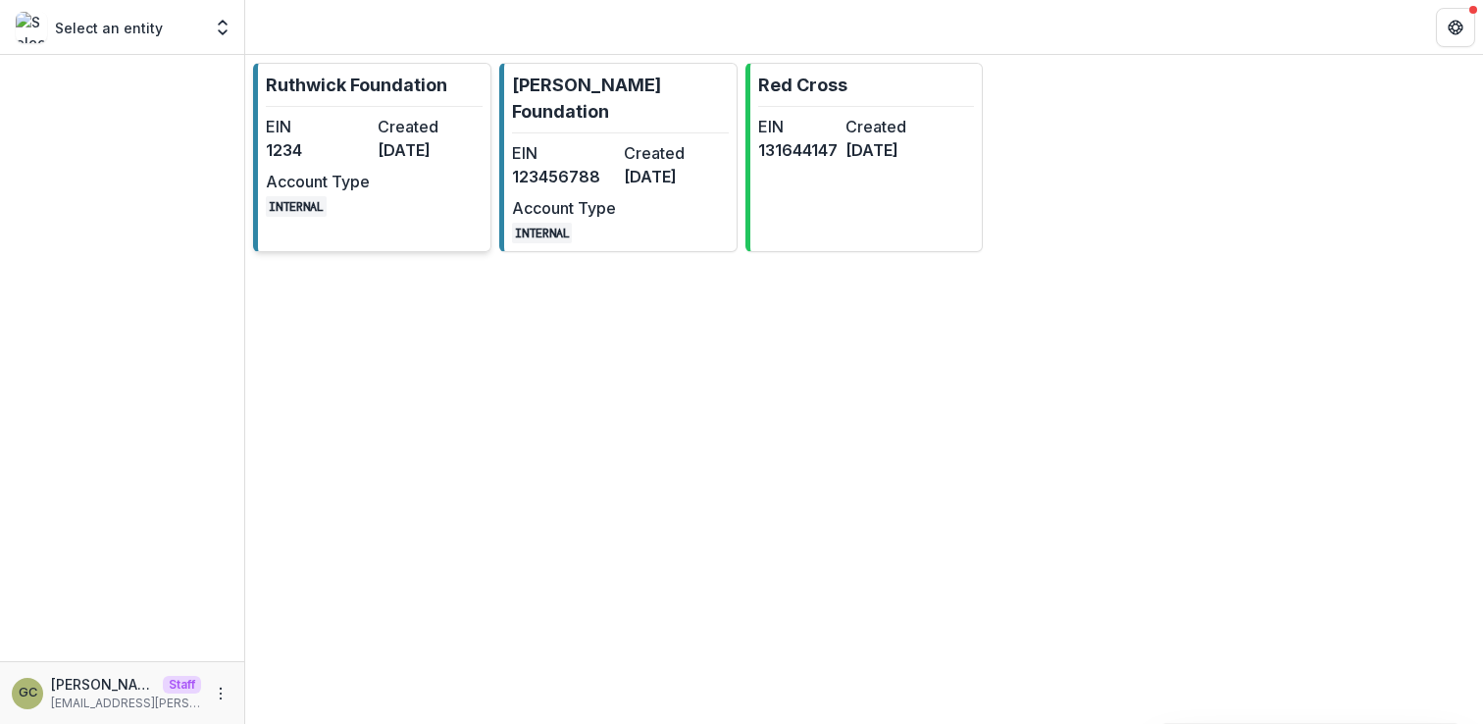
click at [407, 163] on div "EIN 1234 Created 3 years ago Account Type INTERNAL" at bounding box center [374, 166] width 216 height 102
click at [221, 692] on circle "More" at bounding box center [221, 692] width 1 height 1
click at [381, 643] on link "Settings" at bounding box center [350, 652] width 210 height 32
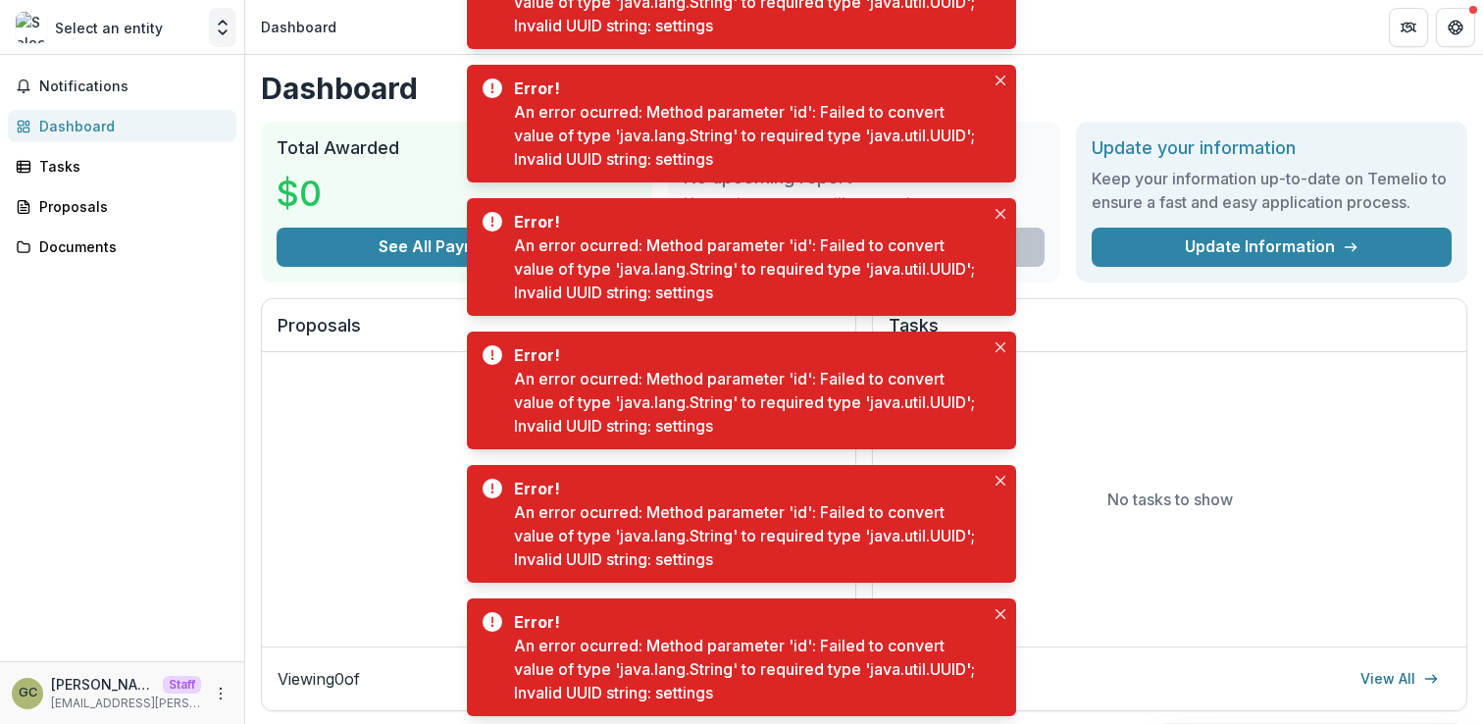
click at [224, 22] on polyline "Open entity switcher" at bounding box center [223, 23] width 8 height 4
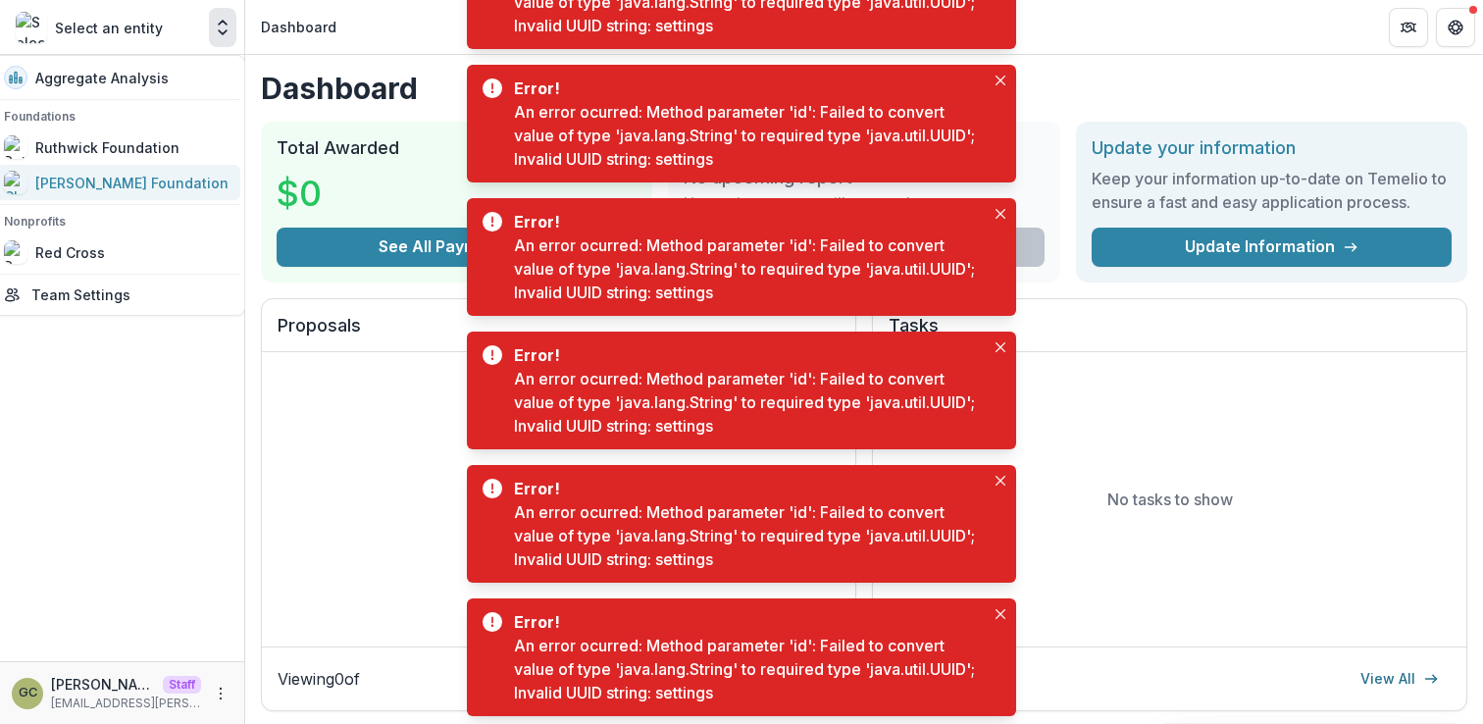
click at [164, 196] on link "[PERSON_NAME] Foundation" at bounding box center [116, 182] width 248 height 35
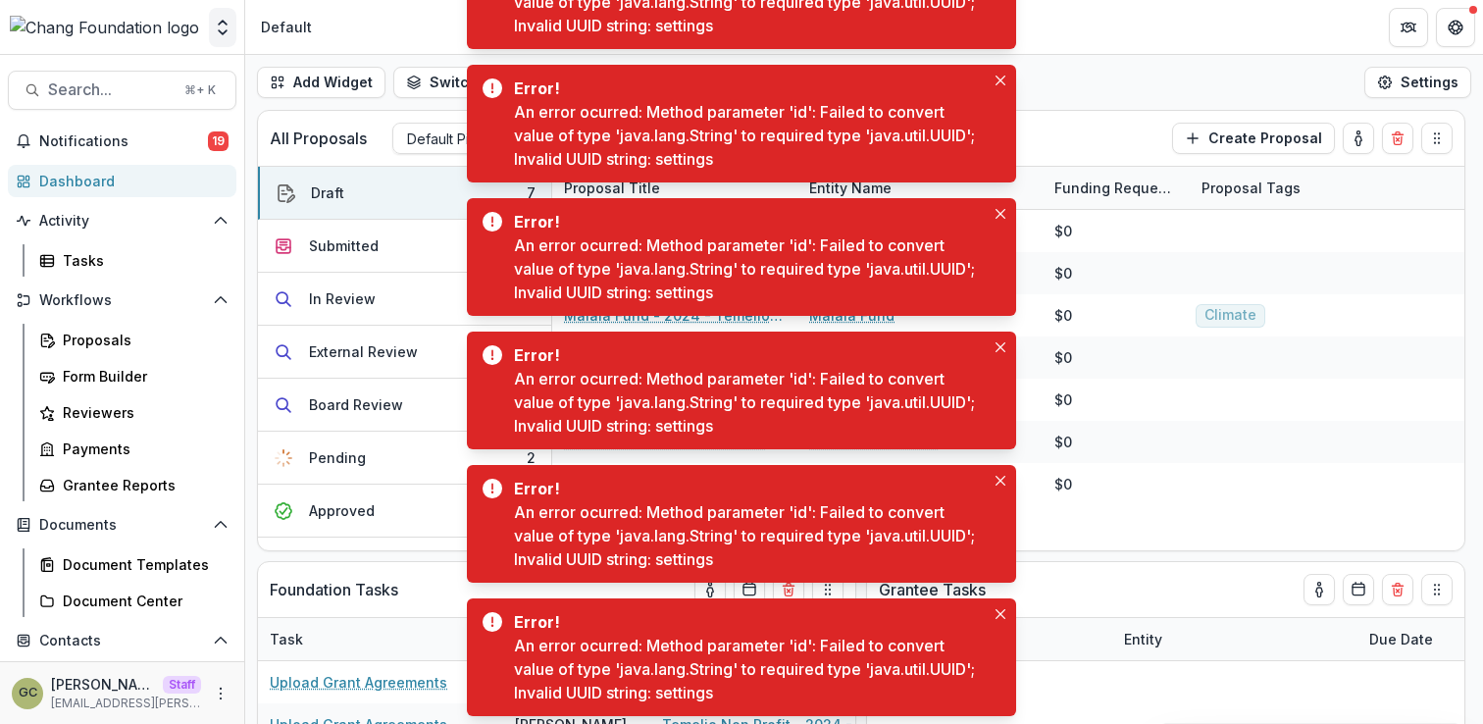
click at [220, 36] on icon "Open entity switcher" at bounding box center [223, 28] width 20 height 20
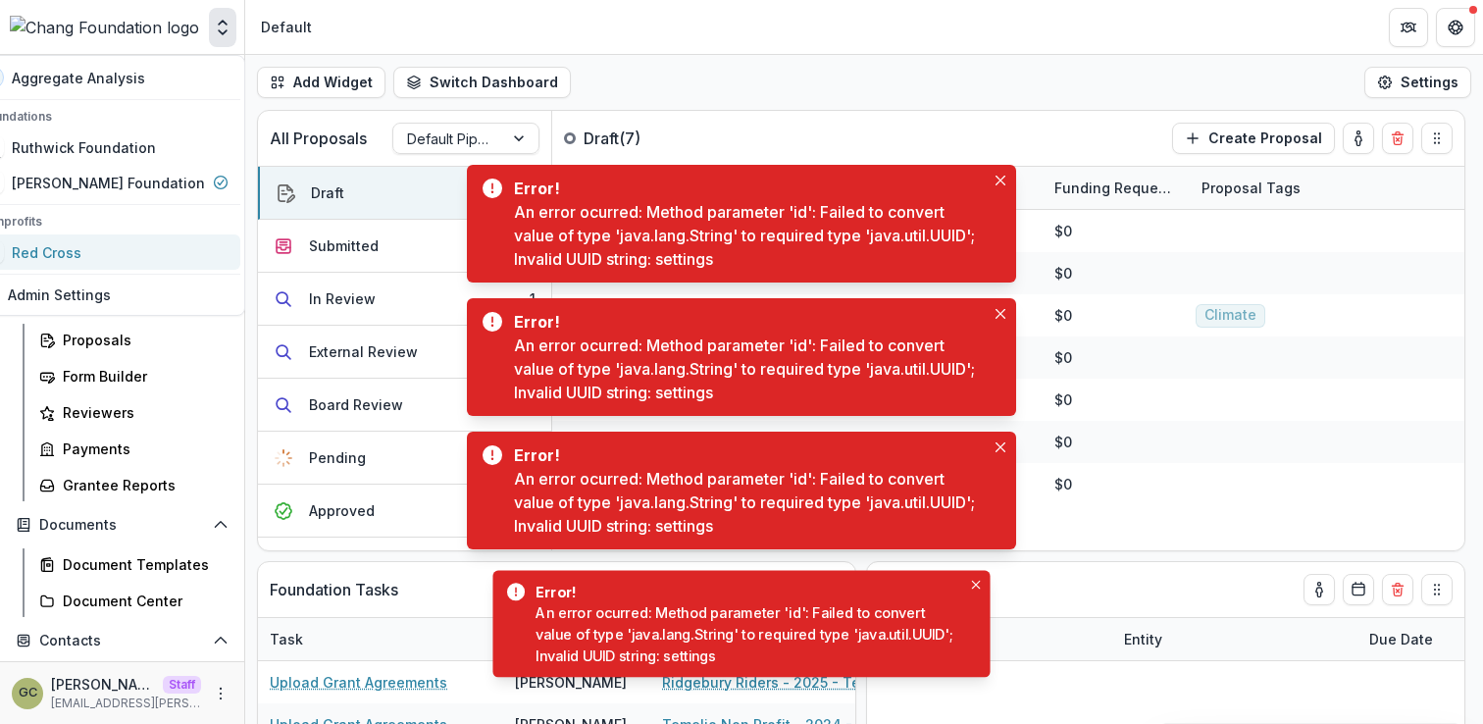
click at [173, 243] on div "Red Cross" at bounding box center [104, 252] width 248 height 24
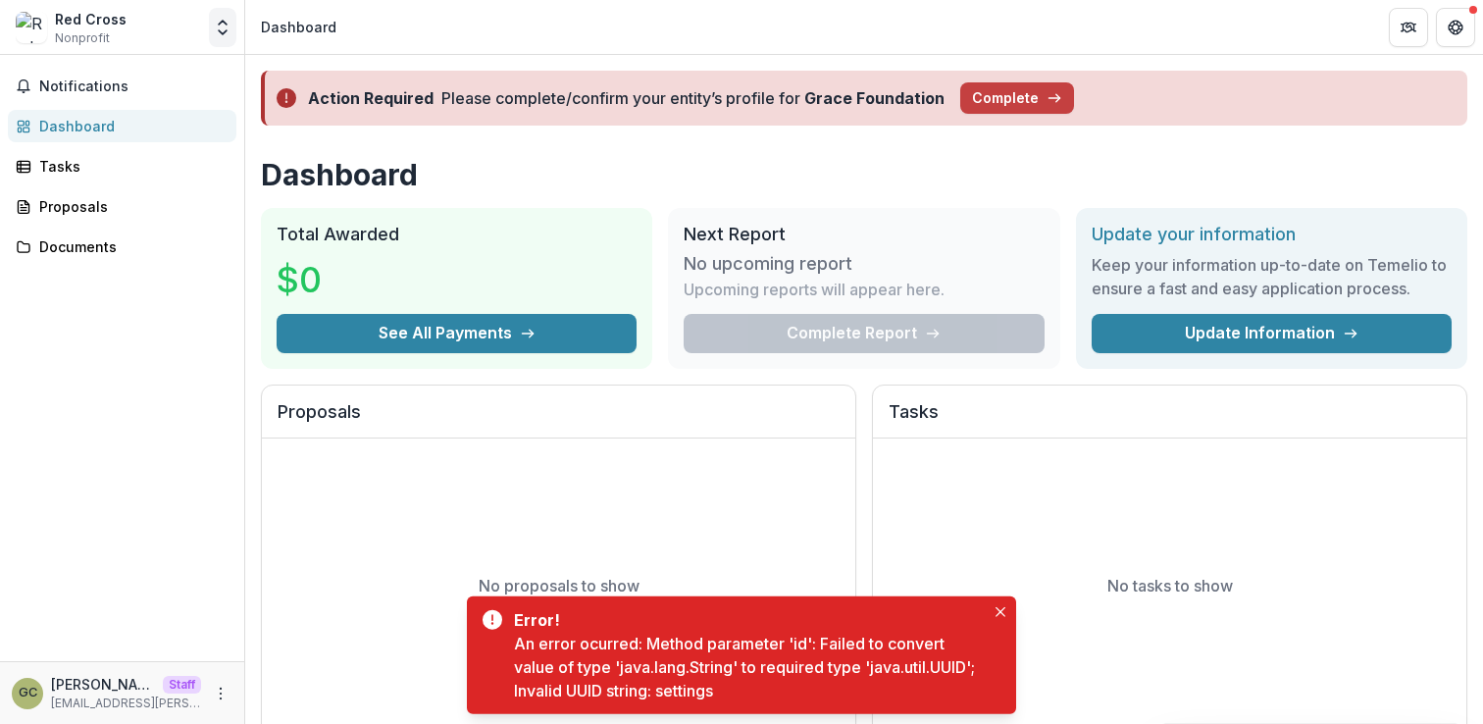
click at [214, 36] on icon "Open entity switcher" at bounding box center [223, 28] width 20 height 20
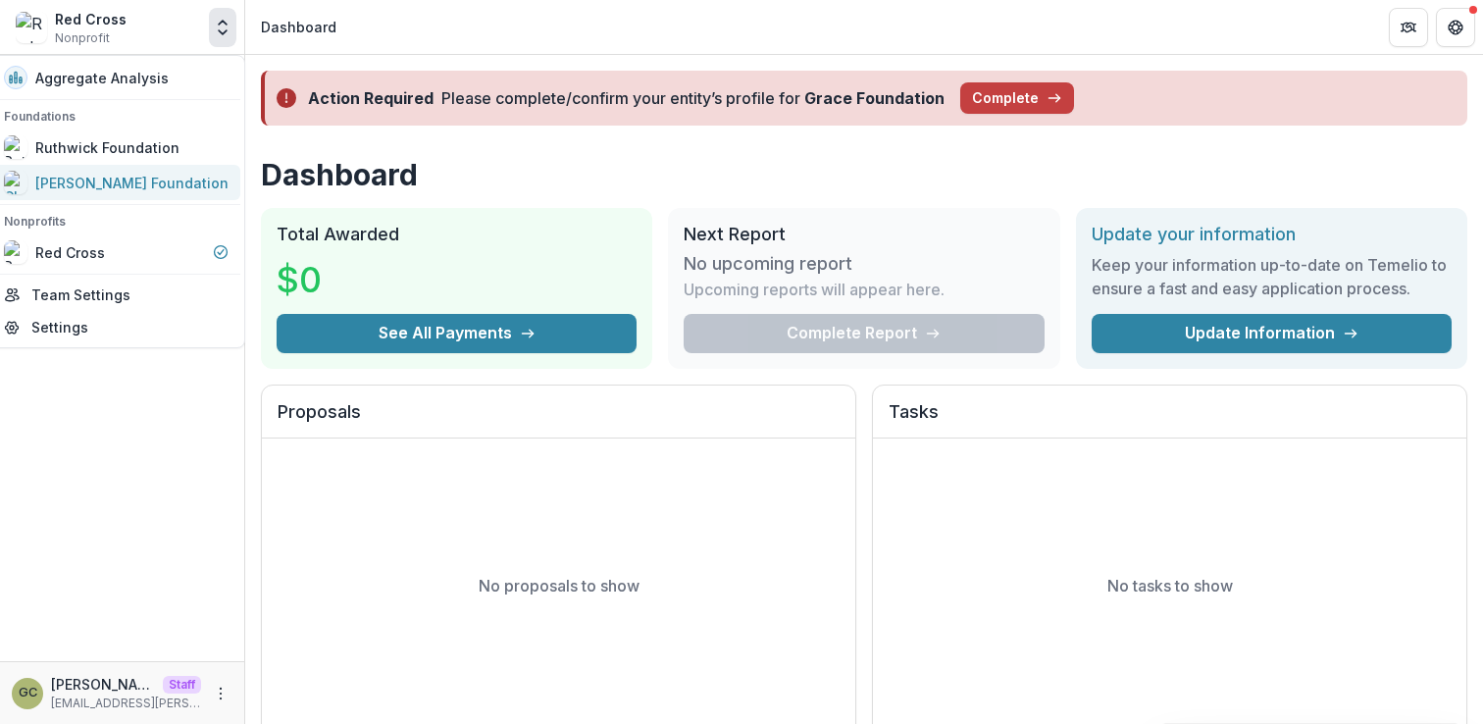
click at [155, 166] on link "[PERSON_NAME] Foundation" at bounding box center [116, 182] width 248 height 35
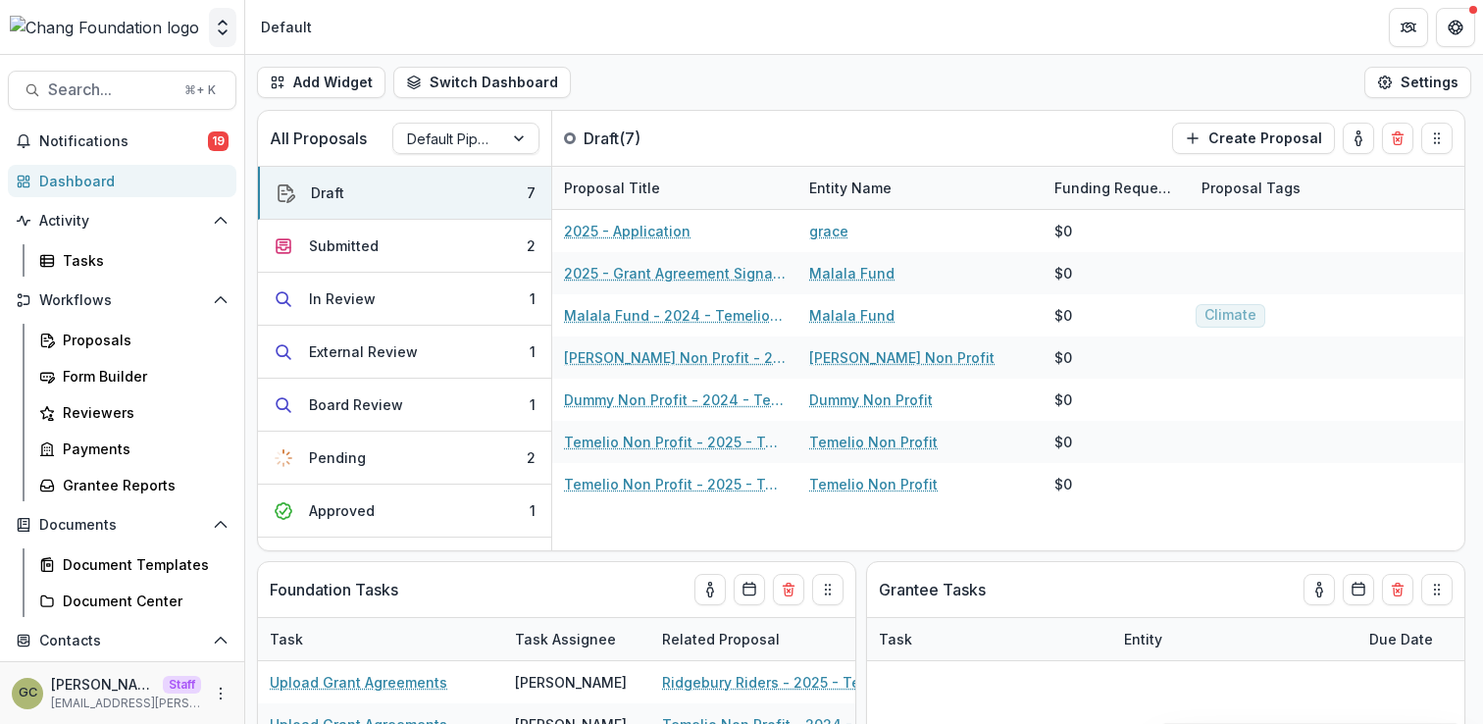
click at [224, 36] on icon "Open entity switcher" at bounding box center [223, 28] width 20 height 20
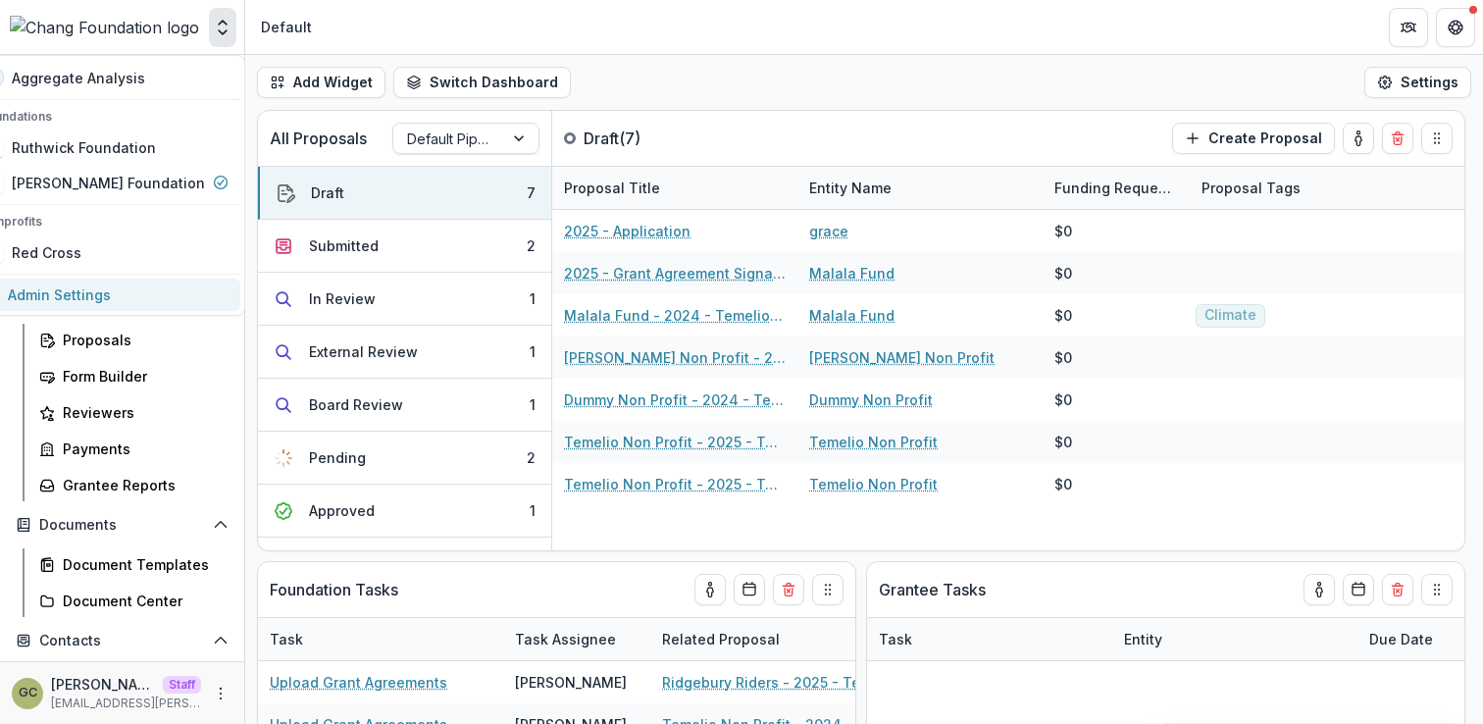
click at [130, 297] on link "Admin Settings" at bounding box center [105, 295] width 272 height 32
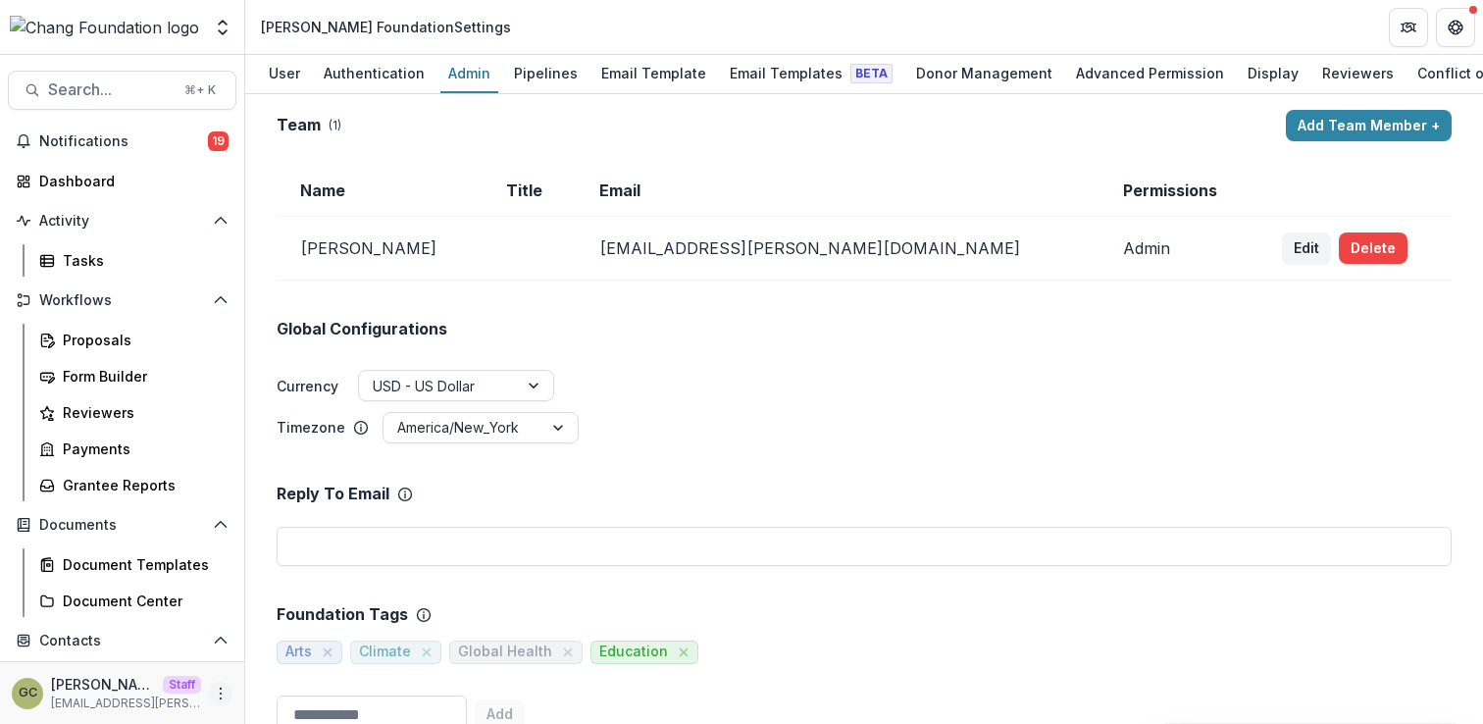
click at [216, 700] on icon "More" at bounding box center [221, 694] width 16 height 16
click at [270, 683] on button "Logout" at bounding box center [344, 684] width 210 height 32
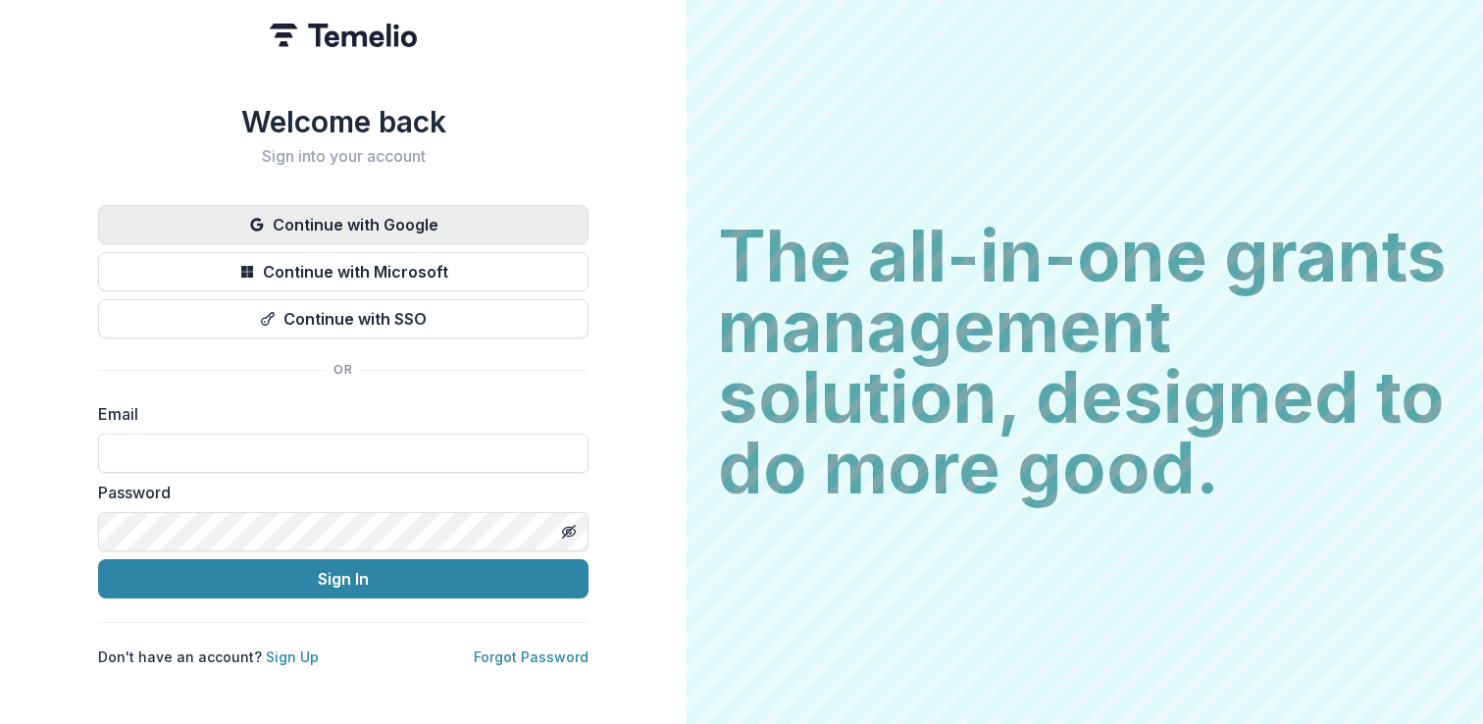
click at [375, 227] on button "Continue with Google" at bounding box center [343, 224] width 490 height 39
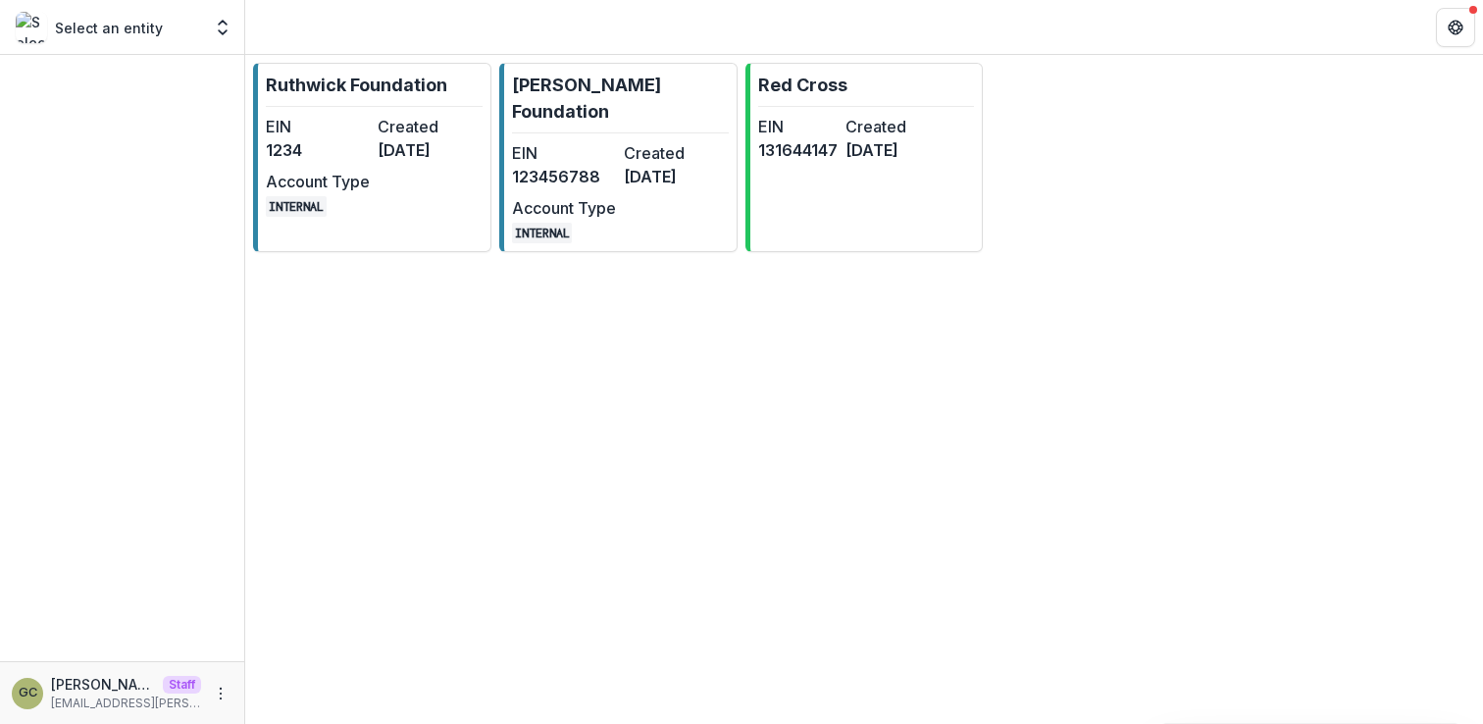
click at [901, 267] on div "[PERSON_NAME] Foundation EIN 1234 Created [DATE] Account Type INTERNAL [PERSON_…" at bounding box center [864, 181] width 1238 height 252
click at [1452, 31] on icon "Get Help" at bounding box center [1452, 31] width 4 height 4
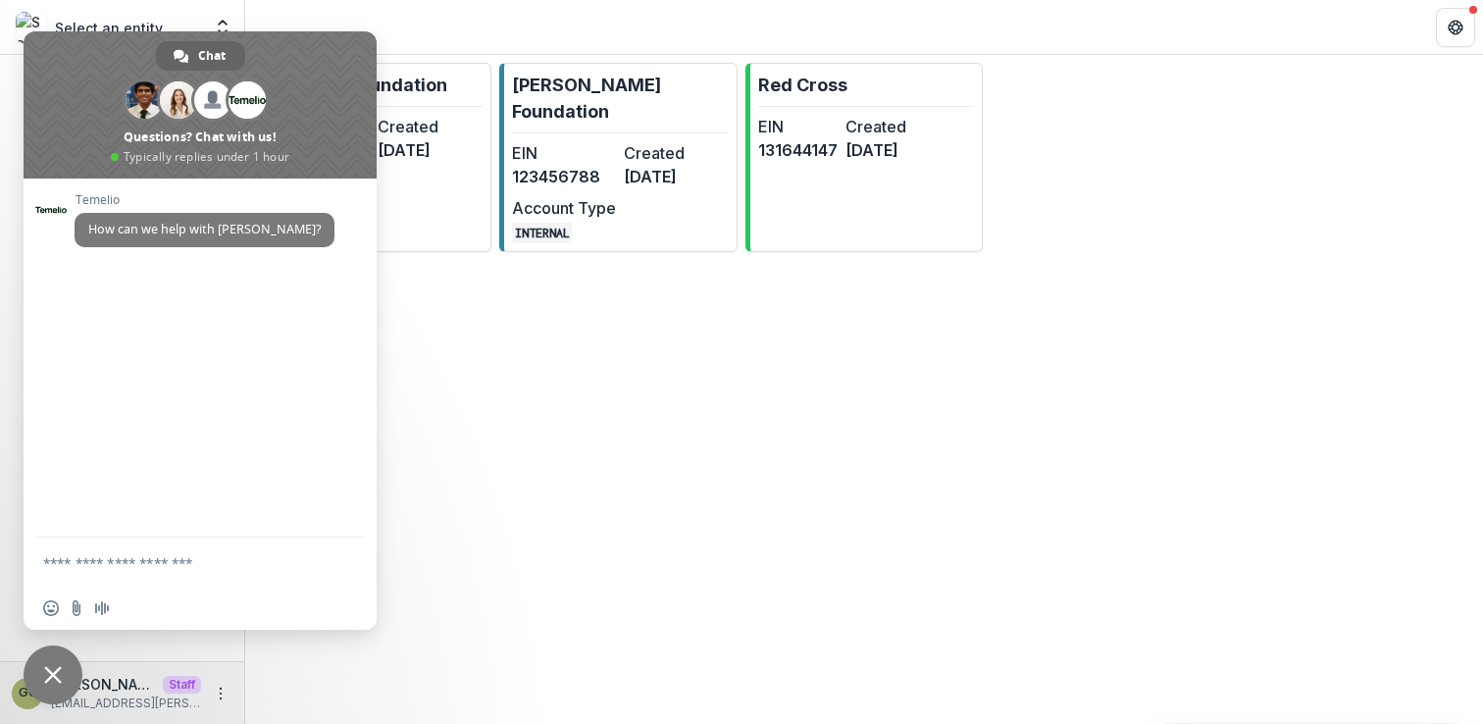
click at [705, 380] on div "[PERSON_NAME] Foundation EIN 1234 Created [DATE] Account Type INTERNAL [PERSON_…" at bounding box center [864, 389] width 1238 height 669
click at [64, 687] on span "Close chat" at bounding box center [53, 674] width 59 height 59
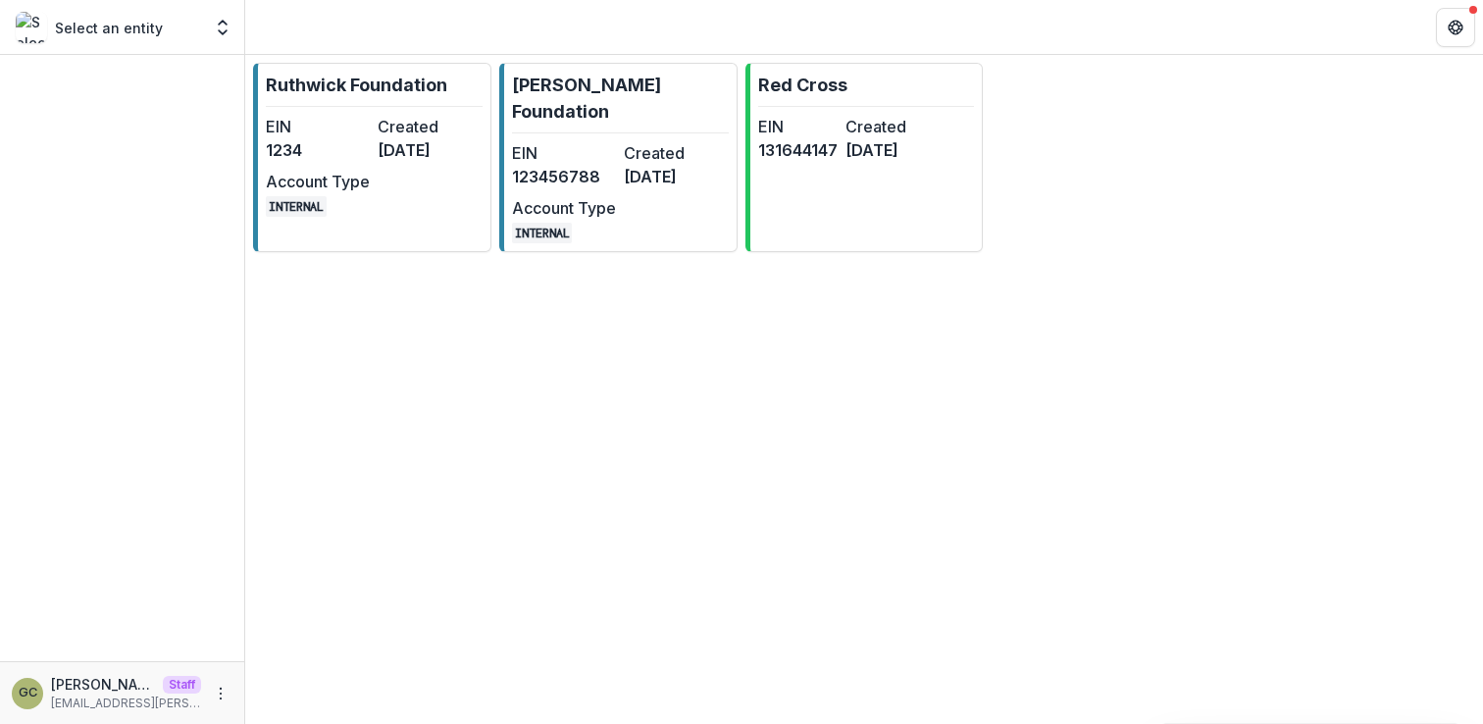
click at [351, 546] on div "[PERSON_NAME] Foundation EIN 1234 Created [DATE] Account Type INTERNAL [PERSON_…" at bounding box center [864, 389] width 1238 height 669
click at [215, 35] on icon "Open entity switcher" at bounding box center [223, 28] width 20 height 20
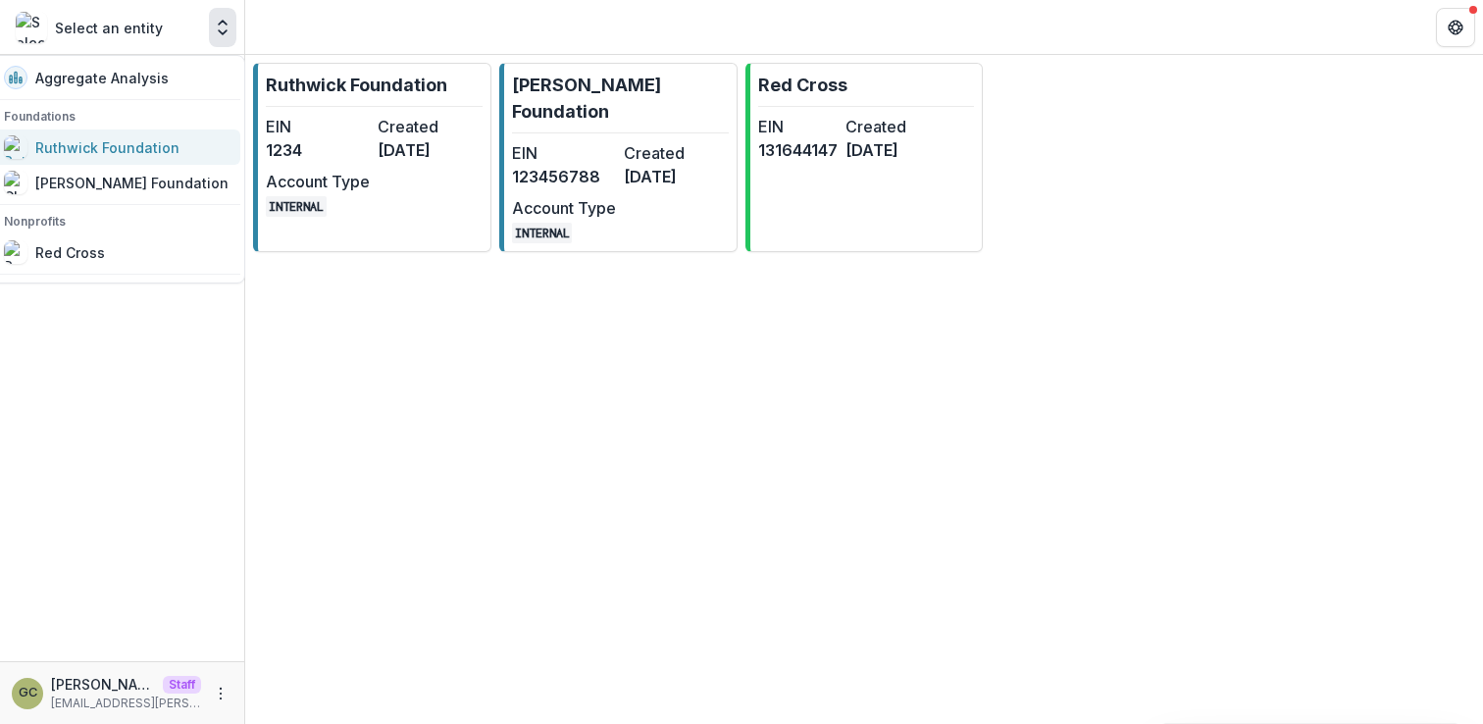
click at [179, 154] on div "Ruthwick Foundation" at bounding box center [107, 147] width 144 height 21
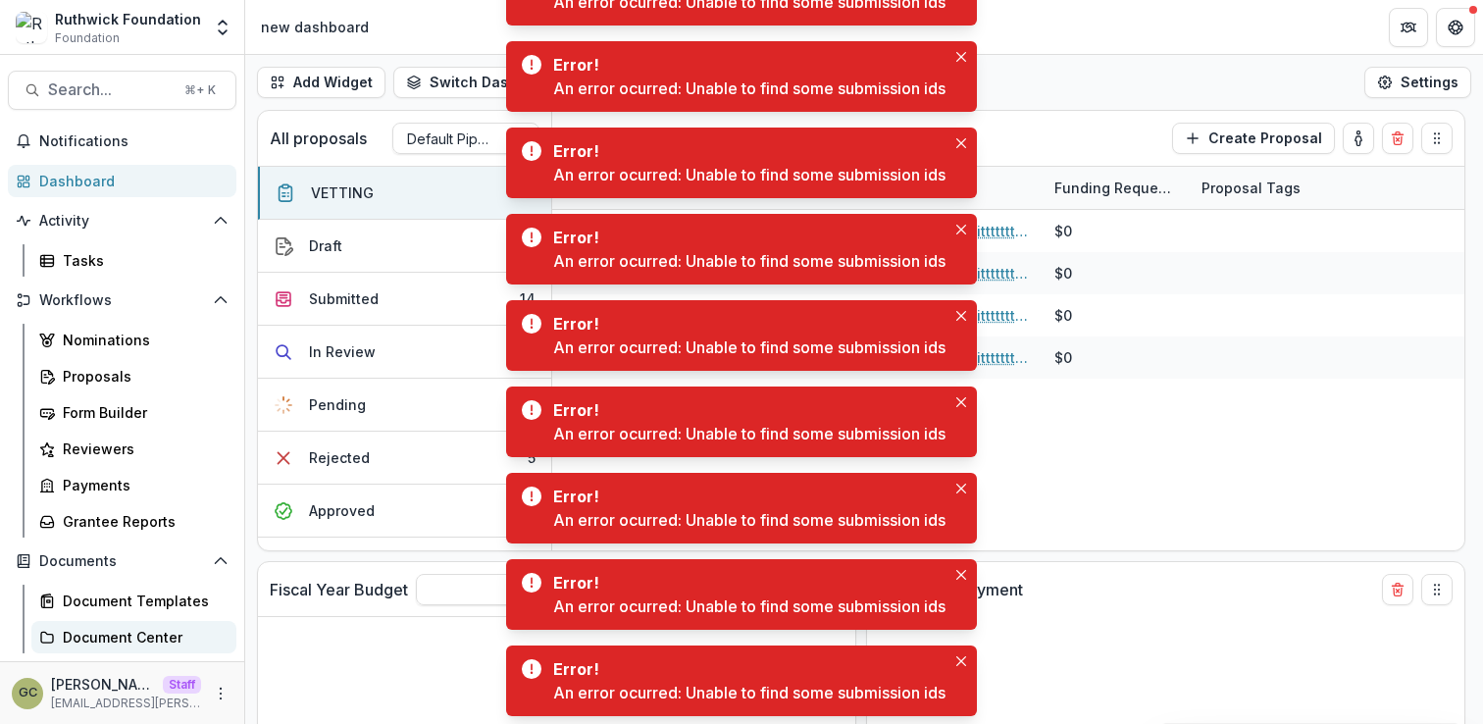
click at [137, 635] on div "Document Center" at bounding box center [142, 637] width 158 height 21
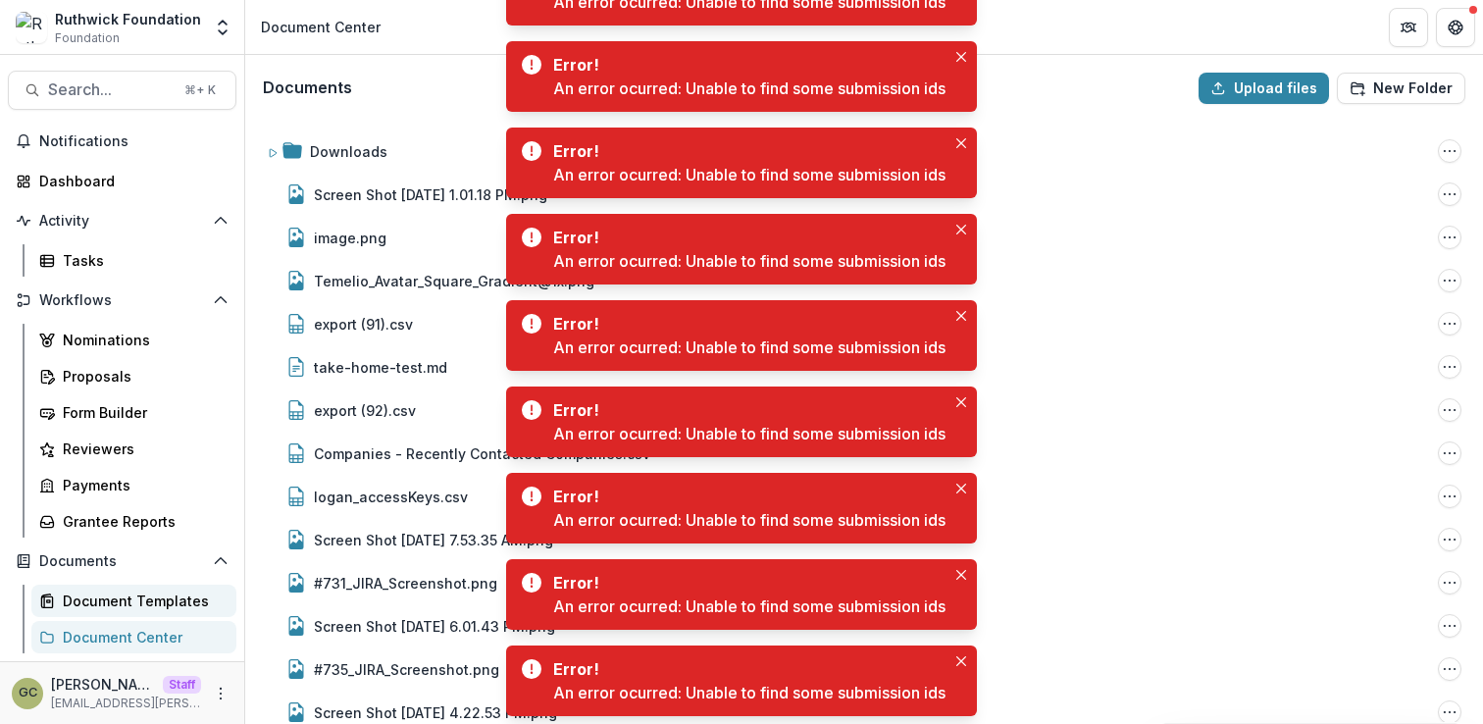
click at [109, 596] on div "Document Templates" at bounding box center [142, 600] width 158 height 21
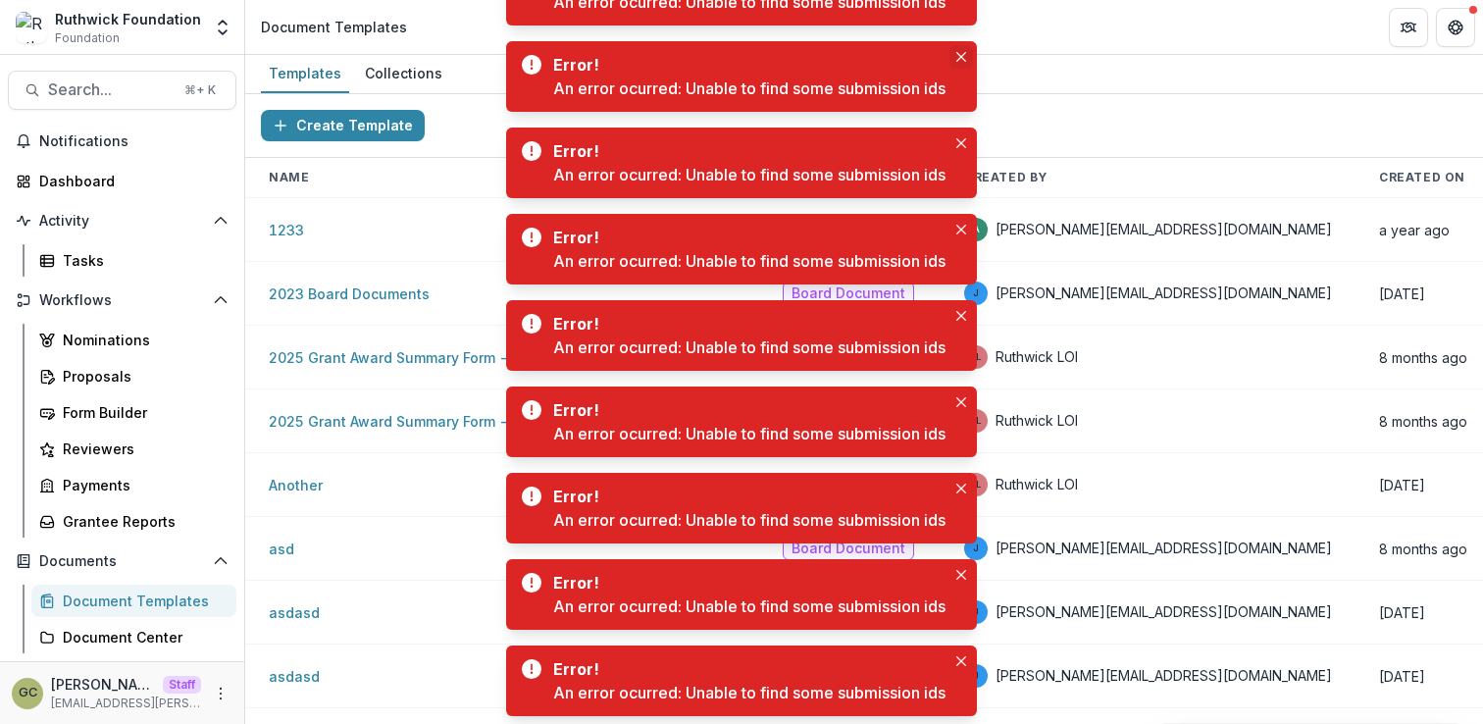
click at [966, 57] on icon "Close" at bounding box center [961, 57] width 10 height 10
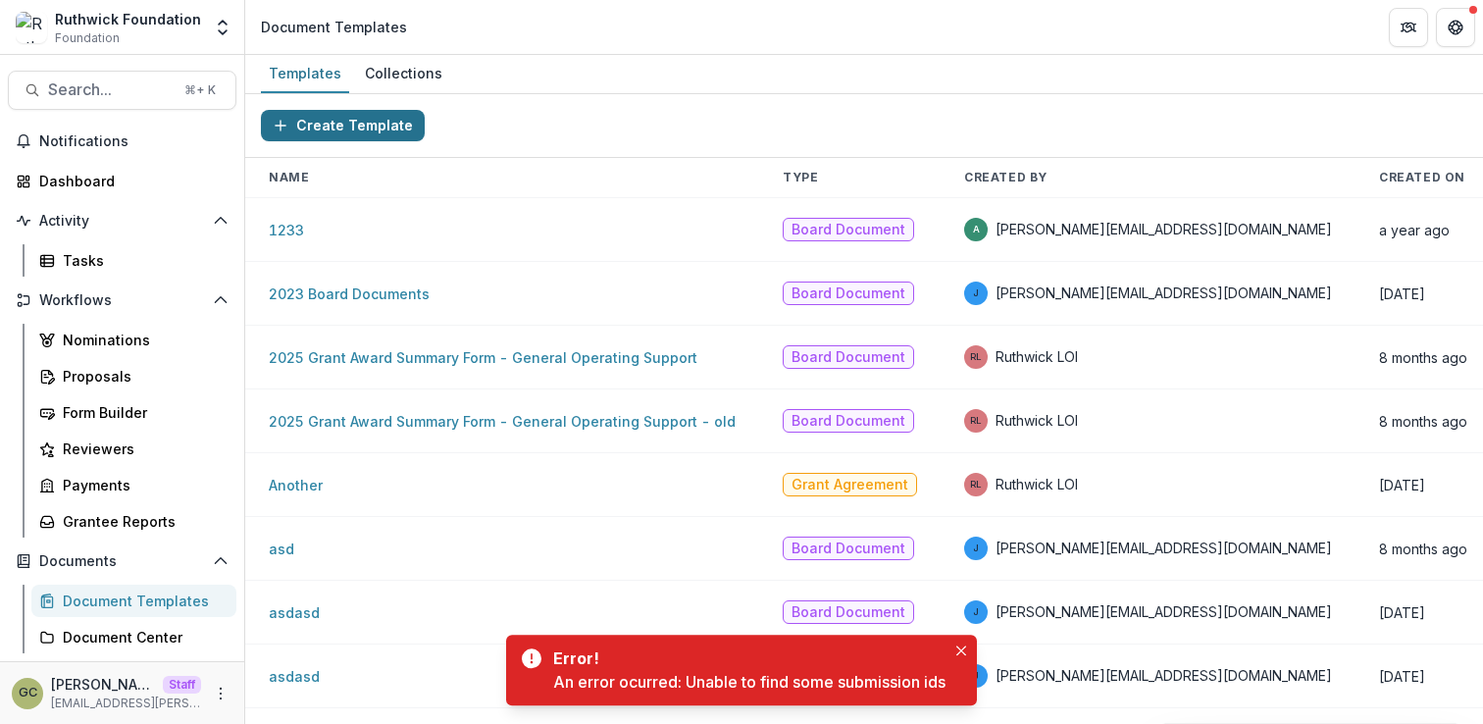
click at [355, 125] on button "Create Template" at bounding box center [343, 125] width 164 height 31
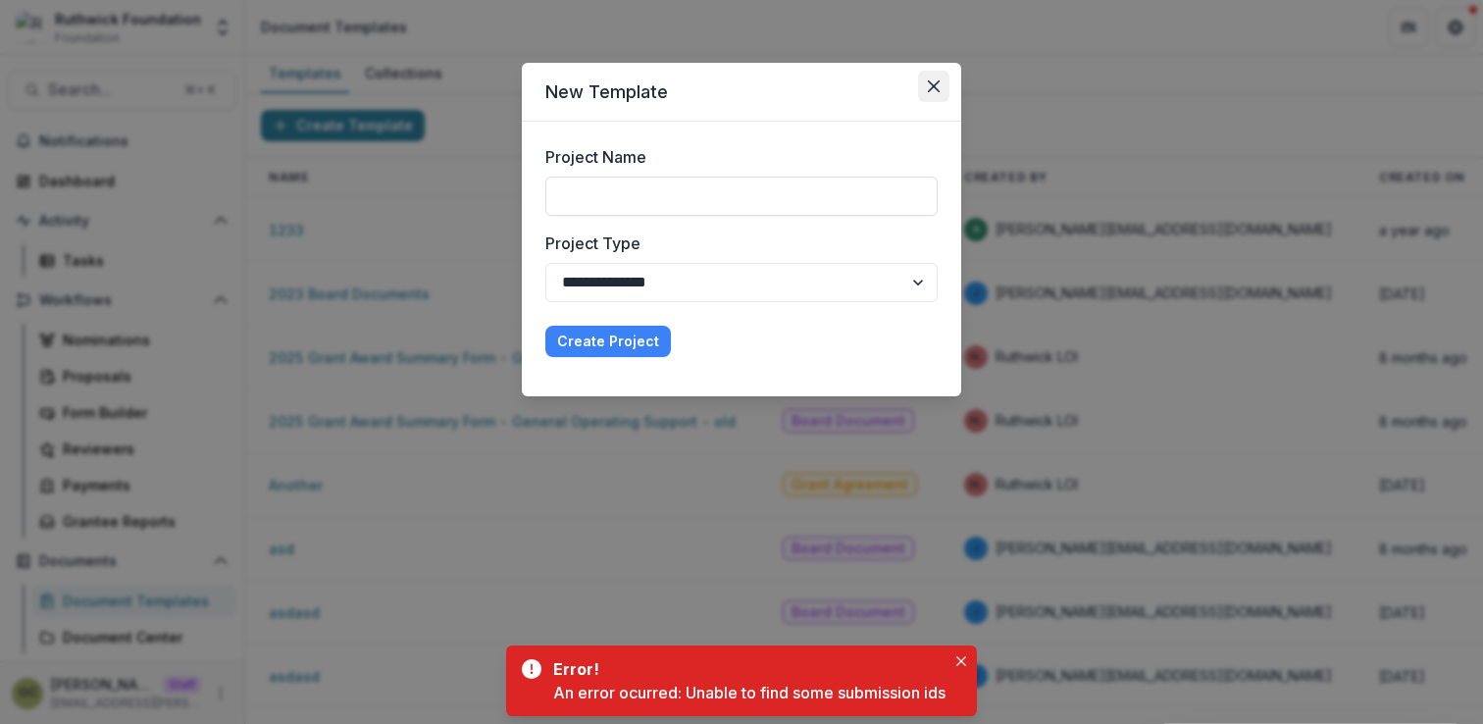
click at [923, 91] on button "Close" at bounding box center [933, 86] width 31 height 31
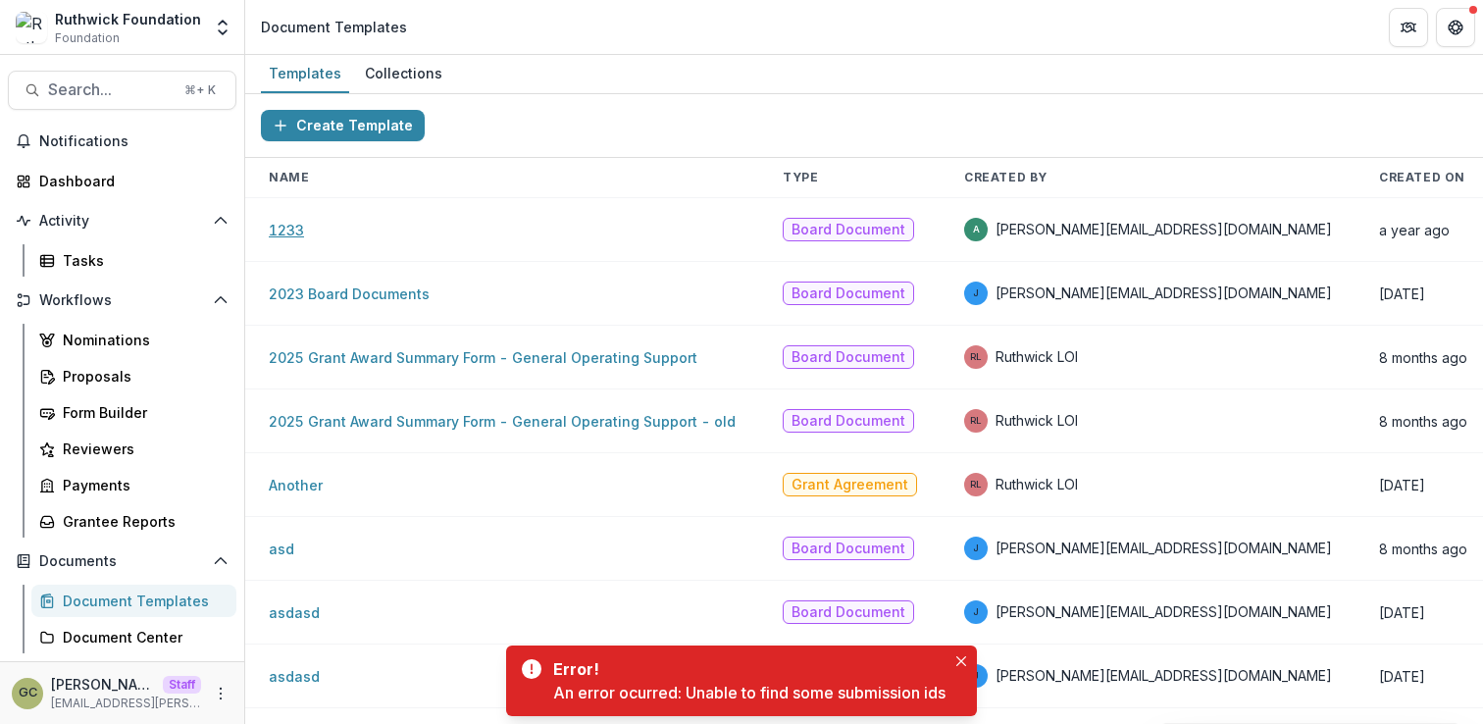
click at [276, 233] on link "1233" at bounding box center [286, 230] width 35 height 17
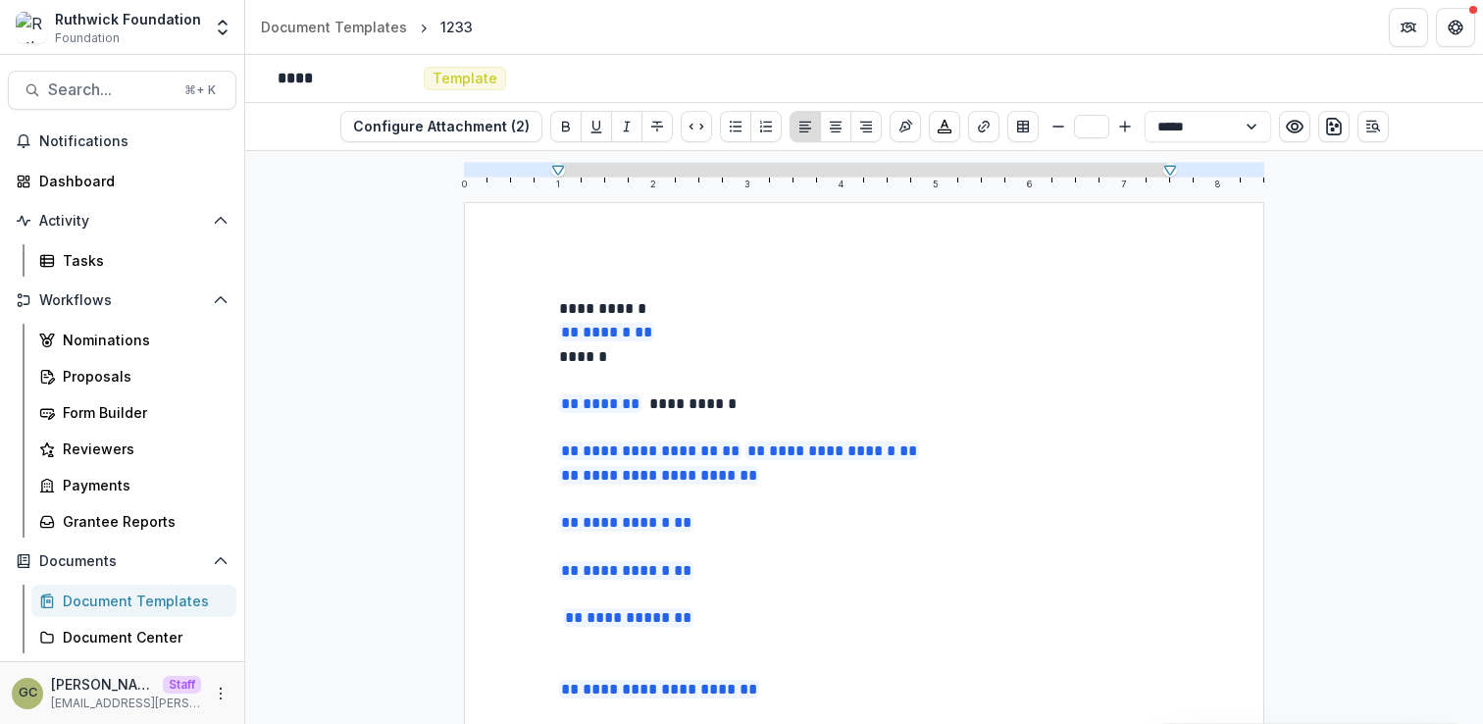
click at [767, 316] on p "**********" at bounding box center [864, 309] width 610 height 24
